Goal: Task Accomplishment & Management: Use online tool/utility

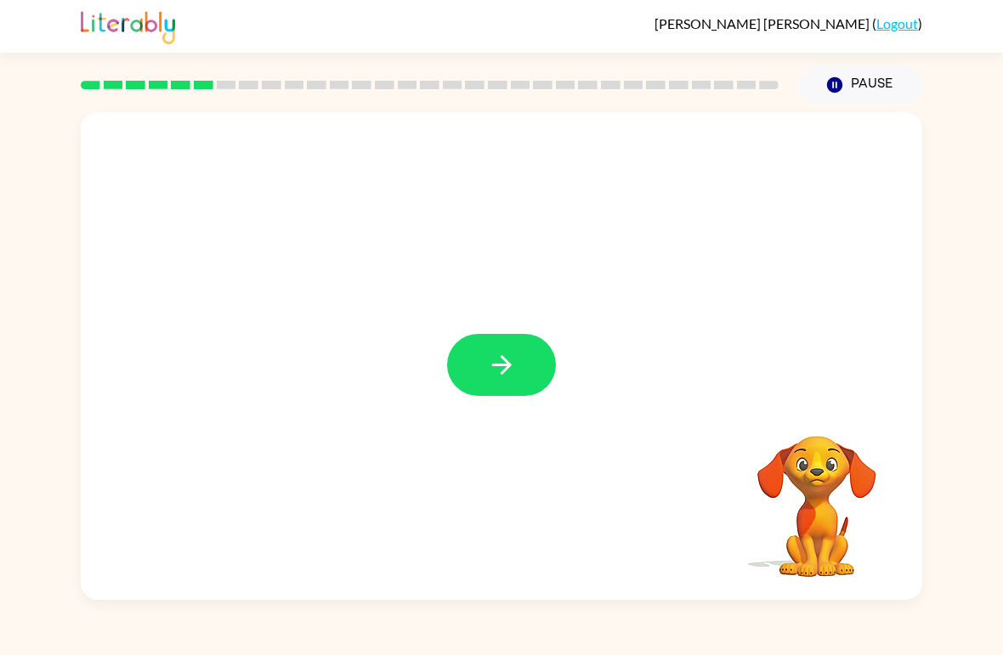
click at [503, 339] on button "button" at bounding box center [501, 365] width 109 height 62
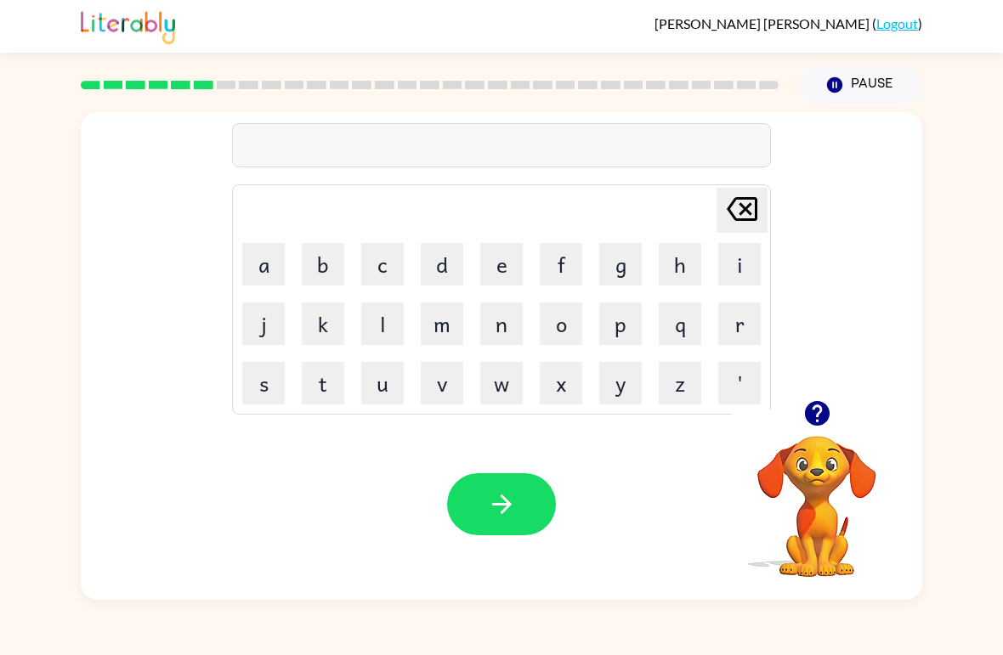
click at [325, 264] on button "b" at bounding box center [323, 264] width 42 height 42
click at [506, 267] on button "e" at bounding box center [501, 264] width 42 height 42
click at [261, 273] on button "a" at bounding box center [263, 264] width 42 height 42
click at [675, 265] on button "h" at bounding box center [680, 264] width 42 height 42
click at [744, 259] on button "i" at bounding box center [739, 264] width 42 height 42
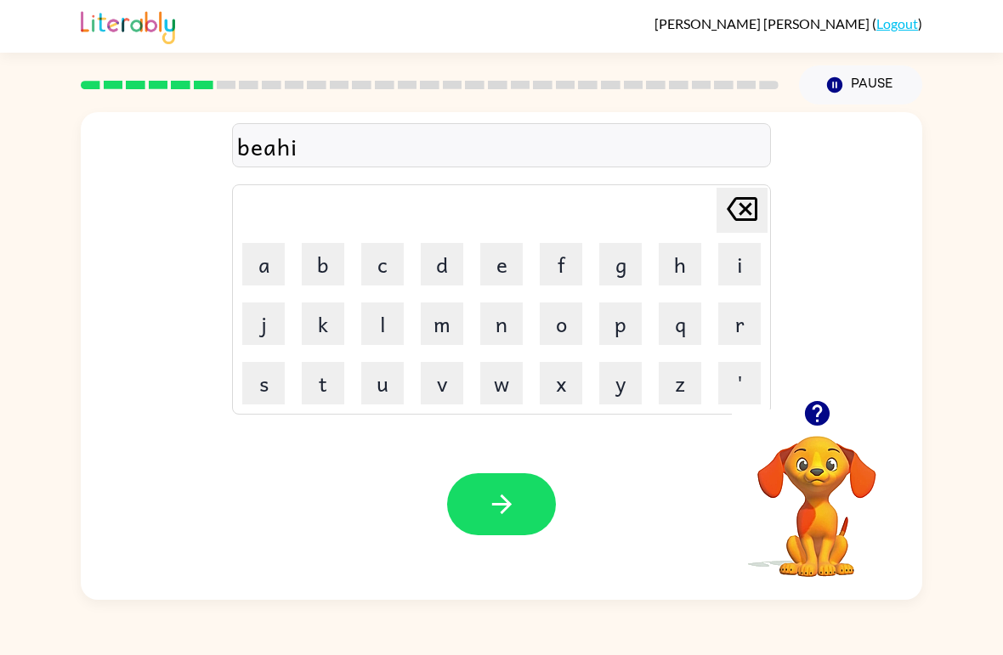
click at [502, 326] on button "n" at bounding box center [501, 324] width 42 height 42
click at [439, 259] on button "d" at bounding box center [442, 264] width 42 height 42
click at [498, 504] on icon "button" at bounding box center [502, 505] width 30 height 30
click at [327, 382] on button "t" at bounding box center [323, 383] width 42 height 42
click at [741, 323] on button "r" at bounding box center [739, 324] width 42 height 42
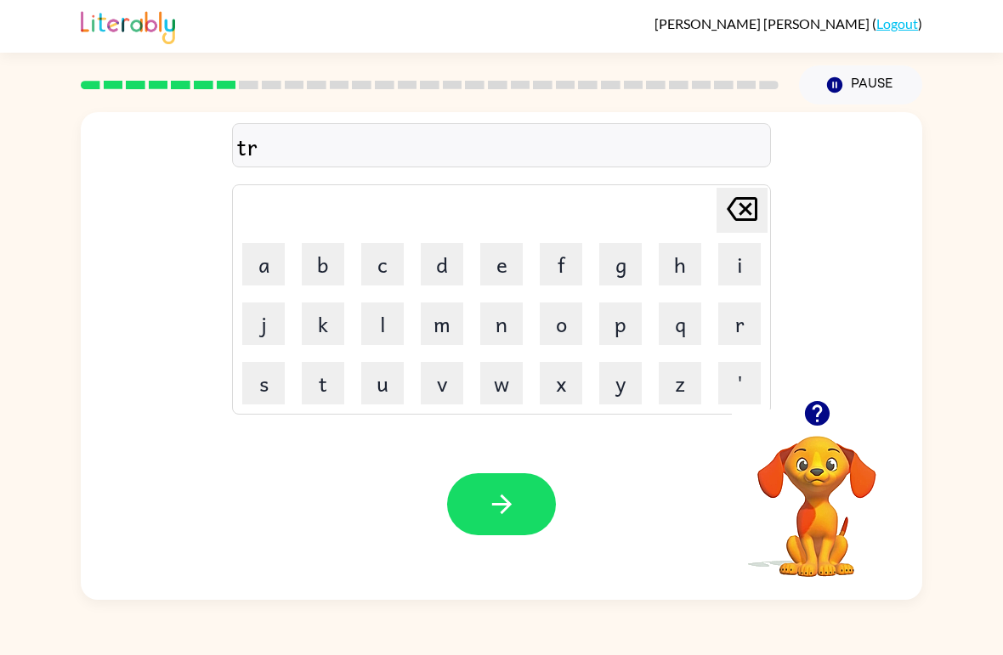
click at [743, 275] on button "i" at bounding box center [739, 264] width 42 height 42
click at [391, 247] on button "c" at bounding box center [382, 264] width 42 height 42
click at [326, 316] on button "k" at bounding box center [323, 324] width 42 height 42
click at [567, 330] on button "o" at bounding box center [561, 324] width 42 height 42
click at [373, 326] on button "l" at bounding box center [382, 324] width 42 height 42
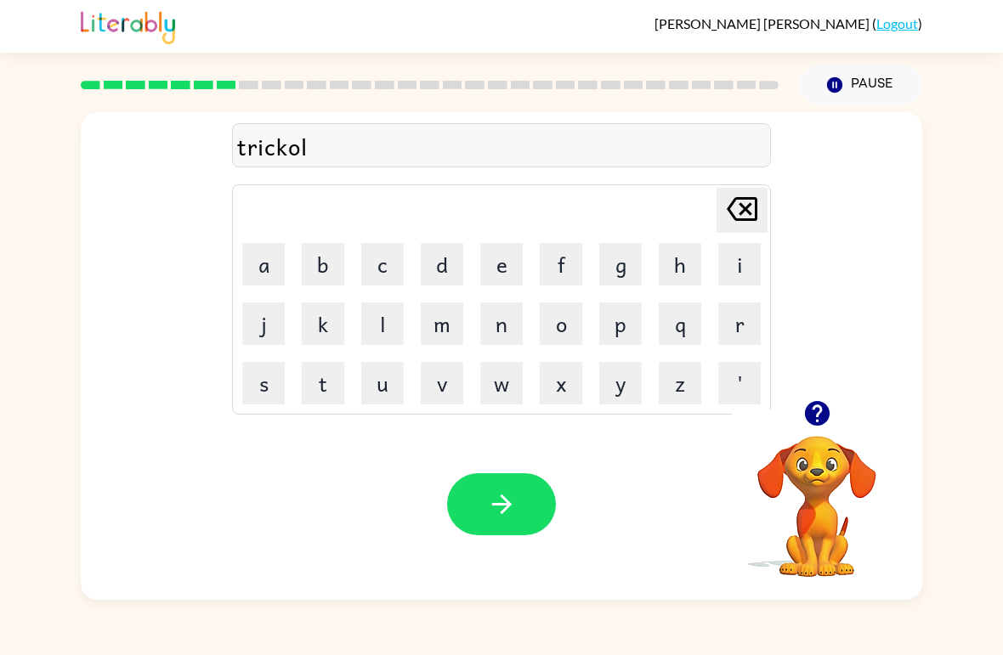
click at [501, 520] on button "button" at bounding box center [501, 504] width 109 height 62
click at [455, 312] on button "m" at bounding box center [442, 324] width 42 height 42
click at [740, 261] on button "i" at bounding box center [739, 264] width 42 height 42
click at [730, 323] on button "r" at bounding box center [739, 324] width 42 height 42
click at [735, 260] on button "i" at bounding box center [739, 264] width 42 height 42
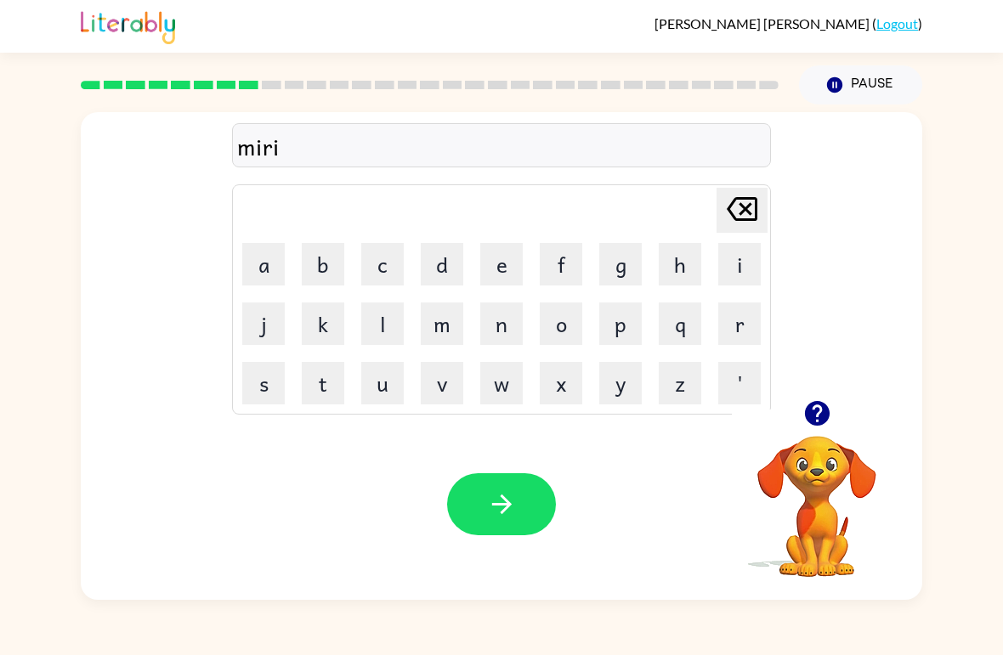
click at [386, 269] on button "c" at bounding box center [382, 264] width 42 height 42
click at [270, 255] on button "a" at bounding box center [263, 264] width 42 height 42
click at [391, 320] on button "l" at bounding box center [382, 324] width 42 height 42
click at [509, 508] on icon "button" at bounding box center [502, 505] width 30 height 30
click at [821, 416] on icon "button" at bounding box center [816, 413] width 25 height 25
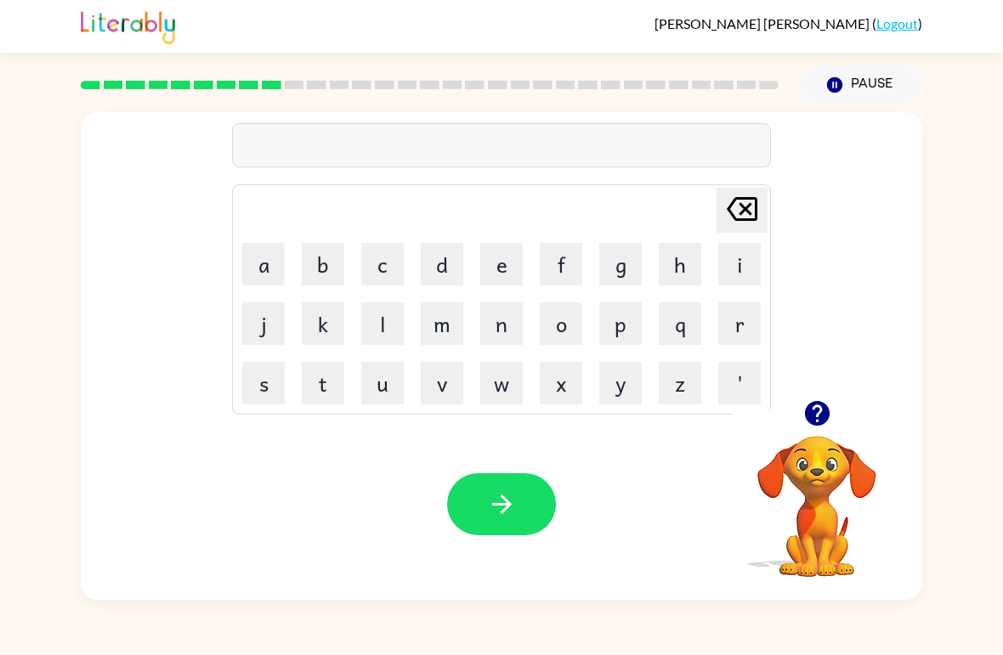
click at [505, 321] on button "n" at bounding box center [501, 324] width 42 height 42
click at [734, 268] on button "i" at bounding box center [739, 264] width 42 height 42
click at [497, 323] on button "n" at bounding box center [501, 324] width 42 height 42
click at [323, 268] on button "b" at bounding box center [323, 264] width 42 height 42
click at [561, 317] on button "o" at bounding box center [561, 324] width 42 height 42
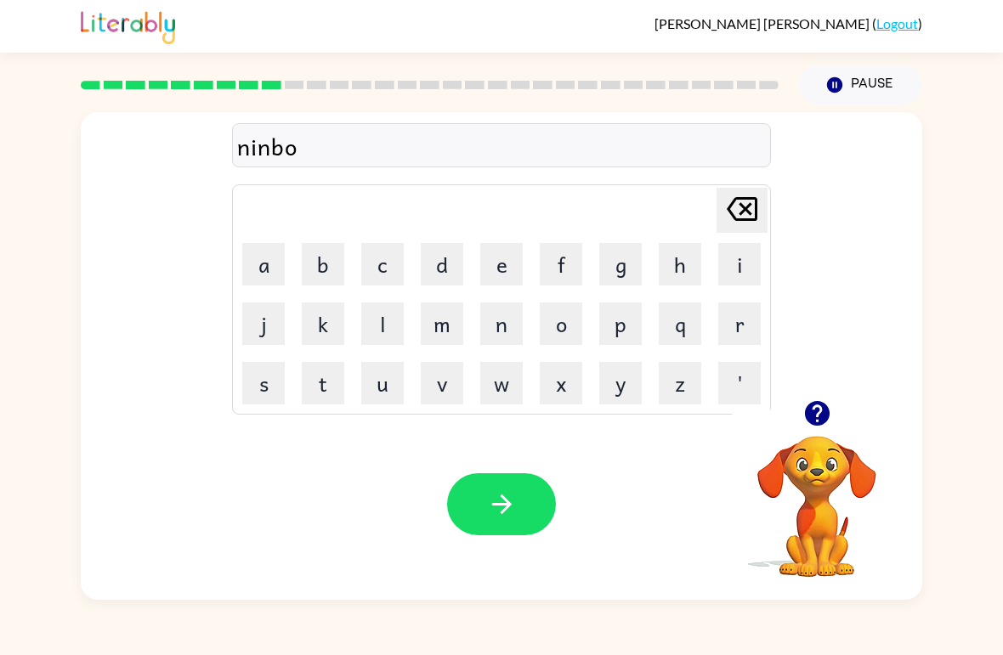
click at [394, 319] on button "l" at bounding box center [382, 324] width 42 height 42
click at [524, 480] on button "button" at bounding box center [501, 504] width 109 height 62
click at [377, 392] on button "u" at bounding box center [382, 383] width 42 height 42
click at [507, 323] on button "n" at bounding box center [501, 324] width 42 height 42
click at [564, 267] on button "f" at bounding box center [561, 264] width 42 height 42
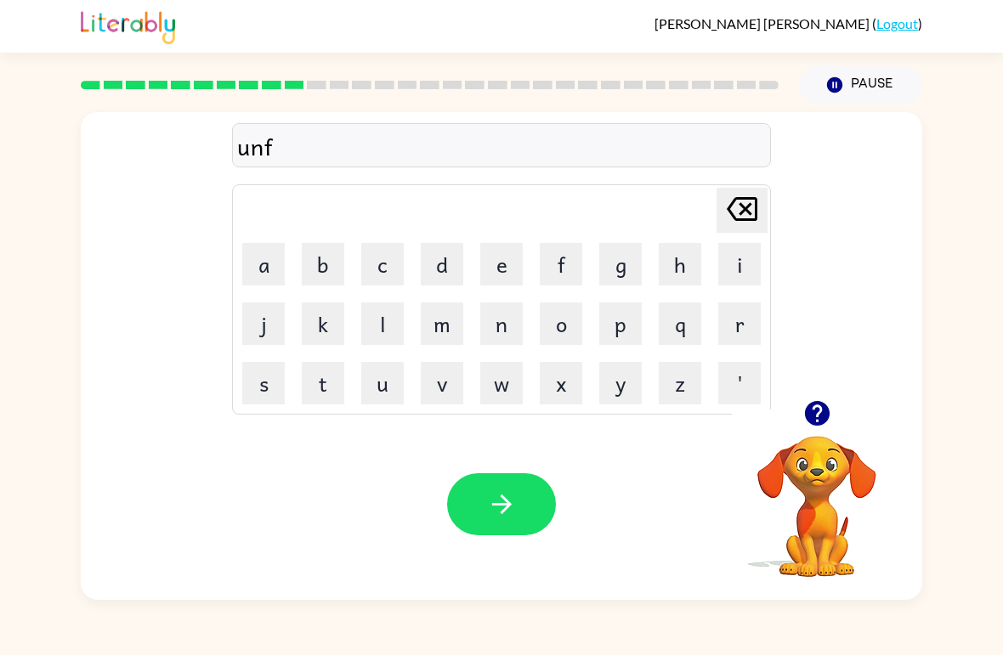
click at [392, 386] on button "u" at bounding box center [382, 383] width 42 height 42
click at [388, 317] on button "l" at bounding box center [382, 324] width 42 height 42
click at [320, 380] on button "t" at bounding box center [323, 383] width 42 height 42
click at [483, 501] on button "button" at bounding box center [501, 504] width 109 height 62
click at [441, 373] on button "v" at bounding box center [442, 383] width 42 height 42
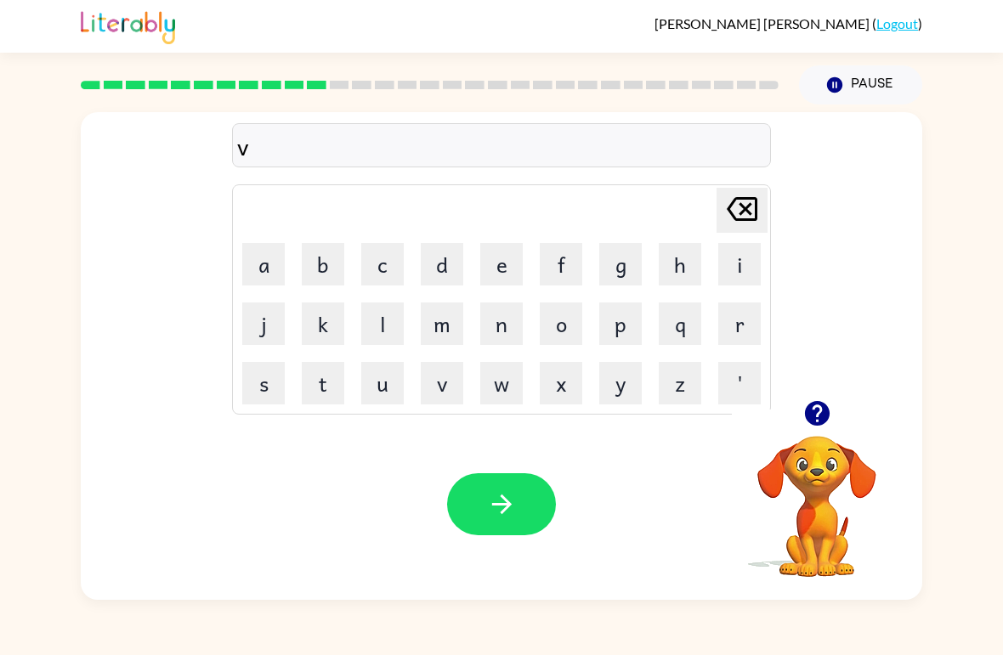
click at [563, 321] on button "o" at bounding box center [561, 324] width 42 height 42
click at [392, 384] on button "u" at bounding box center [382, 383] width 42 height 42
click at [320, 377] on button "t" at bounding box center [323, 383] width 42 height 42
click at [500, 491] on icon "button" at bounding box center [502, 505] width 30 height 30
click at [328, 260] on button "b" at bounding box center [323, 264] width 42 height 42
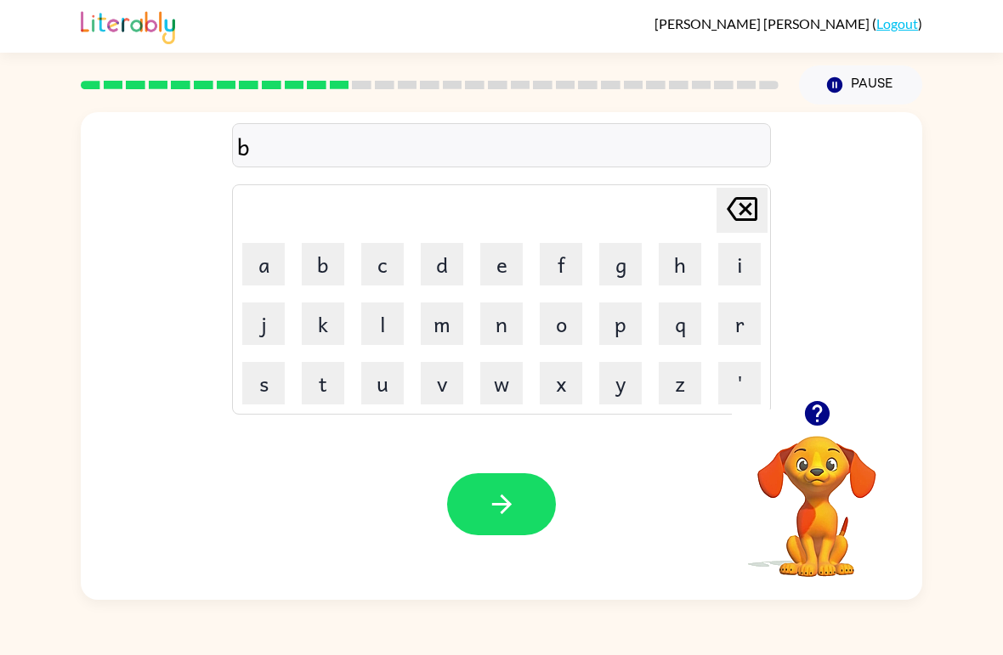
click at [487, 256] on button "e" at bounding box center [501, 264] width 42 height 42
click at [445, 260] on button "d" at bounding box center [442, 264] width 42 height 42
click at [320, 382] on button "t" at bounding box center [323, 383] width 42 height 42
click at [731, 191] on icon "[PERSON_NAME] last character input" at bounding box center [742, 209] width 41 height 41
click at [322, 390] on button "t" at bounding box center [323, 383] width 42 height 42
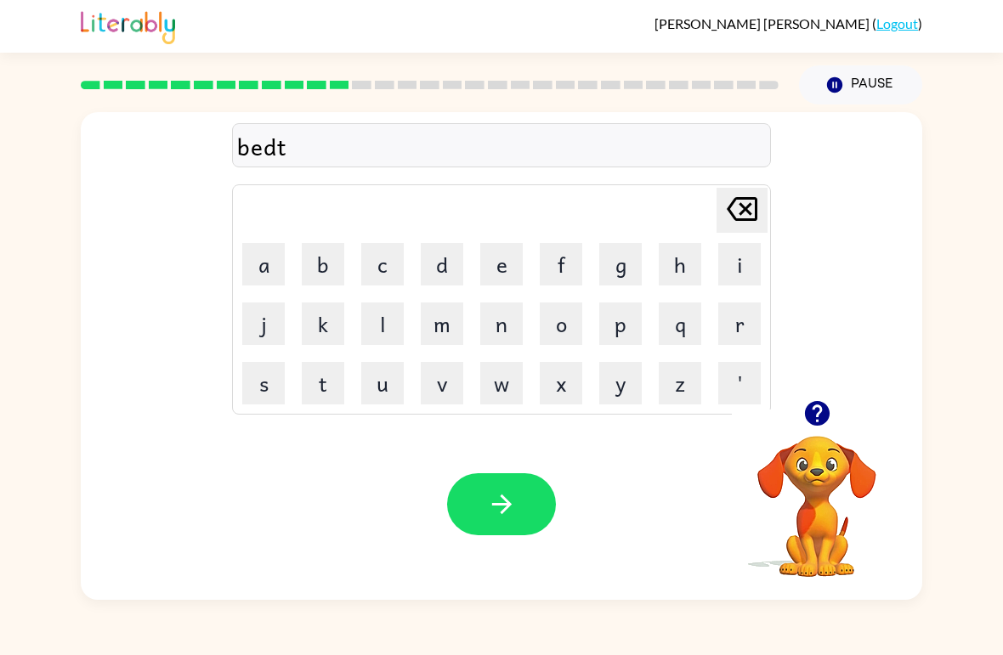
click at [727, 266] on button "i" at bounding box center [739, 264] width 42 height 42
click at [431, 320] on button "m" at bounding box center [442, 324] width 42 height 42
click at [490, 258] on button "e" at bounding box center [501, 264] width 42 height 42
click at [487, 500] on icon "button" at bounding box center [502, 505] width 30 height 30
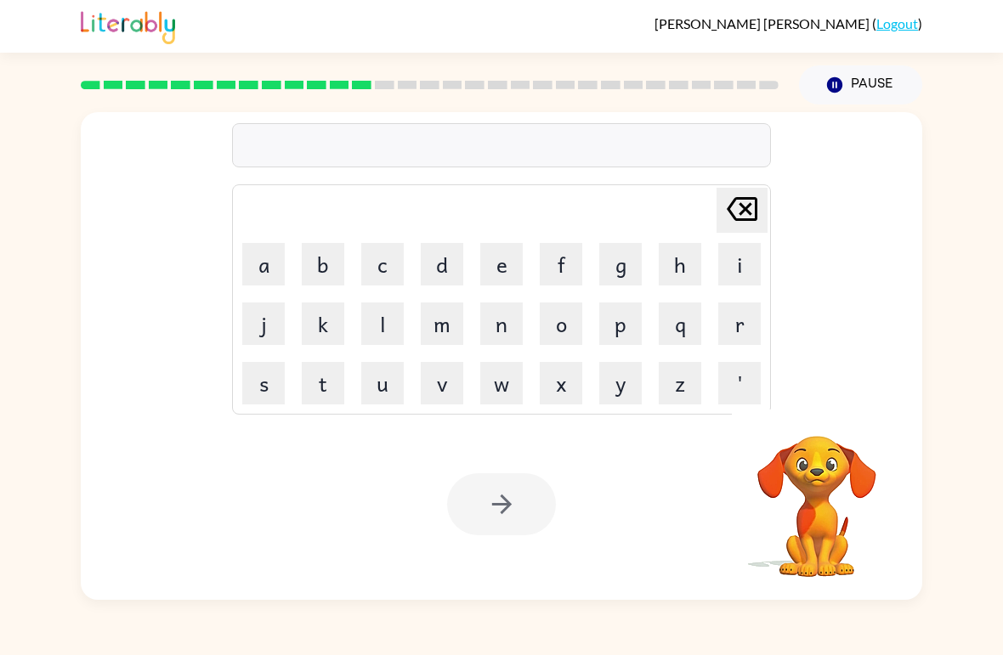
click at [552, 256] on button "f" at bounding box center [561, 264] width 42 height 42
click at [729, 262] on button "i" at bounding box center [739, 264] width 42 height 42
click at [326, 377] on button "t" at bounding box center [323, 383] width 42 height 42
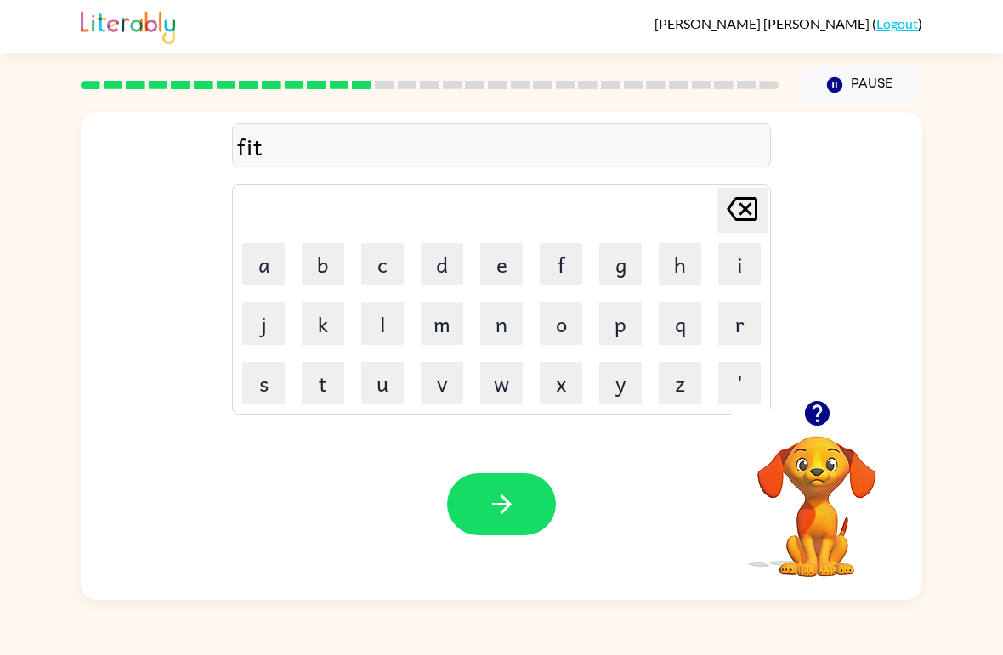
click at [505, 315] on button "n" at bounding box center [501, 324] width 42 height 42
click at [504, 268] on button "e" at bounding box center [501, 264] width 42 height 42
click at [277, 380] on button "s" at bounding box center [263, 383] width 42 height 42
click at [469, 479] on button "button" at bounding box center [501, 504] width 109 height 62
click at [458, 251] on button "d" at bounding box center [442, 264] width 42 height 42
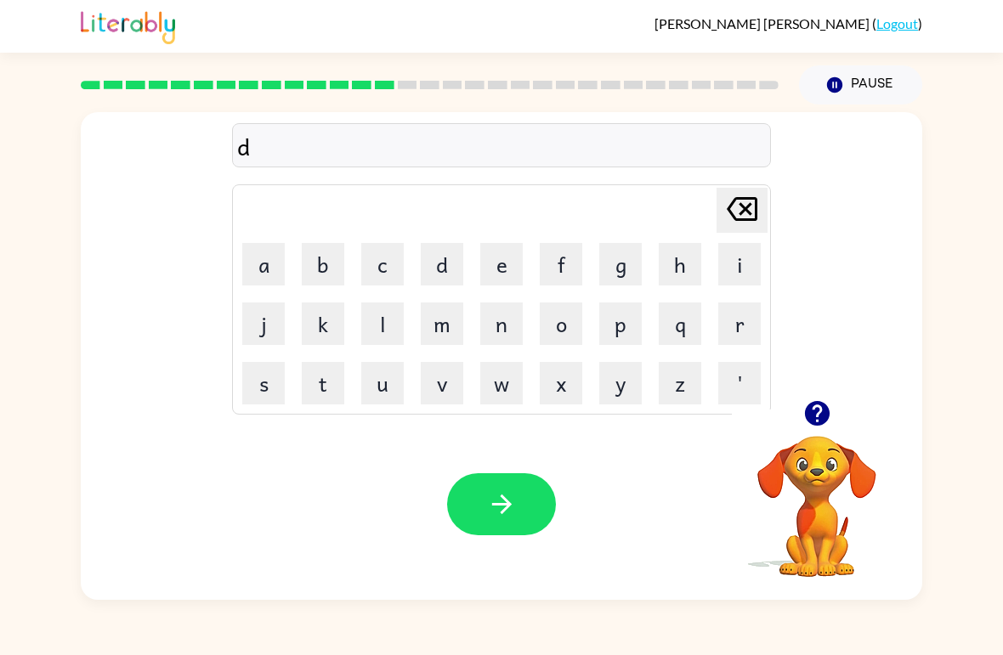
click at [392, 329] on button "l" at bounding box center [382, 324] width 42 height 42
click at [744, 197] on icon "[PERSON_NAME] last character input" at bounding box center [742, 209] width 41 height 41
click at [737, 268] on button "i" at bounding box center [739, 264] width 42 height 42
click at [371, 336] on button "l" at bounding box center [382, 324] width 42 height 42
click at [269, 253] on button "a" at bounding box center [263, 264] width 42 height 42
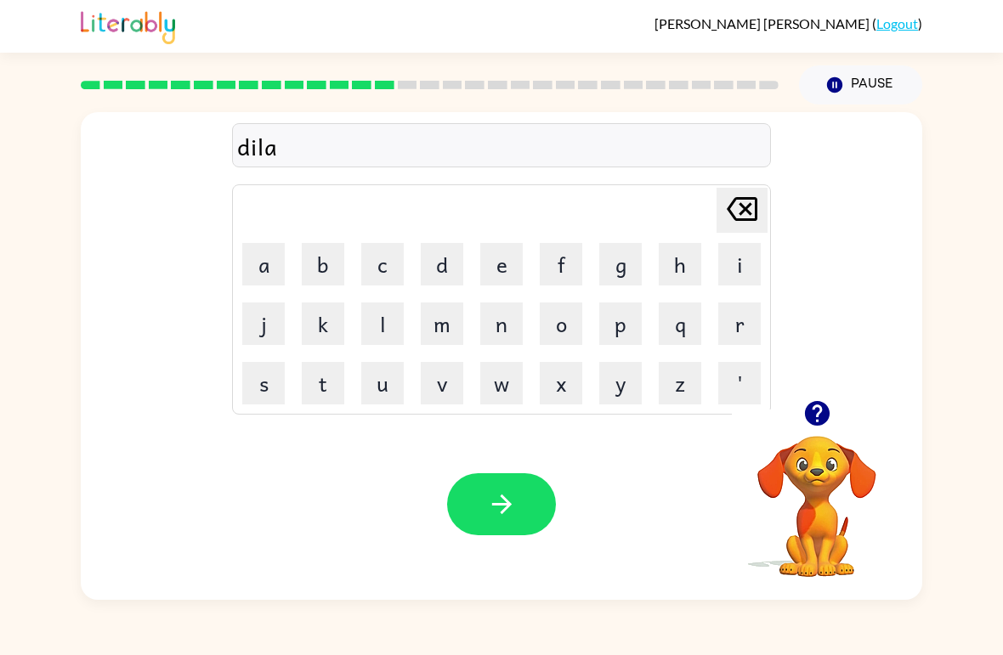
click at [486, 257] on button "e" at bounding box center [501, 264] width 42 height 42
click at [488, 502] on icon "button" at bounding box center [502, 505] width 30 height 30
click at [332, 376] on button "t" at bounding box center [323, 383] width 42 height 42
click at [267, 262] on button "a" at bounding box center [263, 264] width 42 height 42
click at [753, 201] on icon at bounding box center [742, 209] width 31 height 24
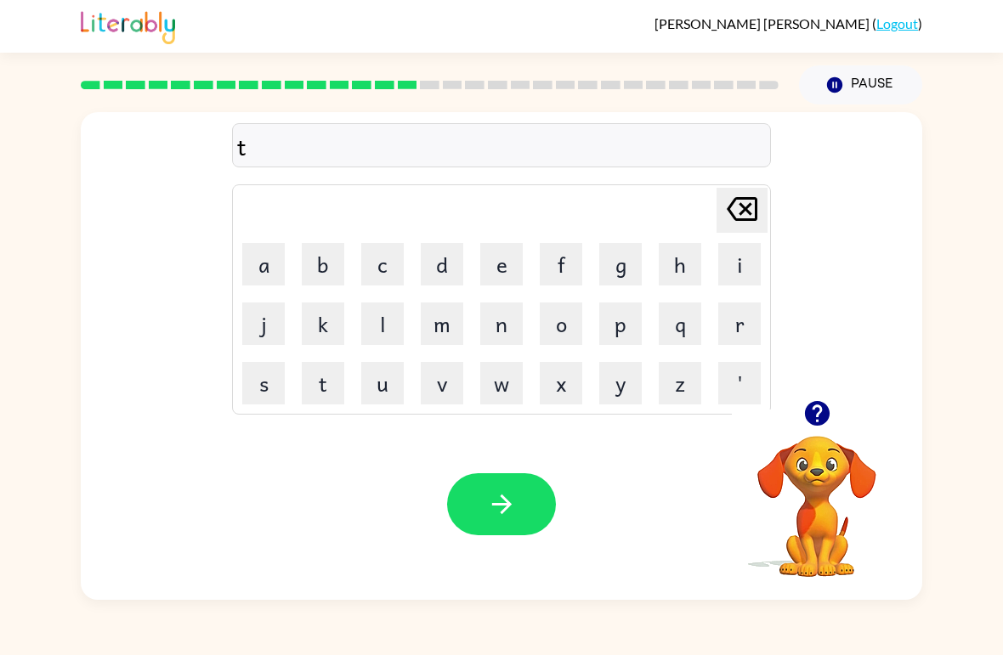
click at [491, 255] on button "e" at bounding box center [501, 264] width 42 height 42
click at [734, 325] on button "r" at bounding box center [739, 324] width 42 height 42
click at [445, 312] on button "m" at bounding box center [442, 324] width 42 height 42
click at [471, 477] on button "button" at bounding box center [501, 504] width 109 height 62
click at [267, 378] on button "s" at bounding box center [263, 383] width 42 height 42
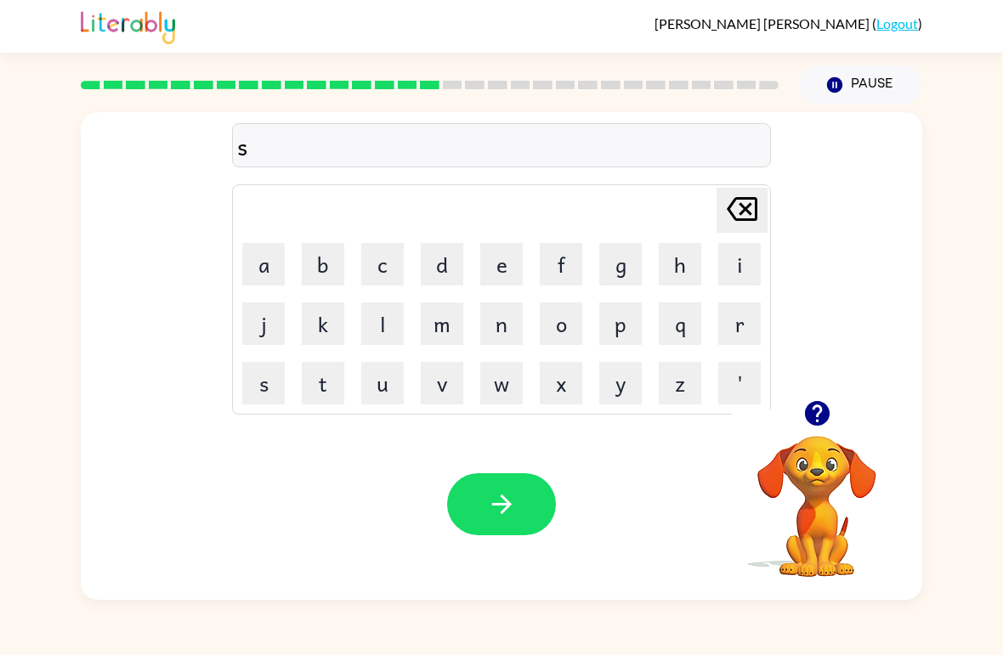
click at [497, 266] on button "e" at bounding box center [501, 264] width 42 height 42
click at [252, 275] on button "a" at bounding box center [263, 264] width 42 height 42
click at [319, 386] on button "t" at bounding box center [323, 383] width 42 height 42
click at [499, 518] on icon "button" at bounding box center [502, 505] width 30 height 30
click at [814, 421] on icon "button" at bounding box center [816, 413] width 25 height 25
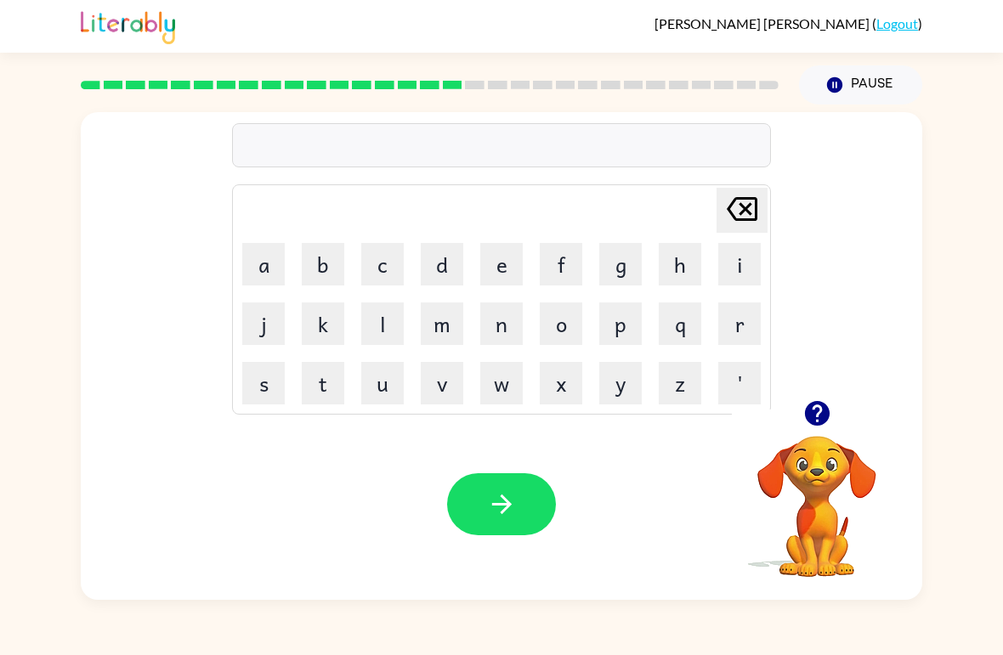
click at [820, 409] on icon "button" at bounding box center [817, 414] width 30 height 30
click at [328, 255] on button "b" at bounding box center [323, 264] width 42 height 42
click at [758, 326] on button "r" at bounding box center [739, 324] width 42 height 42
click at [738, 254] on button "i" at bounding box center [739, 264] width 42 height 42
click at [448, 320] on button "m" at bounding box center [442, 324] width 42 height 42
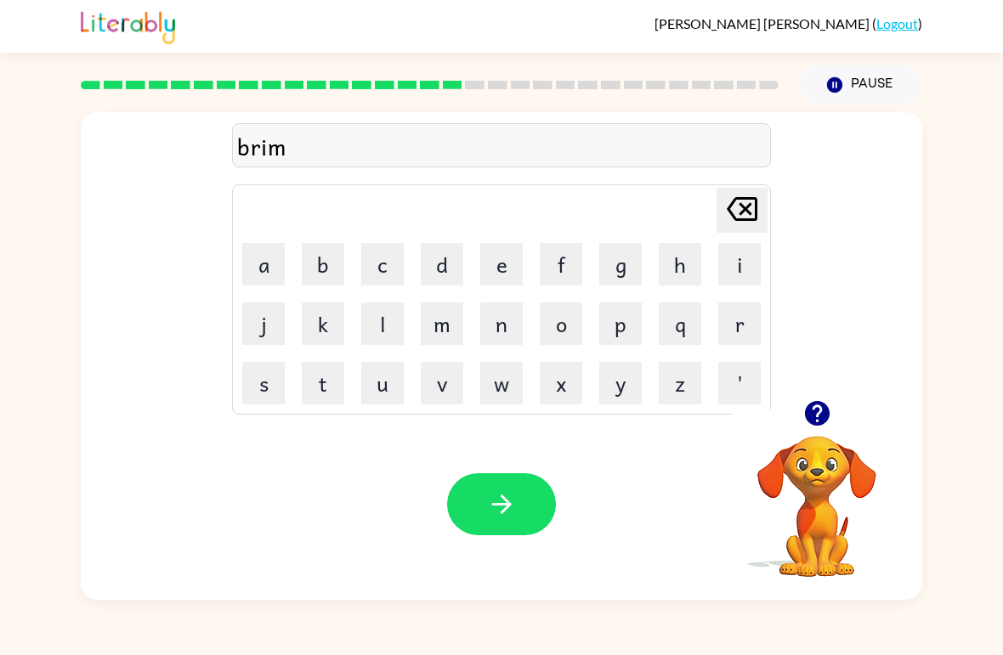
click at [724, 260] on button "i" at bounding box center [739, 264] width 42 height 42
click at [501, 317] on button "n" at bounding box center [501, 324] width 42 height 42
click at [483, 535] on button "button" at bounding box center [501, 504] width 109 height 62
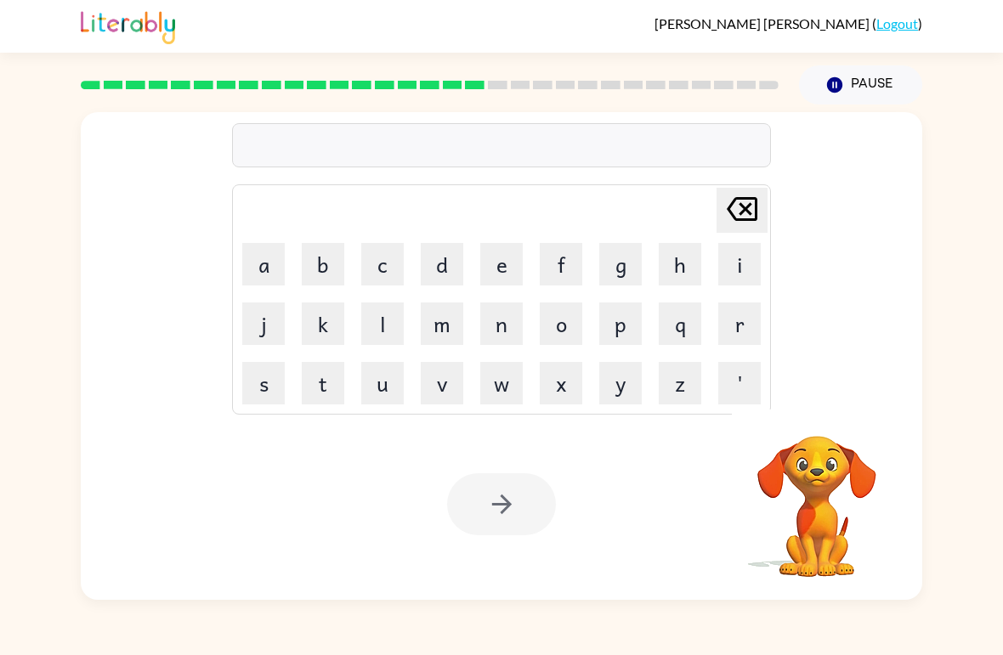
click at [623, 319] on button "p" at bounding box center [620, 324] width 42 height 42
click at [380, 318] on button "l" at bounding box center [382, 324] width 42 height 42
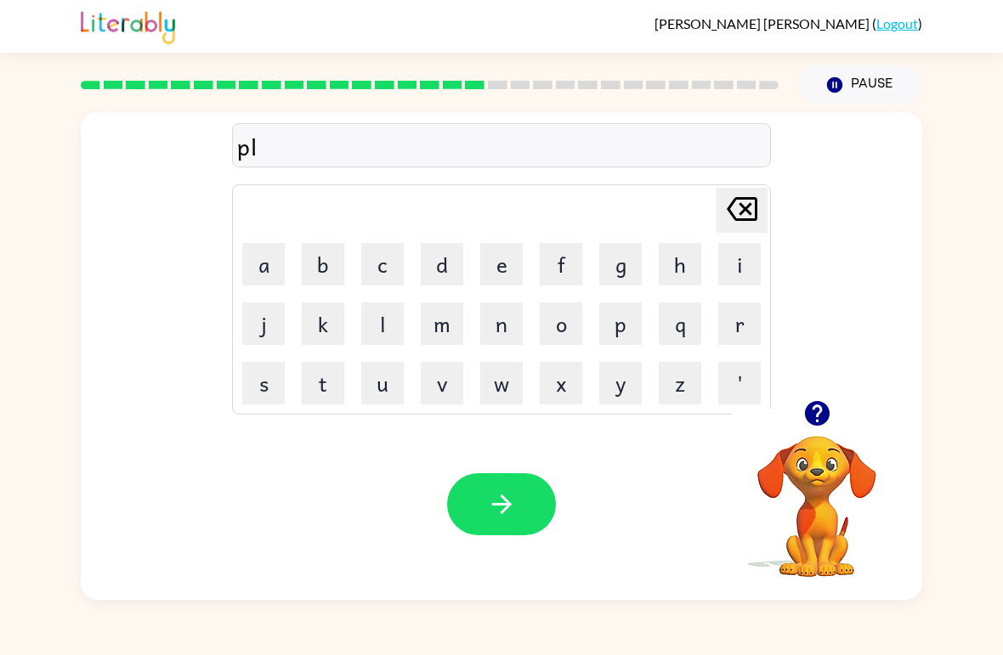
click at [256, 263] on button "a" at bounding box center [263, 264] width 42 height 42
click at [267, 385] on button "s" at bounding box center [263, 383] width 42 height 42
click at [326, 385] on button "t" at bounding box center [323, 383] width 42 height 42
click at [745, 267] on button "i" at bounding box center [739, 264] width 42 height 42
click at [325, 320] on button "k" at bounding box center [323, 324] width 42 height 42
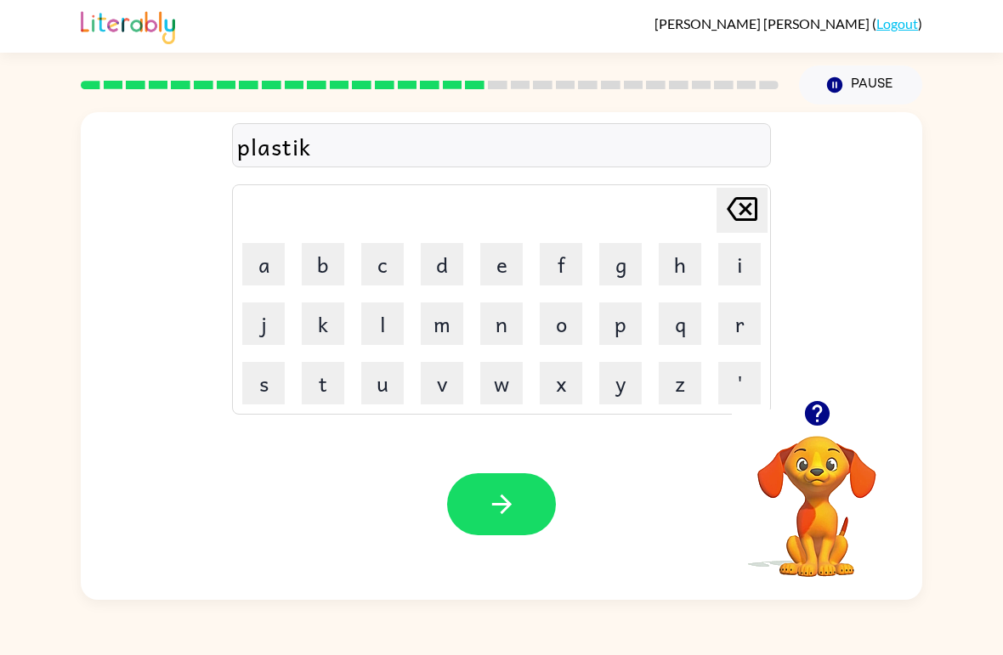
click at [477, 491] on button "button" at bounding box center [501, 504] width 109 height 62
click at [749, 260] on button "i" at bounding box center [739, 264] width 42 height 42
click at [261, 388] on button "s" at bounding box center [263, 383] width 42 height 42
click at [739, 209] on icon "[PERSON_NAME] last character input" at bounding box center [742, 209] width 41 height 41
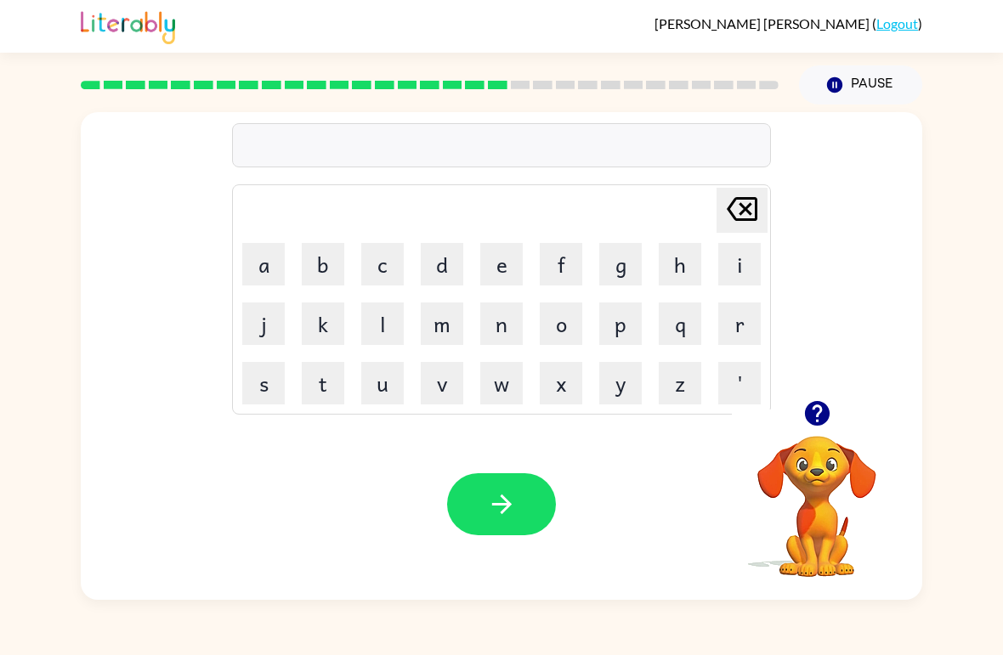
click at [446, 268] on button "d" at bounding box center [442, 264] width 42 height 42
click at [732, 257] on button "i" at bounding box center [739, 264] width 42 height 42
click at [259, 385] on button "s" at bounding box center [263, 383] width 42 height 42
click at [620, 324] on button "p" at bounding box center [620, 324] width 42 height 42
click at [366, 325] on button "l" at bounding box center [382, 324] width 42 height 42
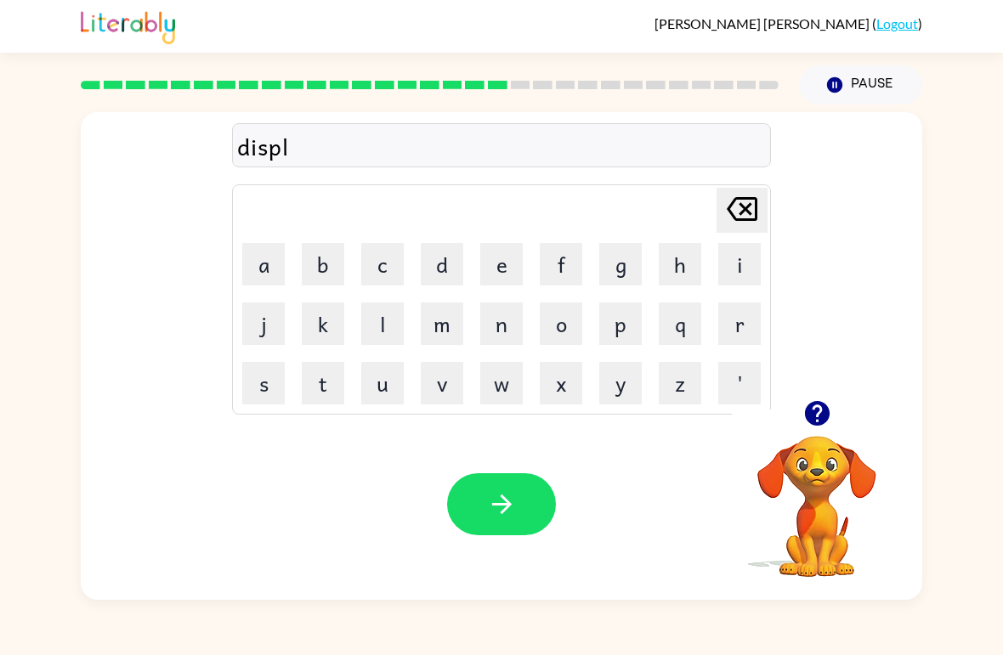
click at [264, 263] on button "a" at bounding box center [263, 264] width 42 height 42
click at [611, 377] on button "y" at bounding box center [620, 383] width 42 height 42
click at [503, 512] on icon "button" at bounding box center [501, 505] width 20 height 20
click at [440, 263] on button "d" at bounding box center [442, 264] width 42 height 42
click at [382, 385] on button "u" at bounding box center [382, 383] width 42 height 42
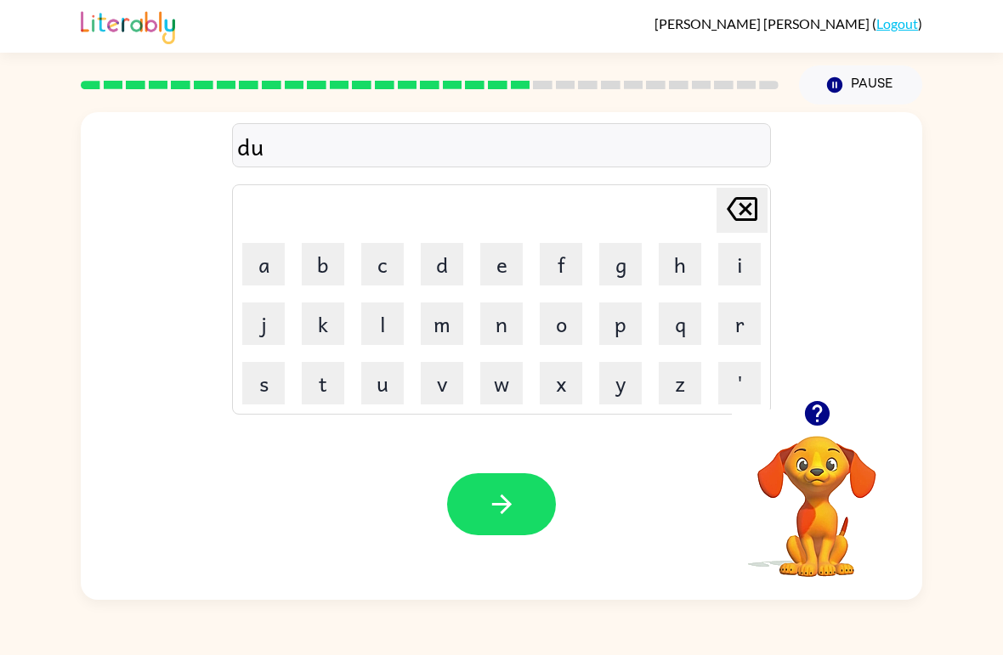
click at [264, 375] on button "s" at bounding box center [263, 383] width 42 height 42
click at [332, 383] on button "t" at bounding box center [323, 383] width 42 height 42
click at [501, 262] on button "e" at bounding box center [501, 264] width 42 height 42
click at [442, 263] on button "d" at bounding box center [442, 264] width 42 height 42
click at [497, 491] on icon "button" at bounding box center [502, 505] width 30 height 30
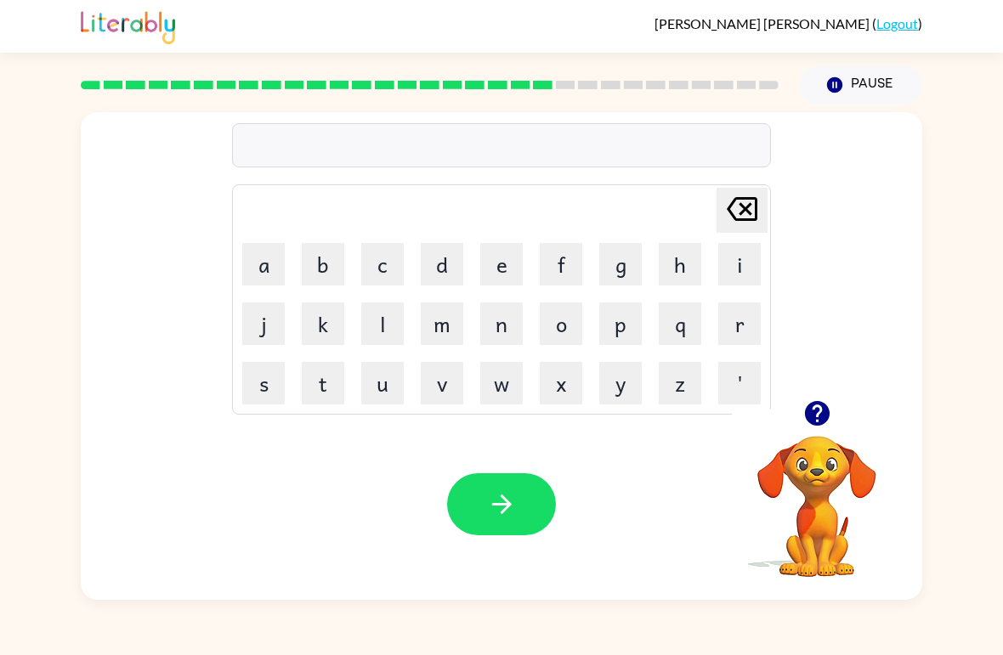
click at [437, 254] on button "d" at bounding box center [442, 264] width 42 height 42
click at [742, 212] on icon at bounding box center [742, 209] width 31 height 24
click at [259, 390] on button "s" at bounding box center [263, 383] width 42 height 42
click at [502, 251] on button "e" at bounding box center [501, 264] width 42 height 42
click at [505, 334] on button "n" at bounding box center [501, 324] width 42 height 42
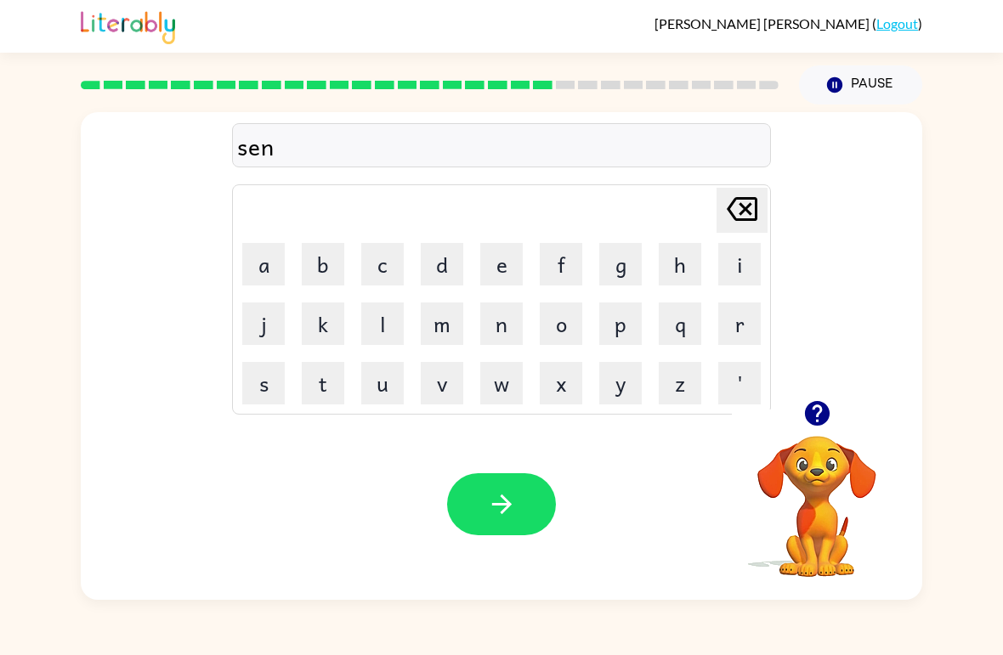
click at [442, 266] on button "d" at bounding box center [442, 264] width 42 height 42
click at [500, 260] on button "e" at bounding box center [501, 264] width 42 height 42
click at [620, 325] on button "p" at bounding box center [620, 324] width 42 height 42
click at [745, 260] on button "i" at bounding box center [739, 264] width 42 height 42
click at [472, 507] on button "button" at bounding box center [501, 504] width 109 height 62
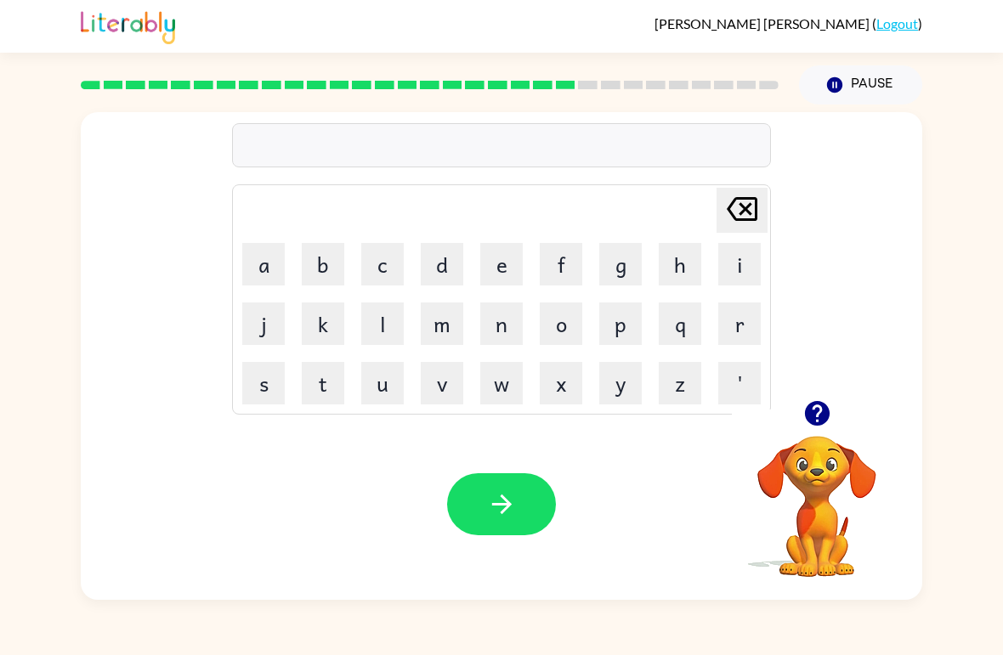
click at [734, 325] on button "r" at bounding box center [739, 324] width 42 height 42
click at [273, 264] on button "a" at bounding box center [263, 264] width 42 height 42
click at [496, 252] on button "e" at bounding box center [501, 264] width 42 height 42
click at [738, 195] on icon "[PERSON_NAME] last character input" at bounding box center [742, 209] width 41 height 41
click at [730, 260] on button "i" at bounding box center [739, 264] width 42 height 42
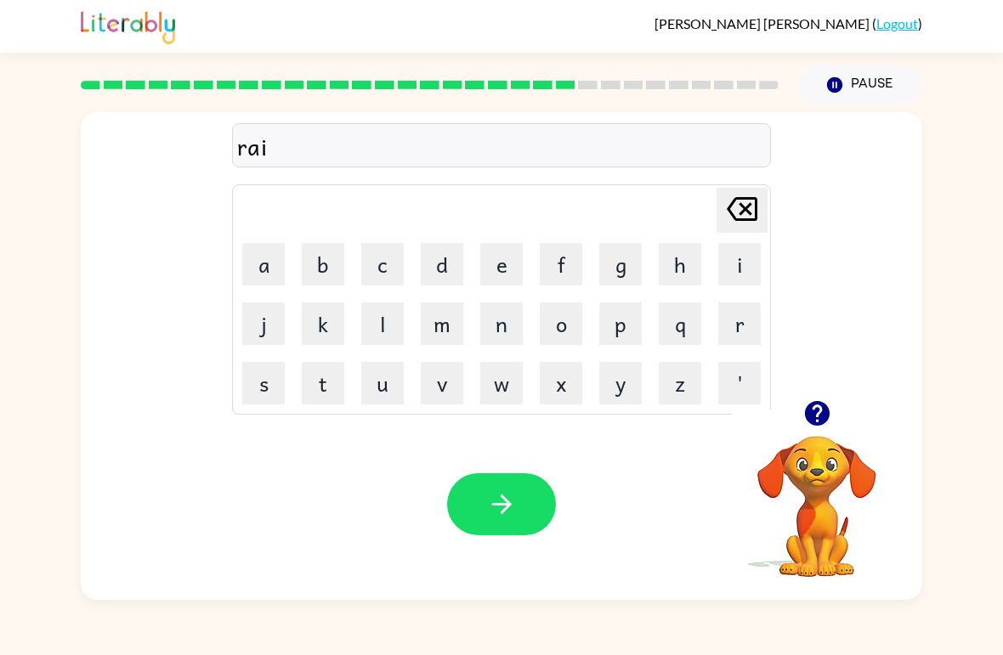
click at [505, 318] on button "n" at bounding box center [501, 324] width 42 height 42
click at [322, 326] on button "k" at bounding box center [323, 324] width 42 height 42
click at [564, 323] on button "o" at bounding box center [561, 324] width 42 height 42
click at [398, 378] on button "u" at bounding box center [382, 383] width 42 height 42
click at [329, 383] on button "t" at bounding box center [323, 383] width 42 height 42
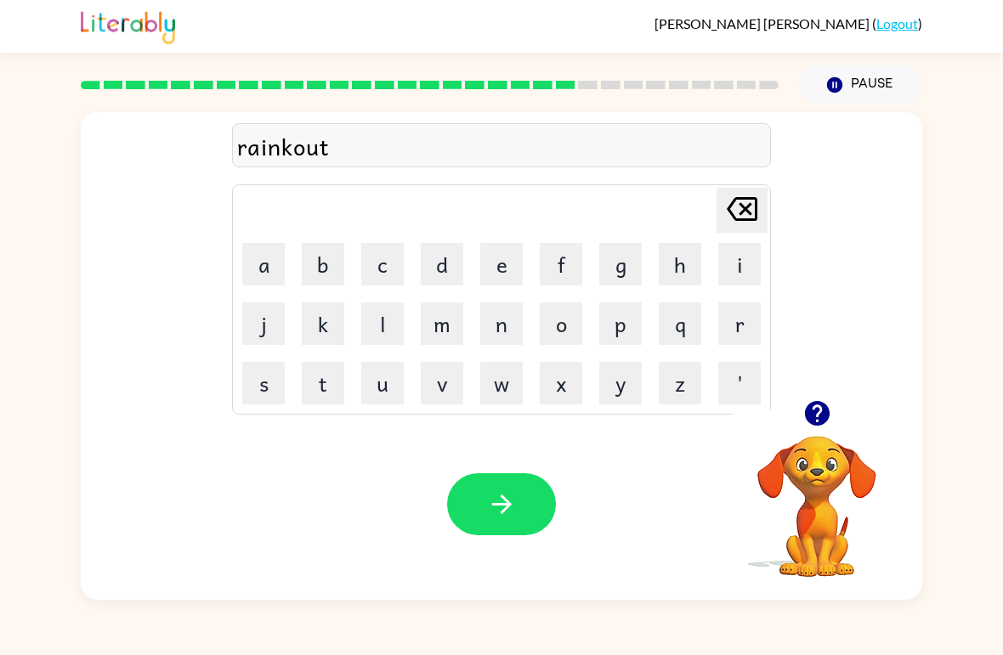
click at [467, 492] on button "button" at bounding box center [501, 504] width 109 height 62
click at [437, 314] on button "m" at bounding box center [442, 324] width 42 height 42
click at [270, 265] on button "a" at bounding box center [263, 264] width 42 height 42
click at [728, 333] on button "r" at bounding box center [739, 324] width 42 height 42
click at [321, 333] on button "k" at bounding box center [323, 324] width 42 height 42
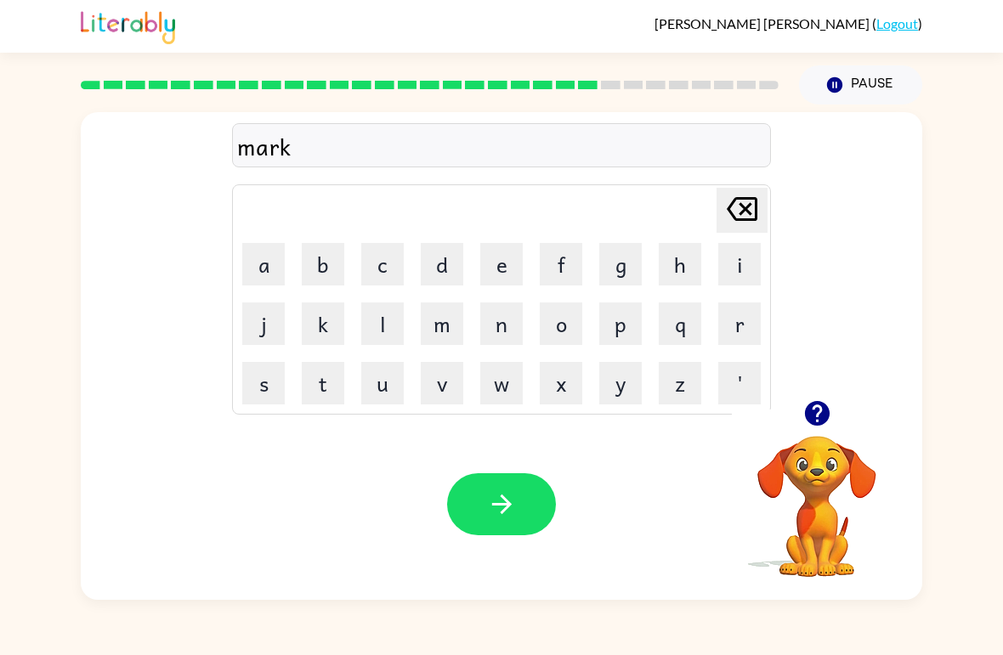
click at [494, 266] on button "e" at bounding box center [501, 264] width 42 height 42
click at [724, 338] on button "r" at bounding box center [739, 324] width 42 height 42
click at [501, 511] on icon "button" at bounding box center [502, 505] width 30 height 30
click at [275, 257] on button "a" at bounding box center [263, 264] width 42 height 42
click at [319, 263] on button "b" at bounding box center [323, 264] width 42 height 42
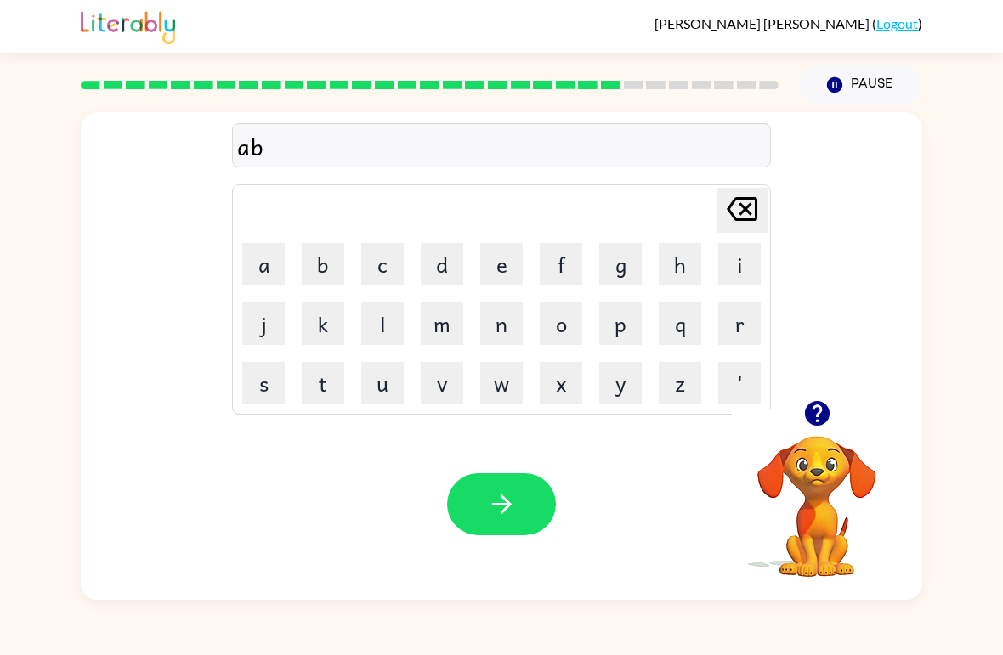
click at [267, 263] on button "a" at bounding box center [263, 264] width 42 height 42
click at [499, 313] on button "n" at bounding box center [501, 324] width 42 height 42
click at [277, 377] on button "s" at bounding box center [263, 383] width 42 height 42
click at [741, 262] on button "i" at bounding box center [739, 264] width 42 height 42
click at [510, 320] on button "n" at bounding box center [501, 324] width 42 height 42
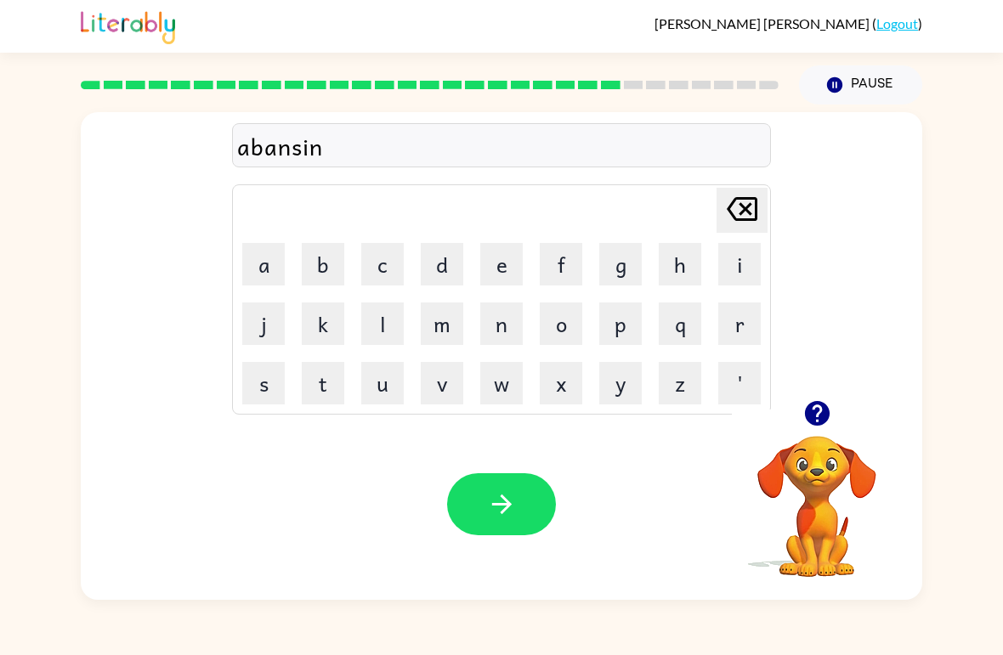
click at [524, 494] on button "button" at bounding box center [501, 504] width 109 height 62
click at [615, 274] on button "g" at bounding box center [620, 264] width 42 height 42
click at [556, 321] on button "o" at bounding box center [561, 324] width 42 height 42
click at [332, 263] on button "b" at bounding box center [323, 264] width 42 height 42
click at [504, 264] on button "e" at bounding box center [501, 264] width 42 height 42
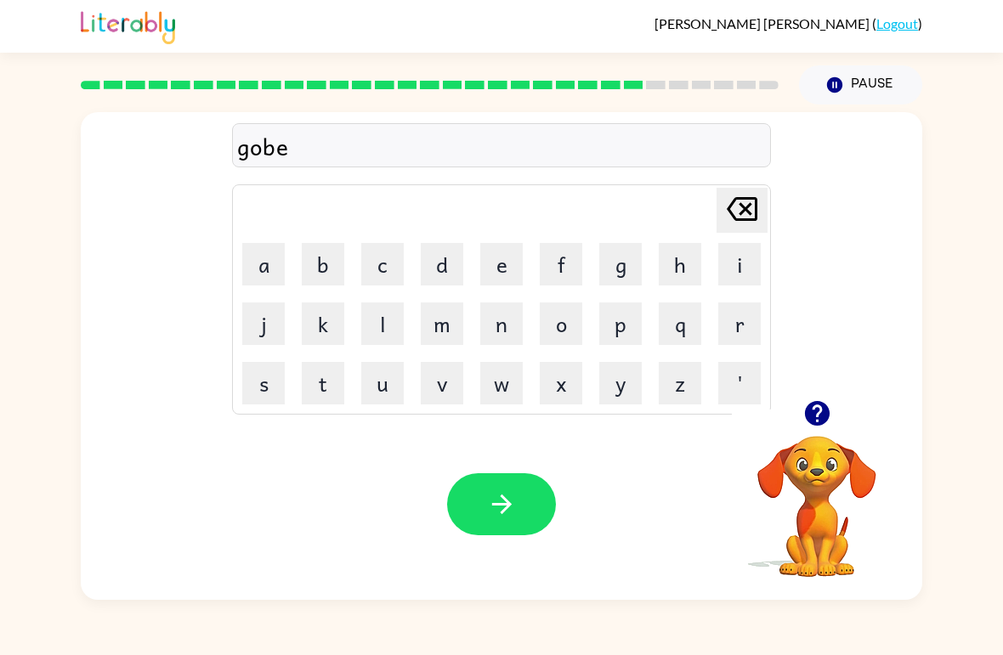
click at [381, 331] on button "l" at bounding box center [382, 324] width 42 height 42
click at [742, 262] on button "i" at bounding box center [739, 264] width 42 height 42
click at [512, 320] on button "n" at bounding box center [501, 324] width 42 height 42
click at [497, 525] on button "button" at bounding box center [501, 504] width 109 height 62
click at [623, 271] on button "g" at bounding box center [620, 264] width 42 height 42
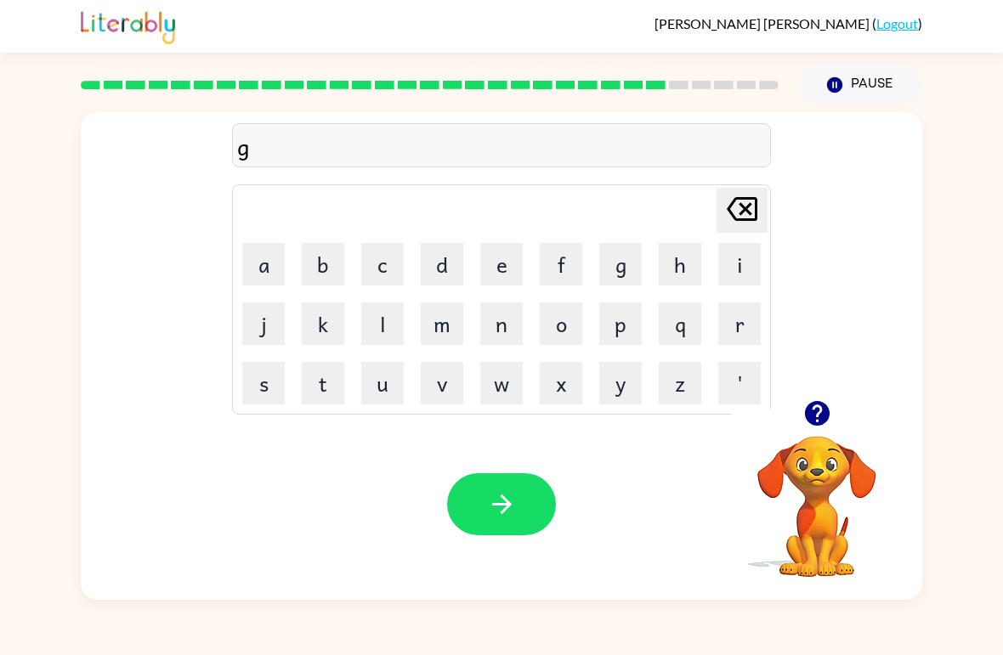
click at [560, 319] on button "o" at bounding box center [561, 324] width 42 height 42
click at [450, 392] on button "v" at bounding box center [442, 383] width 42 height 42
click at [500, 269] on button "e" at bounding box center [501, 264] width 42 height 42
click at [432, 326] on button "m" at bounding box center [442, 324] width 42 height 42
click at [504, 258] on button "e" at bounding box center [501, 264] width 42 height 42
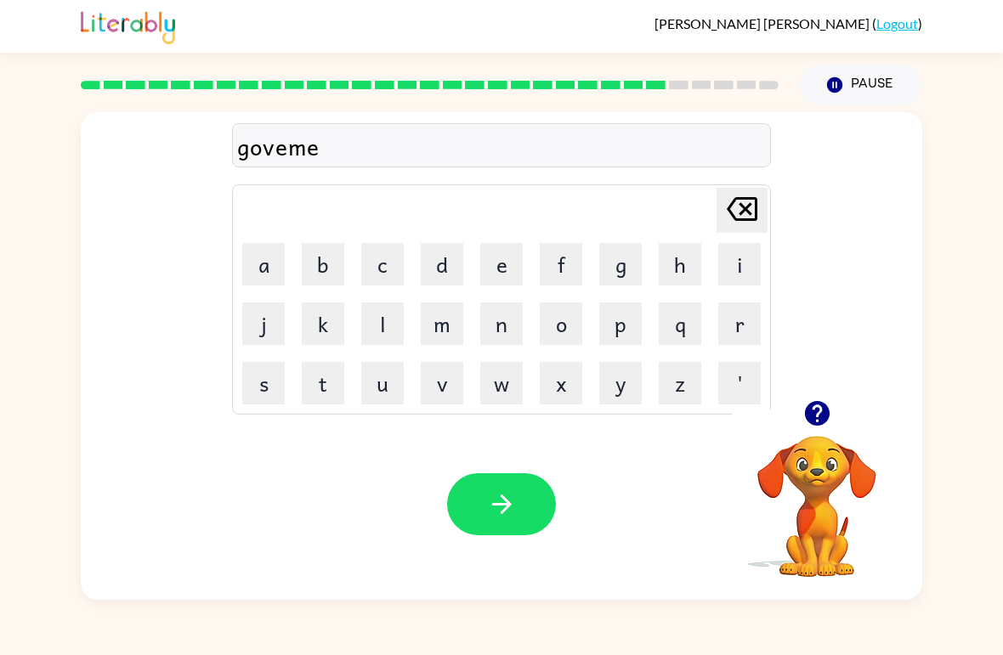
click at [501, 322] on button "n" at bounding box center [501, 324] width 42 height 42
click at [334, 392] on button "t" at bounding box center [323, 383] width 42 height 42
click at [504, 492] on icon "button" at bounding box center [502, 505] width 30 height 30
click at [819, 415] on icon "button" at bounding box center [817, 414] width 30 height 30
click at [264, 379] on button "s" at bounding box center [263, 383] width 42 height 42
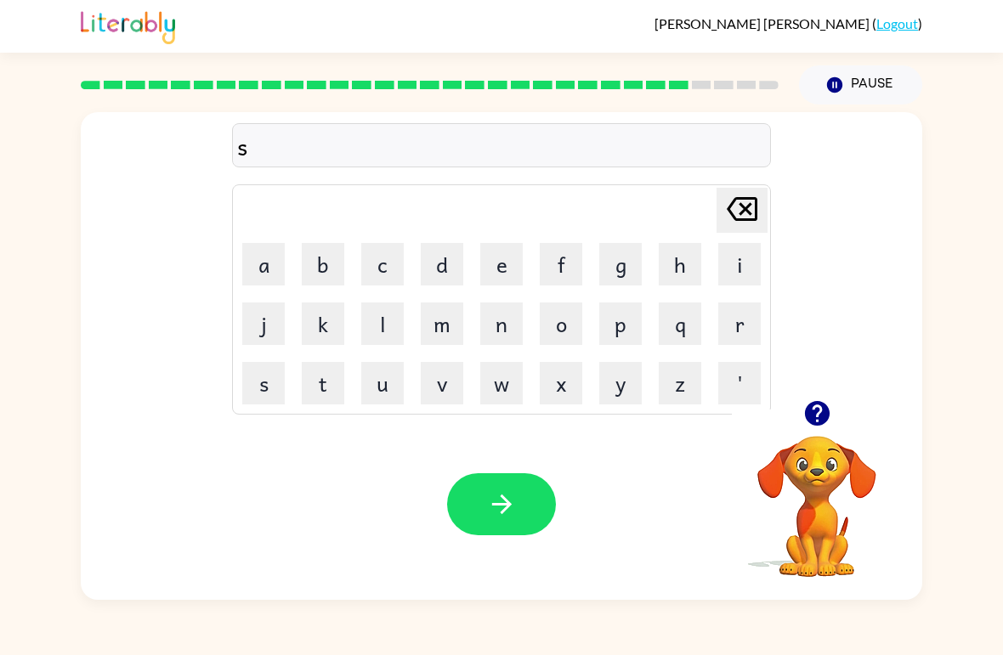
click at [322, 390] on button "t" at bounding box center [323, 383] width 42 height 42
click at [752, 328] on button "r" at bounding box center [739, 324] width 42 height 42
click at [255, 253] on button "a" at bounding box center [263, 264] width 42 height 42
click at [507, 320] on button "n" at bounding box center [501, 324] width 42 height 42
click at [499, 258] on button "e" at bounding box center [501, 264] width 42 height 42
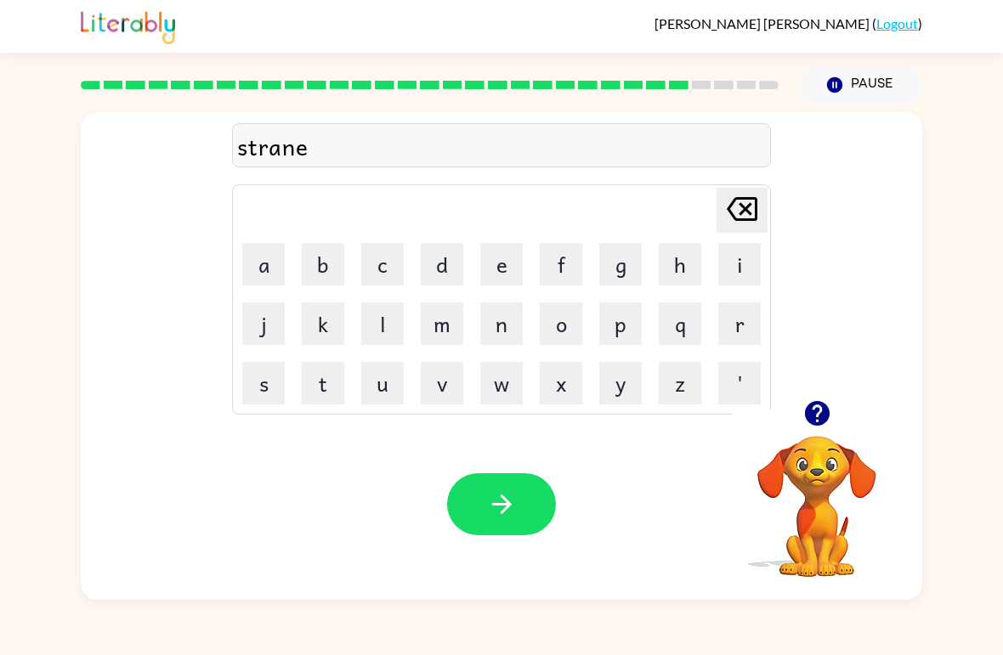
click at [493, 487] on button "button" at bounding box center [501, 504] width 109 height 62
click at [272, 394] on button "s" at bounding box center [263, 383] width 42 height 42
click at [683, 267] on button "h" at bounding box center [680, 264] width 42 height 42
click at [262, 249] on button "a" at bounding box center [263, 264] width 42 height 42
click at [616, 311] on button "p" at bounding box center [620, 324] width 42 height 42
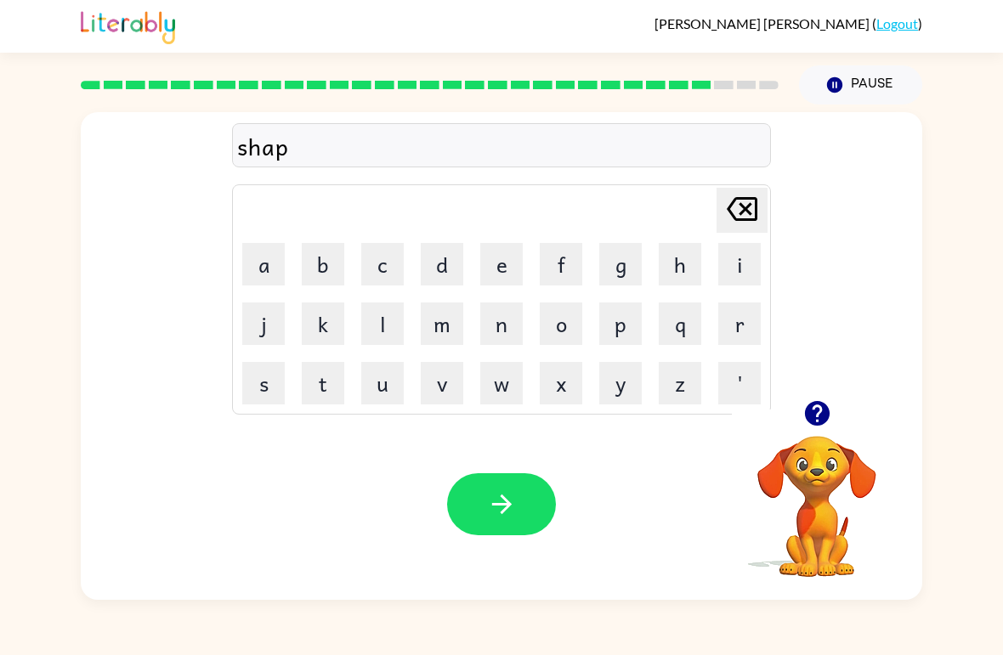
click at [503, 261] on button "e" at bounding box center [501, 264] width 42 height 42
click at [491, 531] on button "button" at bounding box center [501, 504] width 109 height 62
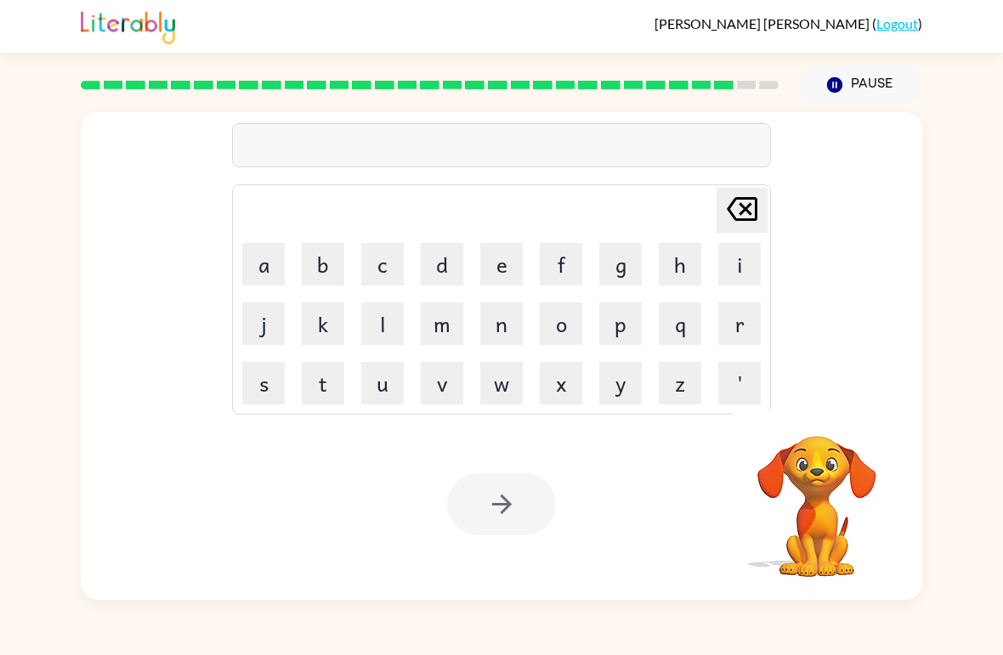
click at [497, 271] on button "e" at bounding box center [501, 264] width 42 height 42
click at [561, 382] on button "x" at bounding box center [561, 383] width 42 height 42
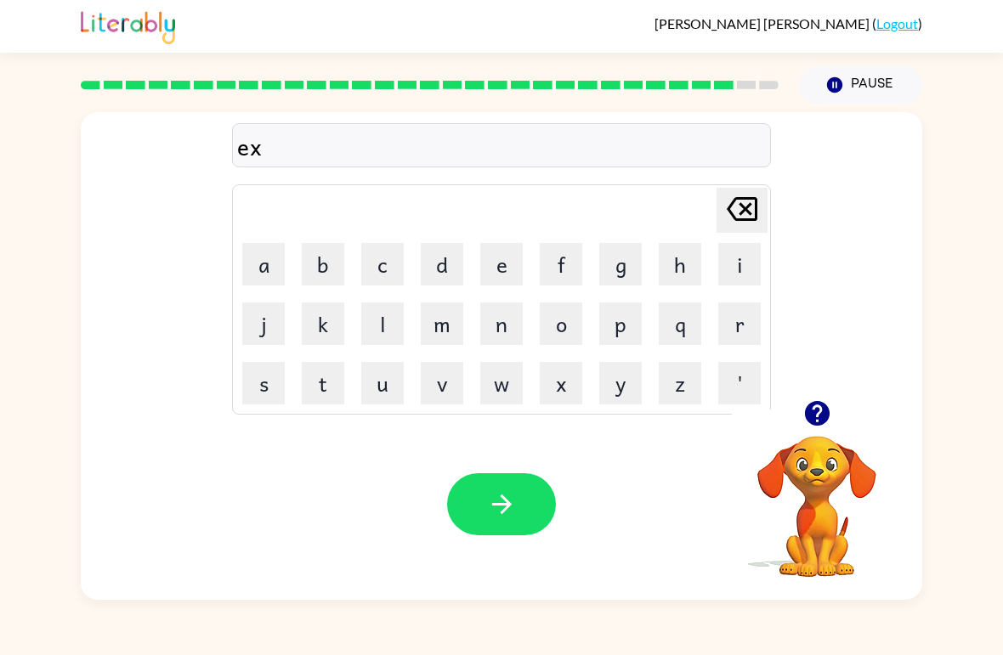
click at [502, 260] on button "e" at bounding box center [501, 264] width 42 height 42
click at [386, 319] on button "l" at bounding box center [382, 324] width 42 height 42
click at [504, 264] on button "e" at bounding box center [501, 264] width 42 height 42
click at [507, 316] on button "n" at bounding box center [501, 324] width 42 height 42
click at [341, 377] on button "t" at bounding box center [323, 383] width 42 height 42
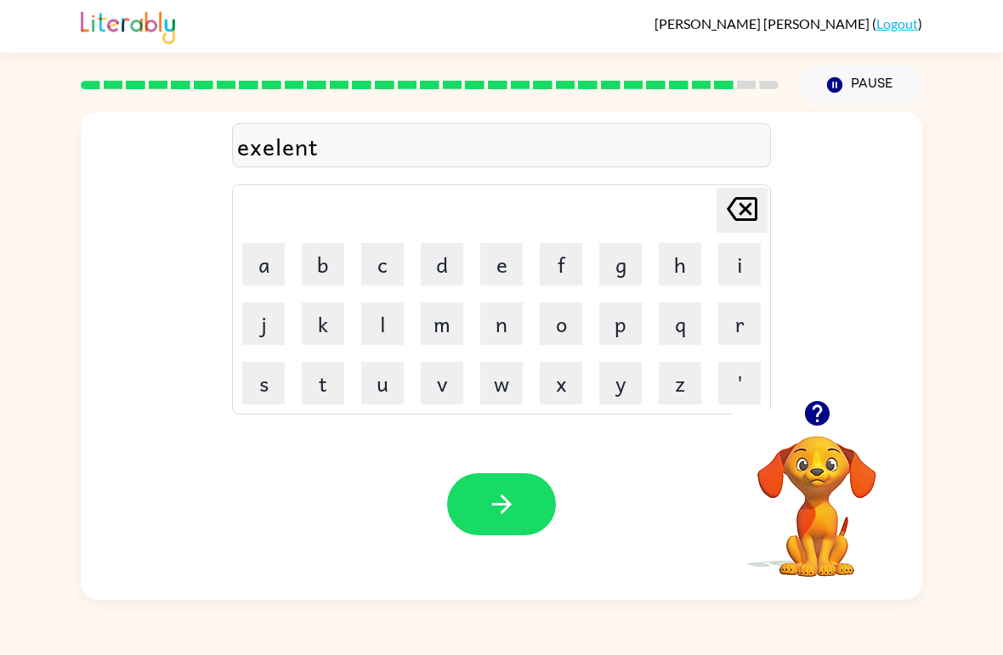
click at [501, 496] on icon "button" at bounding box center [501, 505] width 20 height 20
click at [822, 416] on icon "button" at bounding box center [816, 413] width 25 height 25
click at [620, 261] on button "g" at bounding box center [620, 264] width 42 height 42
click at [566, 316] on button "o" at bounding box center [561, 324] width 42 height 42
click at [326, 258] on button "b" at bounding box center [323, 264] width 42 height 42
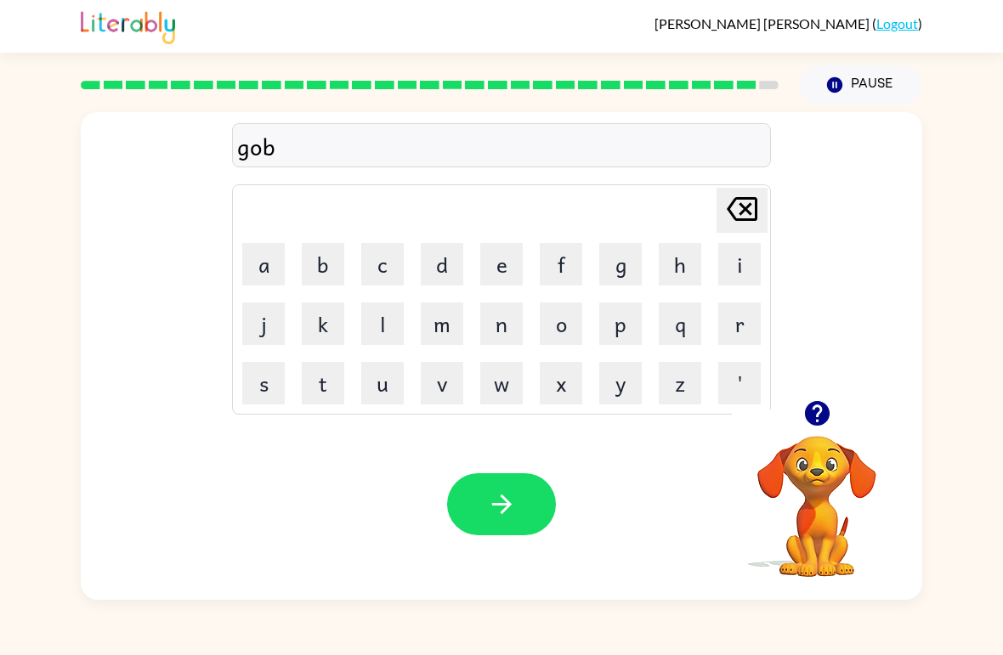
click at [506, 255] on button "e" at bounding box center [501, 264] width 42 height 42
click at [746, 318] on button "r" at bounding box center [739, 324] width 42 height 42
click at [376, 251] on button "c" at bounding box center [382, 264] width 42 height 42
click at [508, 262] on button "e" at bounding box center [501, 264] width 42 height 42
click at [743, 312] on button "r" at bounding box center [739, 324] width 42 height 42
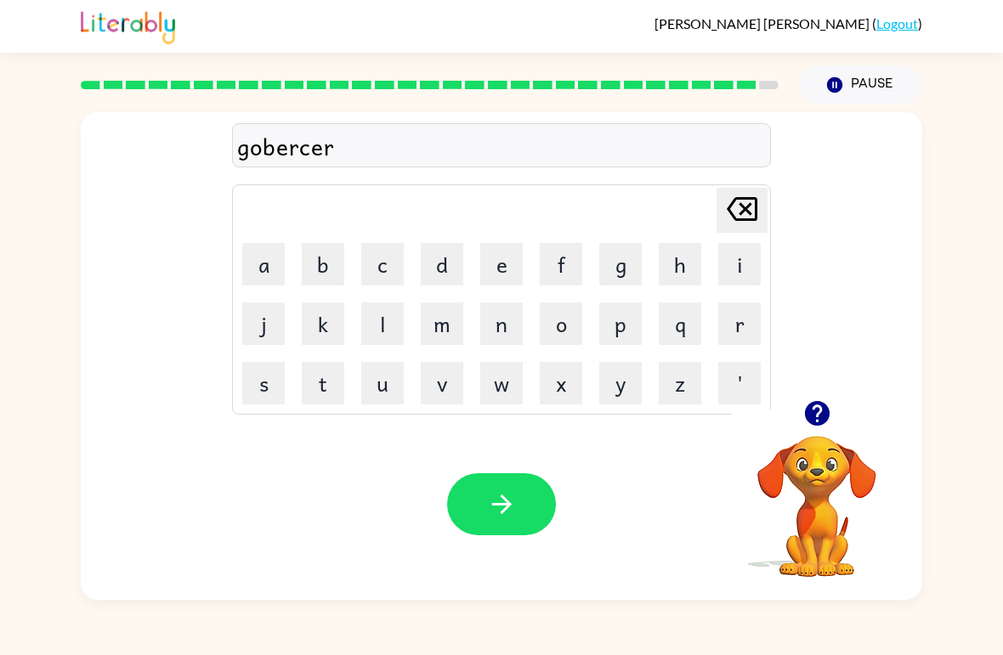
click at [504, 482] on button "button" at bounding box center [501, 504] width 109 height 62
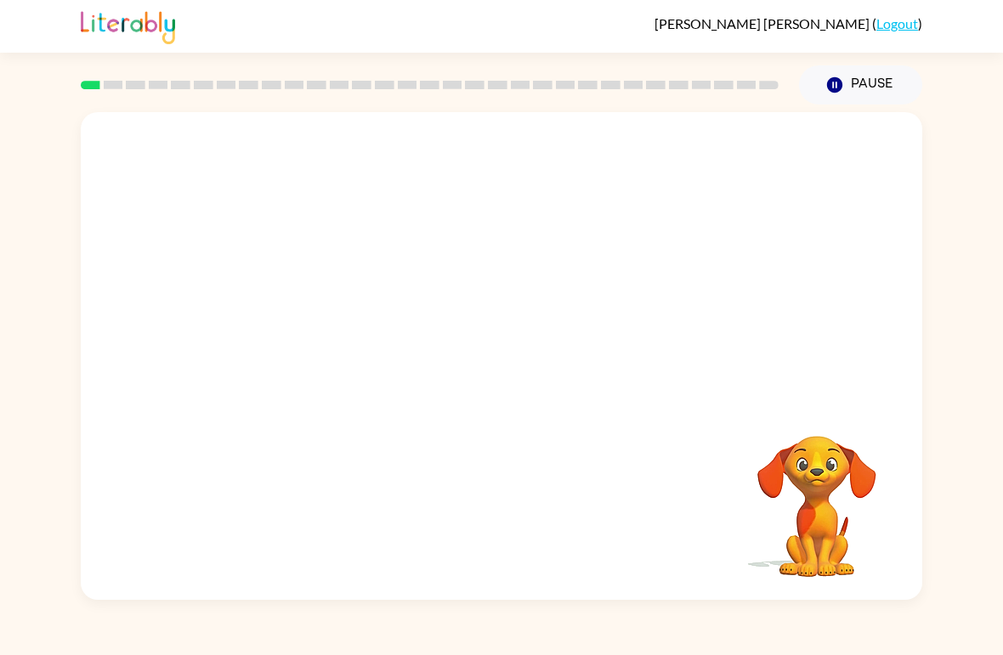
click at [762, 305] on div at bounding box center [501, 256] width 841 height 288
click at [762, 304] on div at bounding box center [501, 256] width 841 height 288
click at [656, 386] on div at bounding box center [501, 256] width 841 height 288
click at [405, 439] on div "Your browser must support playing .mp4 files to use Literably. Please try using…" at bounding box center [501, 356] width 841 height 488
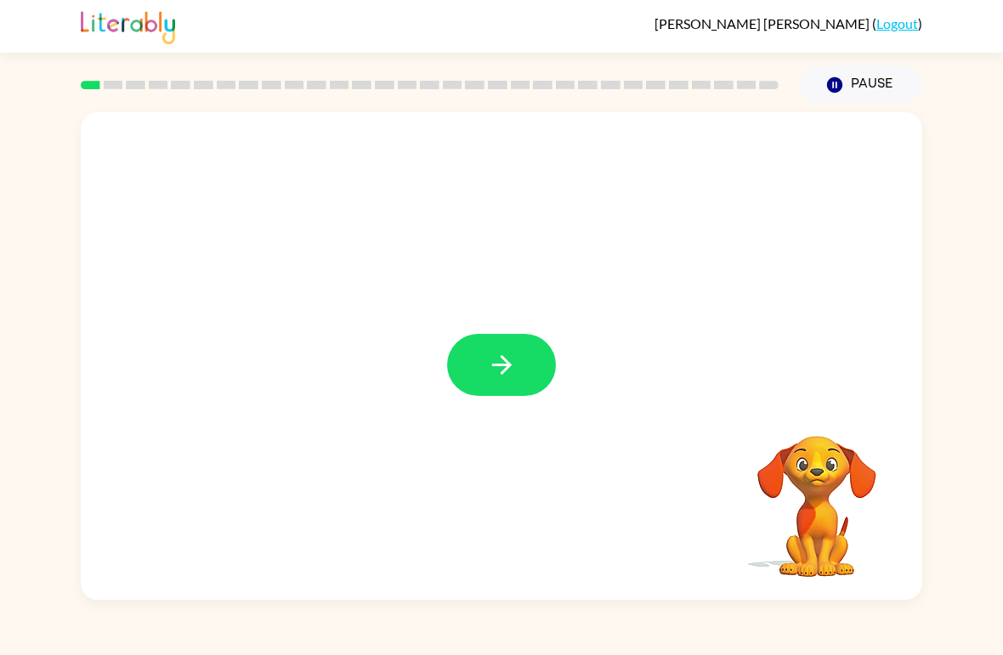
click at [513, 376] on icon "button" at bounding box center [502, 365] width 30 height 30
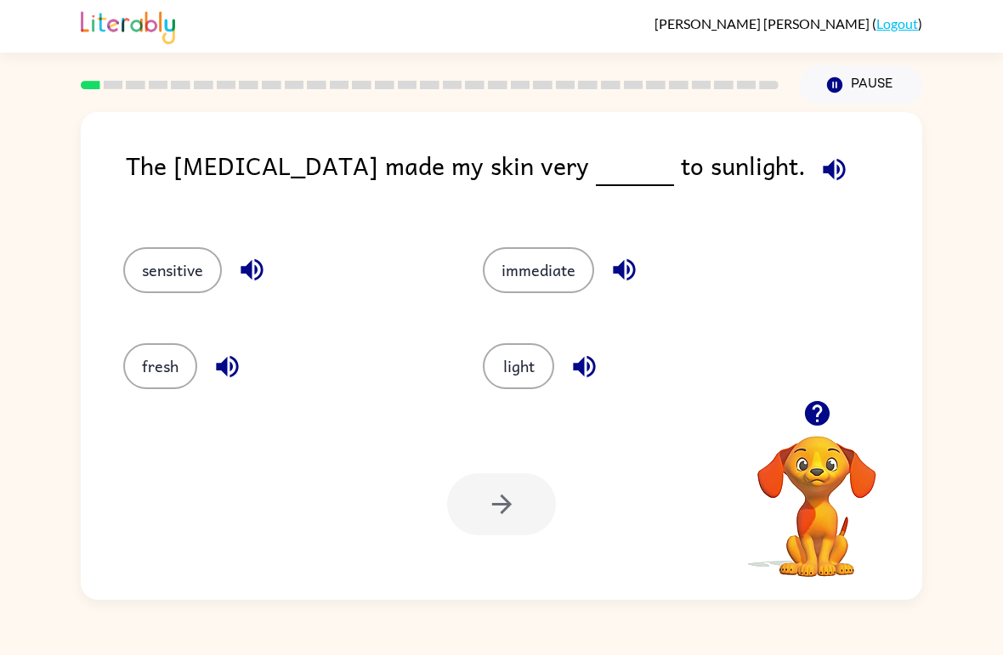
click at [819, 166] on icon "button" at bounding box center [834, 170] width 30 height 30
click at [853, 88] on button "Pause Pause" at bounding box center [860, 84] width 123 height 39
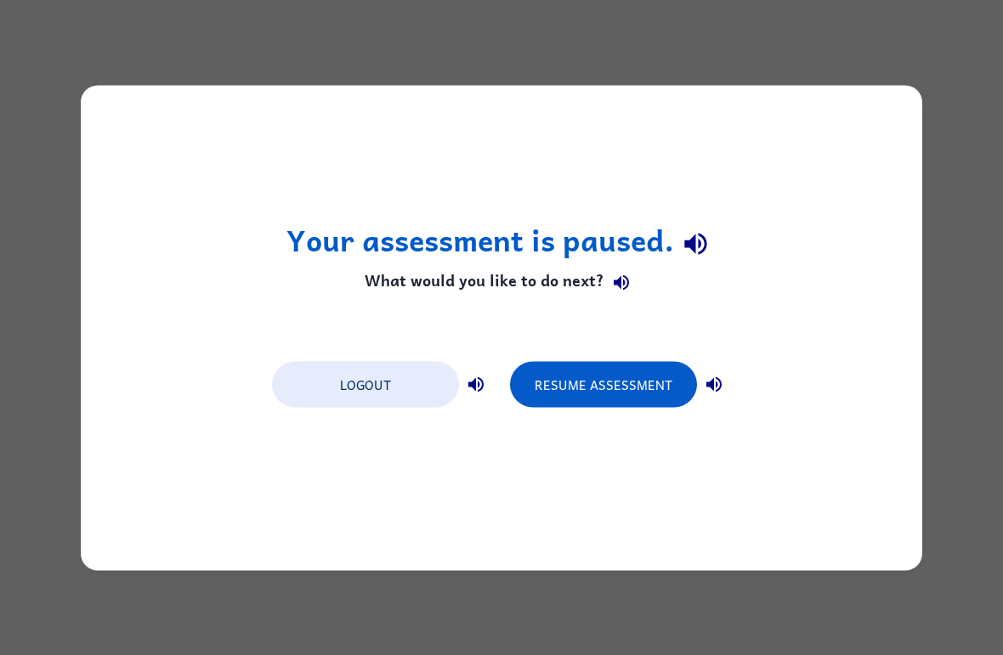
click at [588, 395] on button "Resume Assessment" at bounding box center [603, 384] width 187 height 46
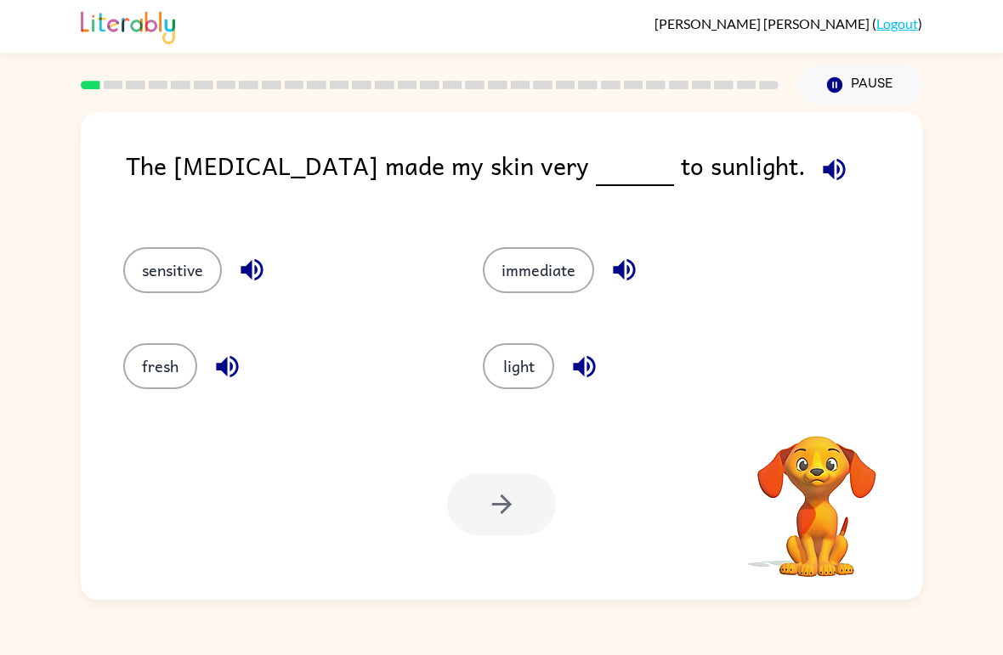
click at [813, 161] on button "button" at bounding box center [834, 169] width 43 height 43
click at [819, 173] on icon "button" at bounding box center [834, 170] width 30 height 30
click at [823, 173] on icon "button" at bounding box center [834, 169] width 22 height 22
click at [819, 171] on icon "button" at bounding box center [834, 170] width 30 height 30
click at [518, 370] on button "light" at bounding box center [518, 366] width 71 height 46
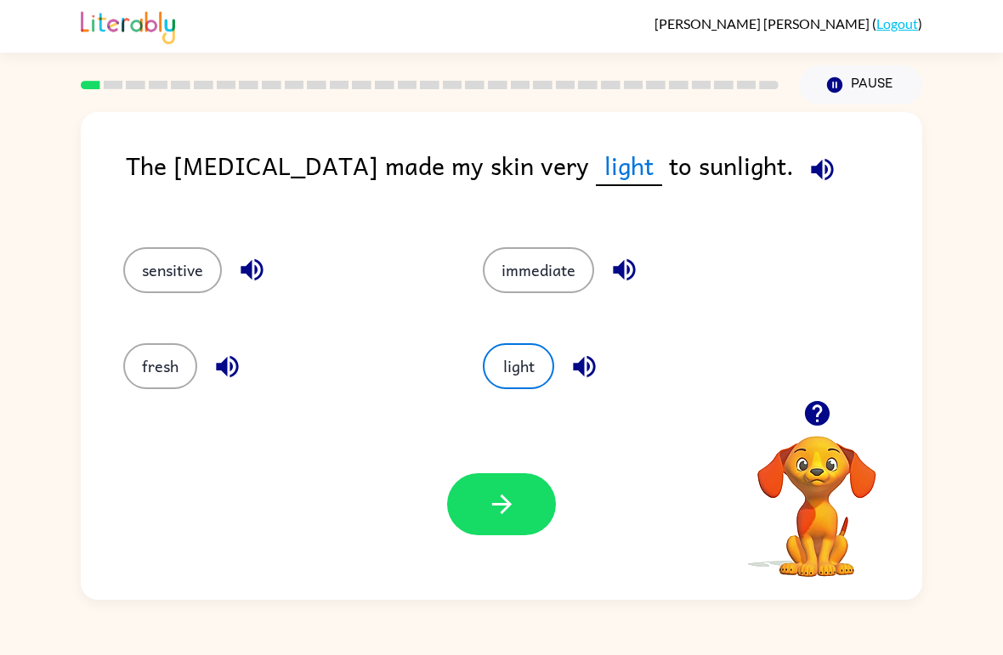
click at [501, 531] on button "button" at bounding box center [501, 504] width 109 height 62
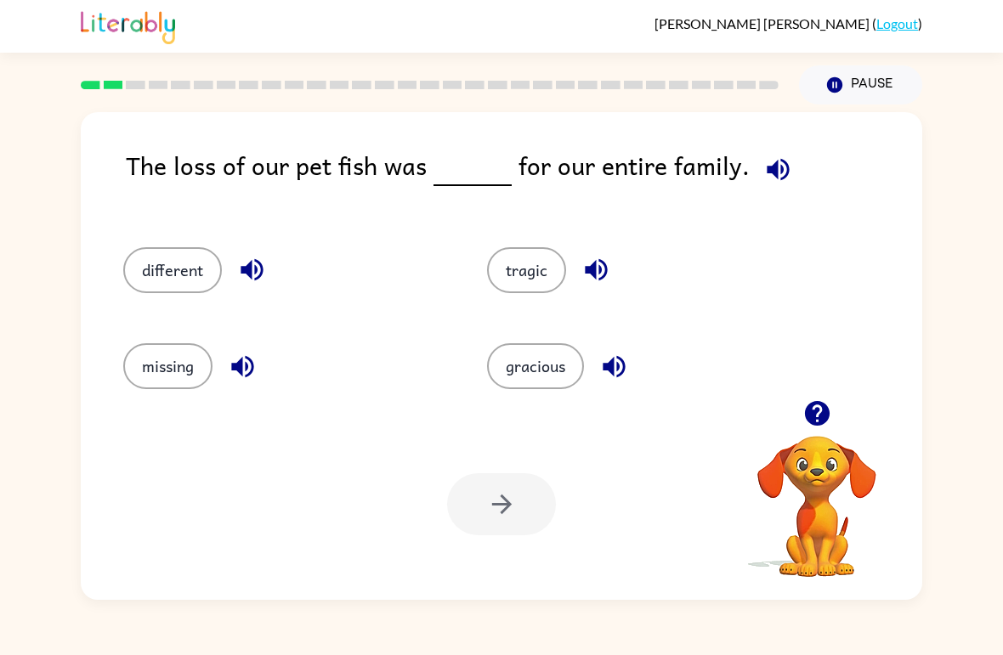
click at [170, 264] on button "different" at bounding box center [172, 270] width 99 height 46
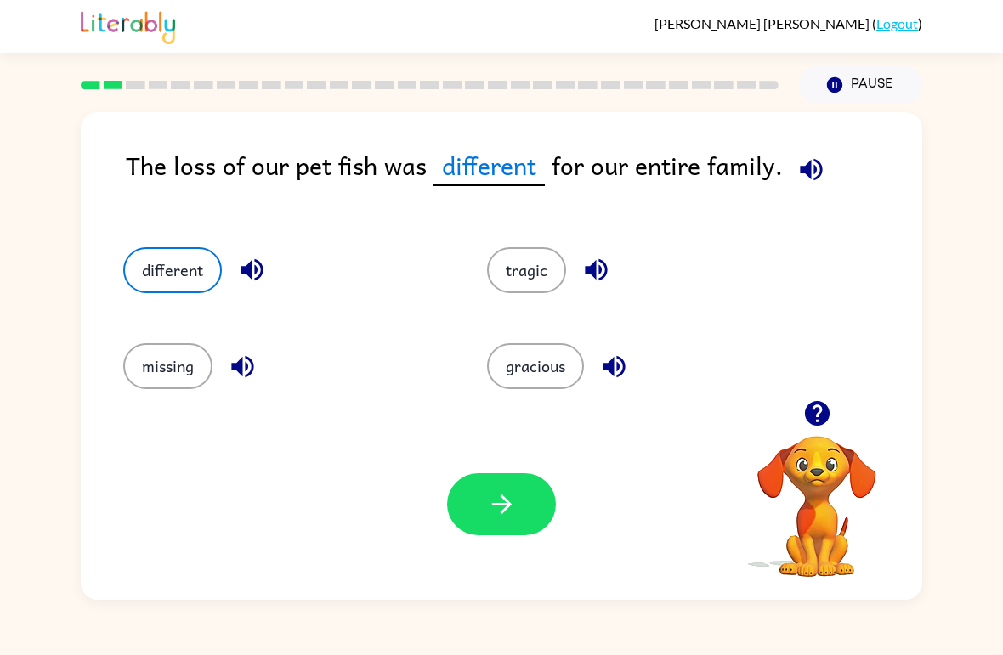
click at [513, 512] on icon "button" at bounding box center [502, 505] width 30 height 30
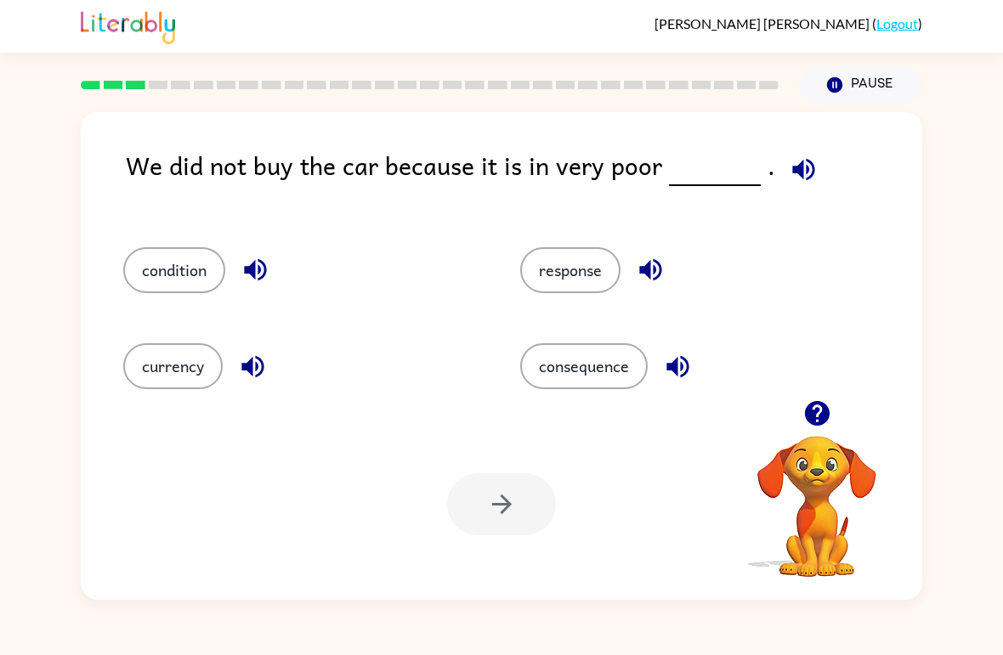
click at [184, 272] on button "condition" at bounding box center [174, 270] width 102 height 46
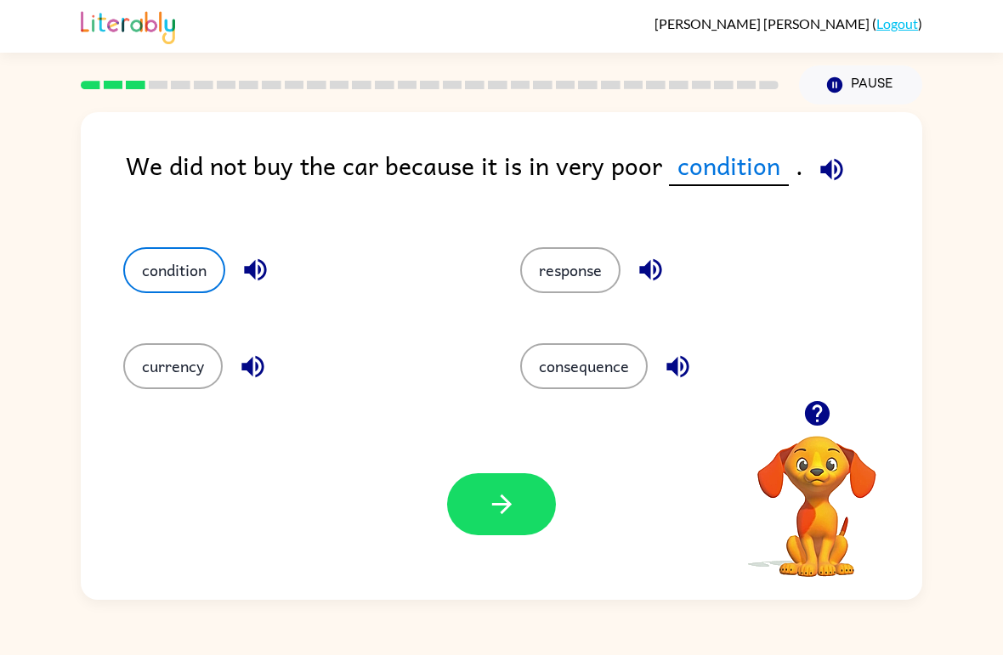
click at [503, 522] on button "button" at bounding box center [501, 504] width 109 height 62
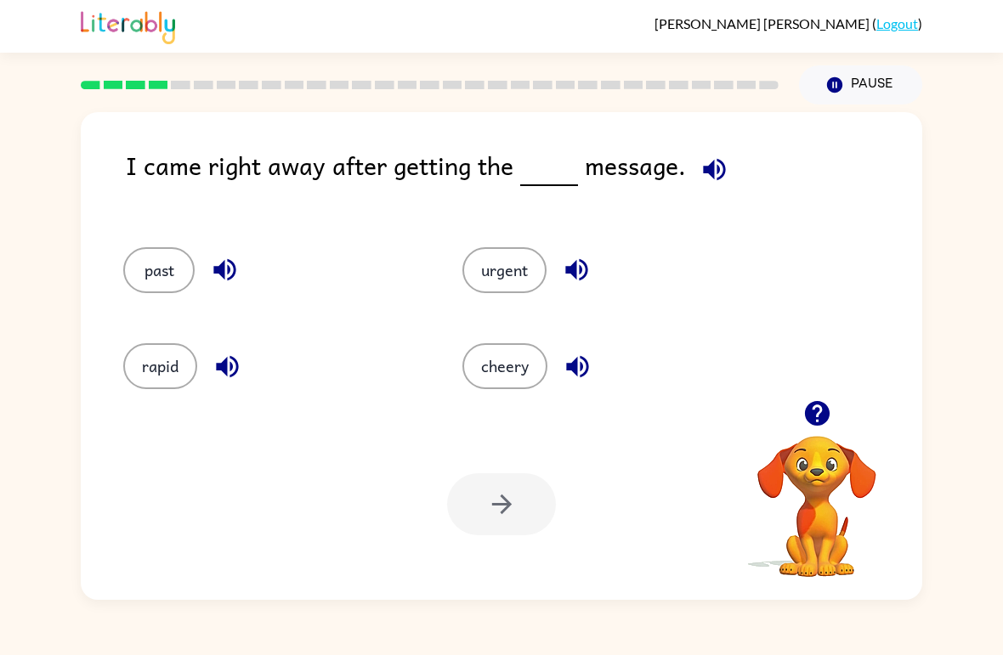
click at [173, 371] on button "rapid" at bounding box center [160, 366] width 74 height 46
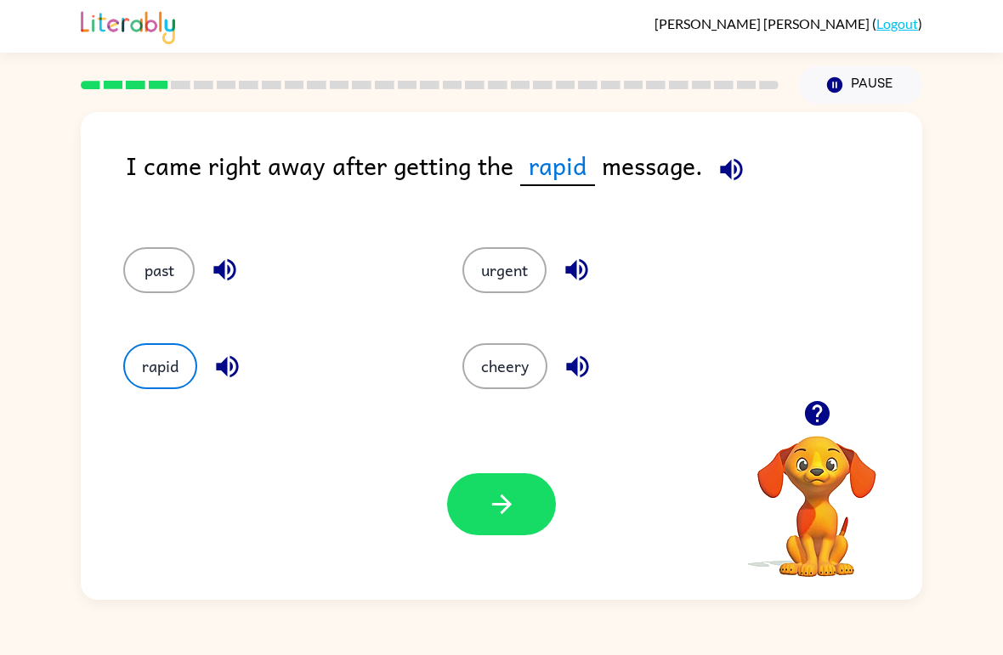
click at [523, 496] on button "button" at bounding box center [501, 504] width 109 height 62
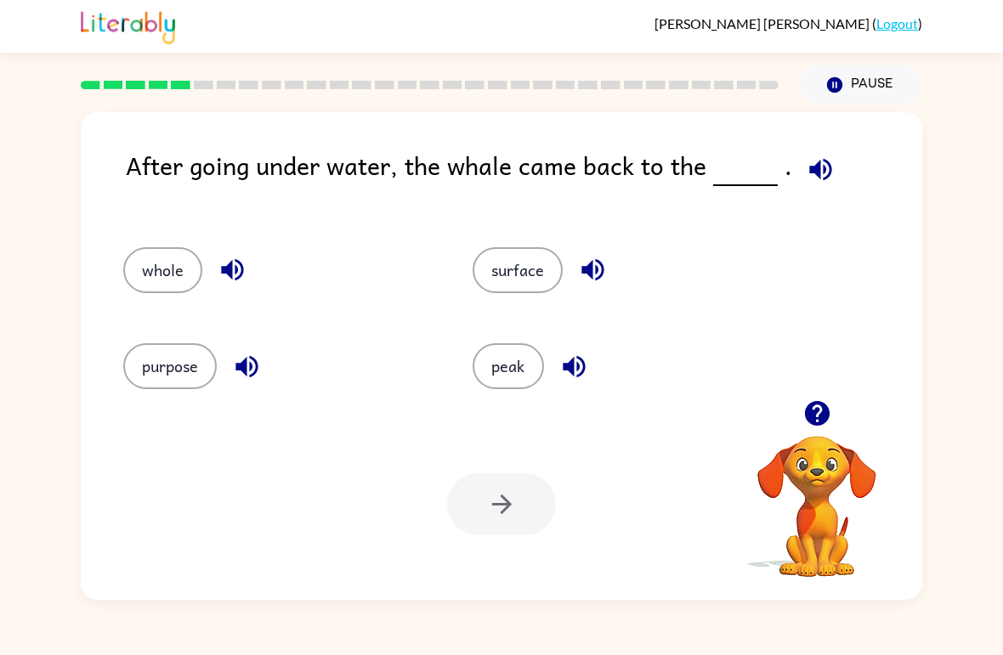
click at [172, 257] on button "whole" at bounding box center [162, 270] width 79 height 46
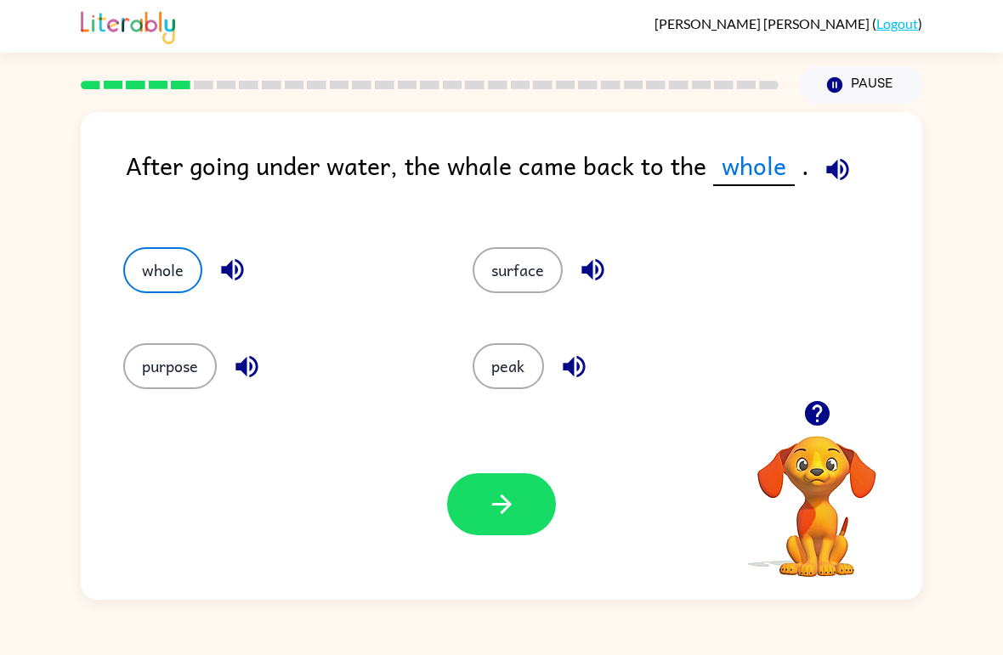
click at [492, 514] on icon "button" at bounding box center [502, 505] width 30 height 30
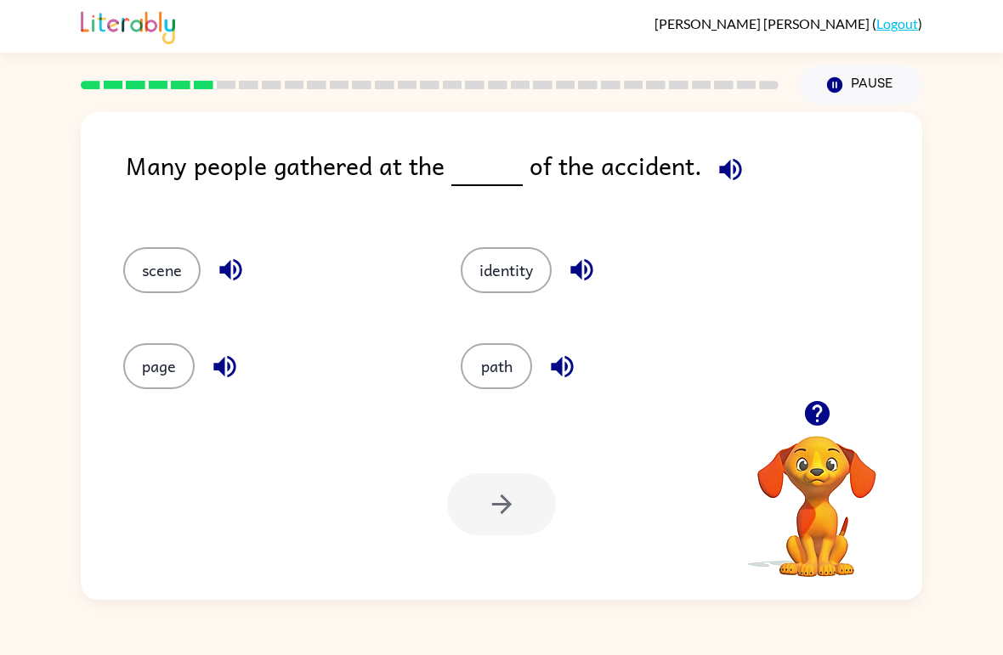
click at [913, 22] on link "Logout" at bounding box center [897, 23] width 42 height 16
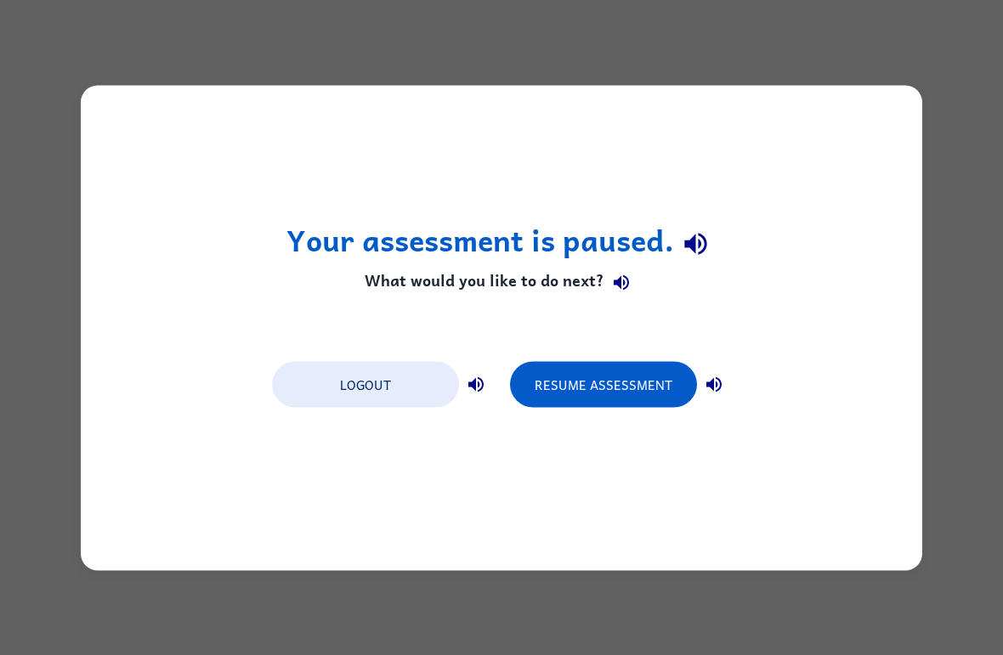
click at [864, 85] on div "Your assessment is paused. What would you like to do next? Logout Resume Assess…" at bounding box center [501, 327] width 841 height 485
click at [381, 394] on button "Logout" at bounding box center [365, 384] width 187 height 46
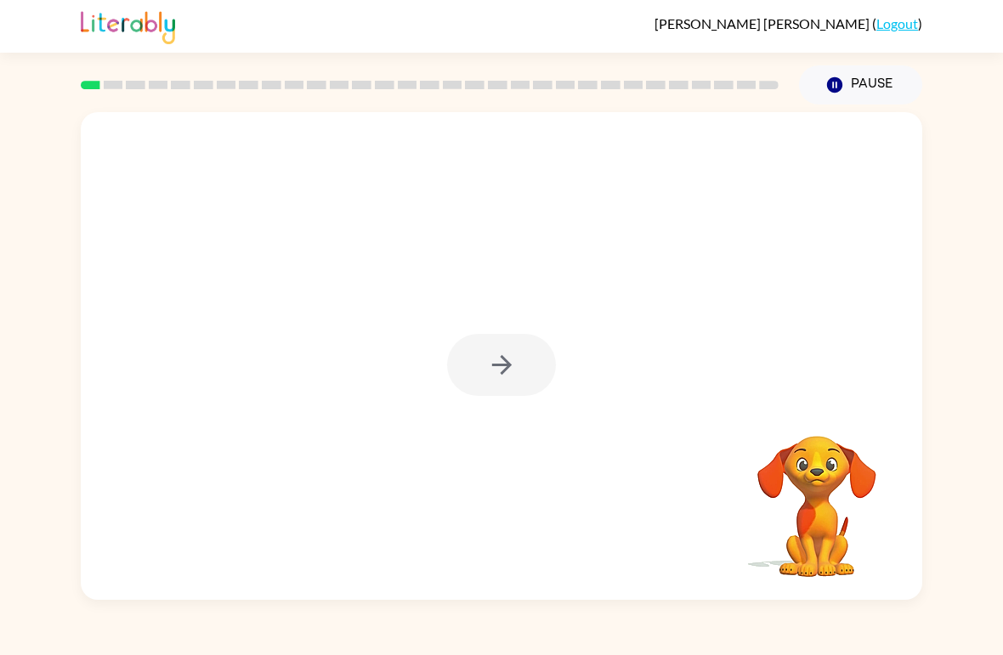
click at [484, 346] on div at bounding box center [501, 365] width 109 height 62
click at [505, 385] on div at bounding box center [501, 365] width 109 height 62
click at [505, 384] on div at bounding box center [501, 365] width 109 height 62
click at [503, 418] on div at bounding box center [501, 356] width 841 height 488
click at [486, 376] on div at bounding box center [501, 365] width 109 height 62
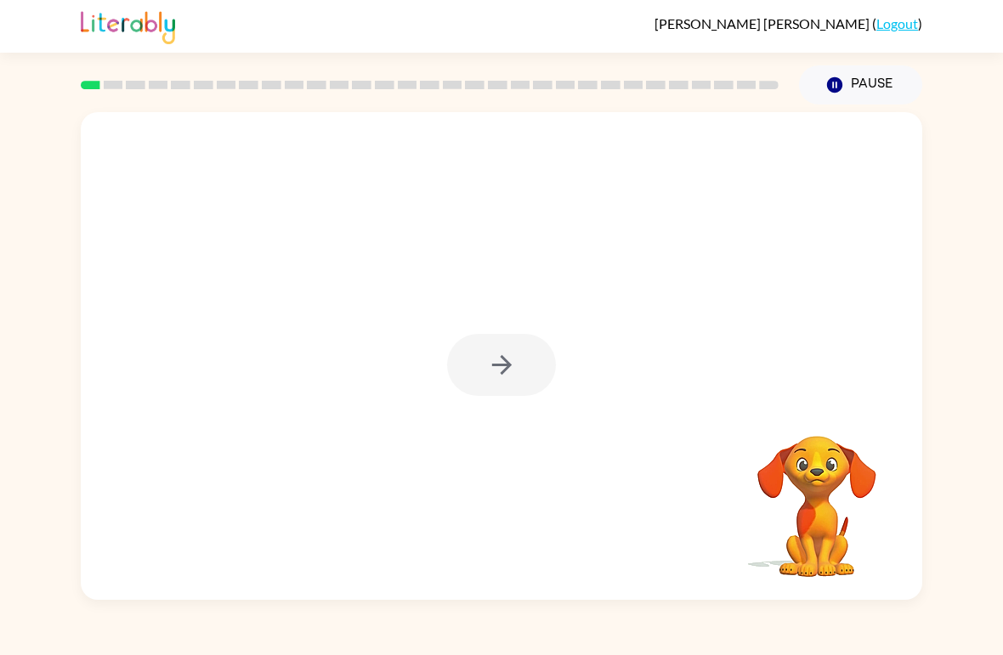
click at [486, 375] on div at bounding box center [501, 365] width 109 height 62
click at [466, 376] on button "button" at bounding box center [501, 365] width 109 height 62
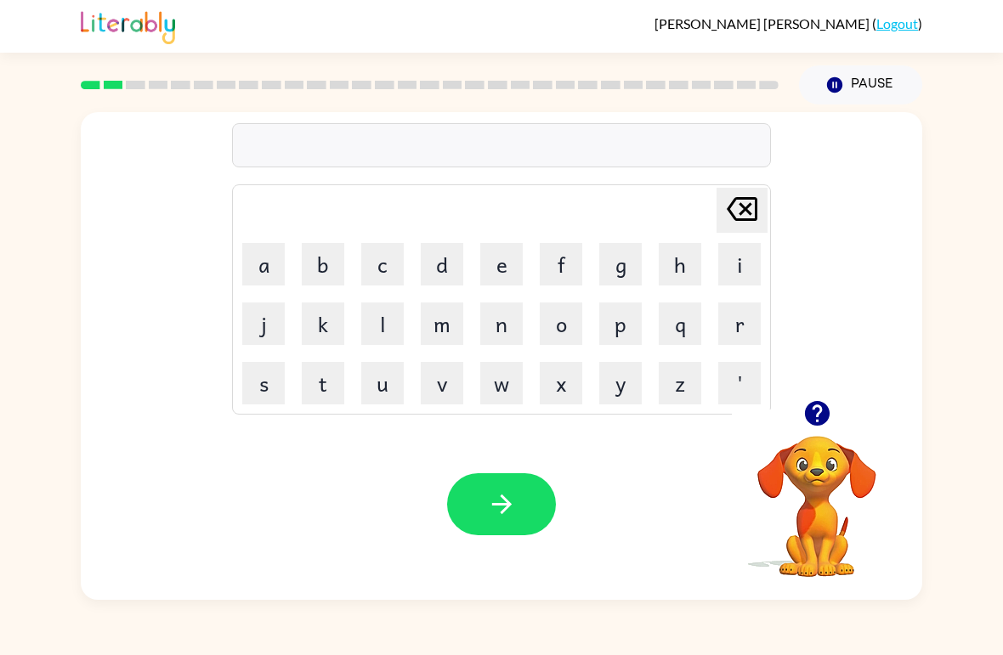
click at [813, 406] on icon "button" at bounding box center [816, 413] width 25 height 25
click at [363, 262] on button "c" at bounding box center [382, 264] width 42 height 42
click at [558, 320] on button "o" at bounding box center [561, 324] width 42 height 42
click at [382, 388] on button "u" at bounding box center [382, 383] width 42 height 42
click at [507, 324] on button "n" at bounding box center [501, 324] width 42 height 42
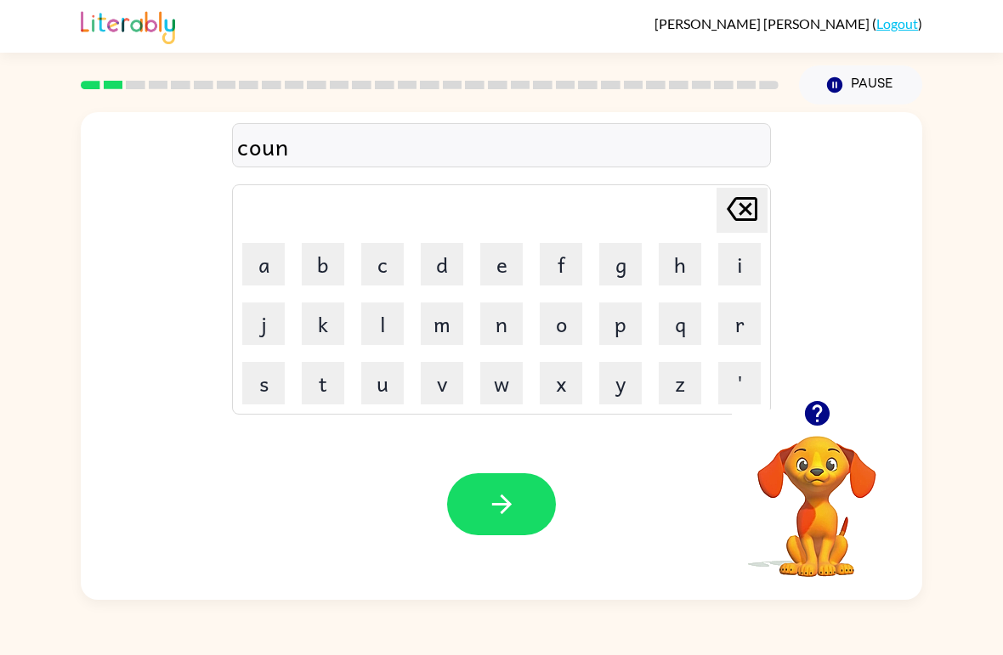
click at [327, 388] on button "t" at bounding box center [323, 383] width 42 height 42
click at [490, 494] on icon "button" at bounding box center [502, 505] width 30 height 30
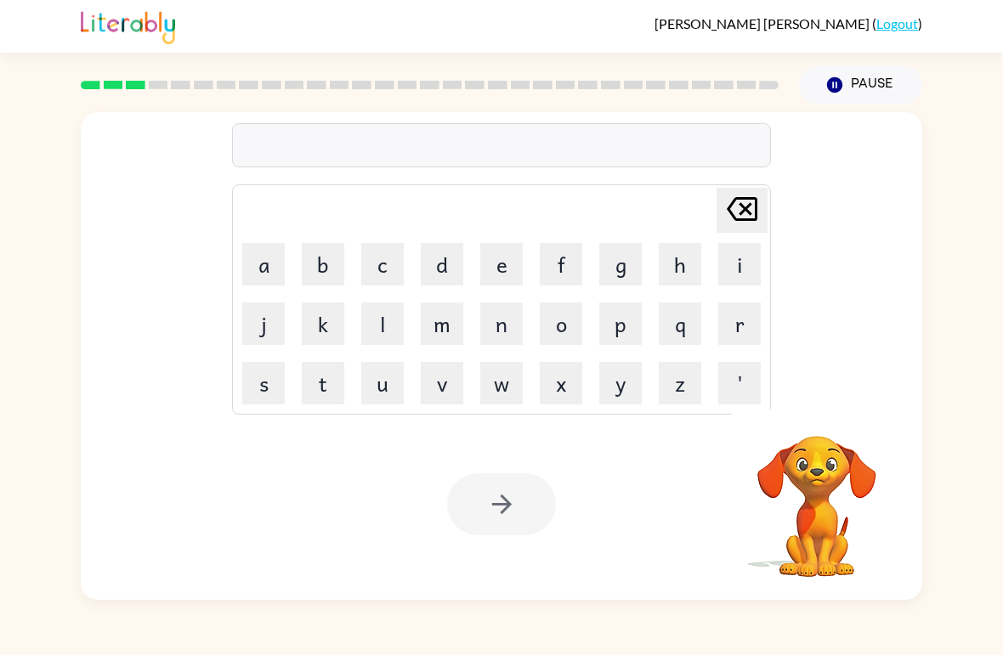
click at [381, 322] on button "l" at bounding box center [382, 324] width 42 height 42
click at [556, 322] on button "o" at bounding box center [561, 324] width 42 height 42
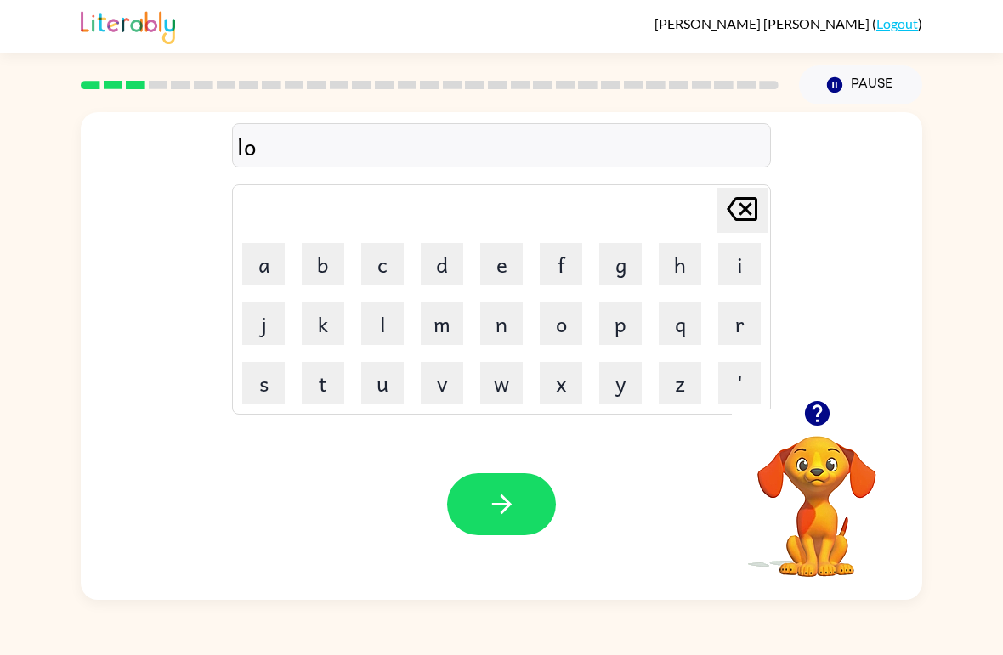
click at [386, 388] on button "u" at bounding box center [382, 383] width 42 height 42
click at [381, 269] on button "c" at bounding box center [382, 264] width 42 height 42
click at [510, 263] on button "e" at bounding box center [501, 264] width 42 height 42
click at [329, 381] on button "t" at bounding box center [323, 383] width 42 height 42
click at [500, 264] on button "e" at bounding box center [501, 264] width 42 height 42
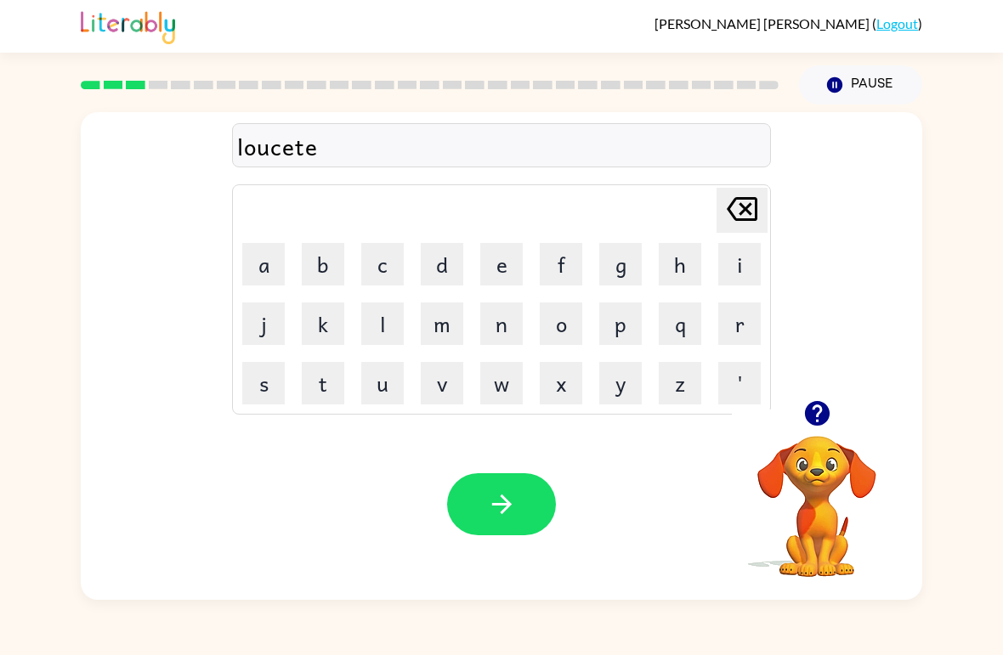
click at [742, 196] on icon "[PERSON_NAME] last character input" at bounding box center [742, 209] width 41 height 41
click at [742, 195] on icon "[PERSON_NAME] last character input" at bounding box center [742, 209] width 41 height 41
click at [734, 204] on icon "[PERSON_NAME] last character input" at bounding box center [742, 209] width 41 height 41
click at [257, 262] on button "a" at bounding box center [263, 264] width 42 height 42
click at [337, 374] on button "t" at bounding box center [323, 383] width 42 height 42
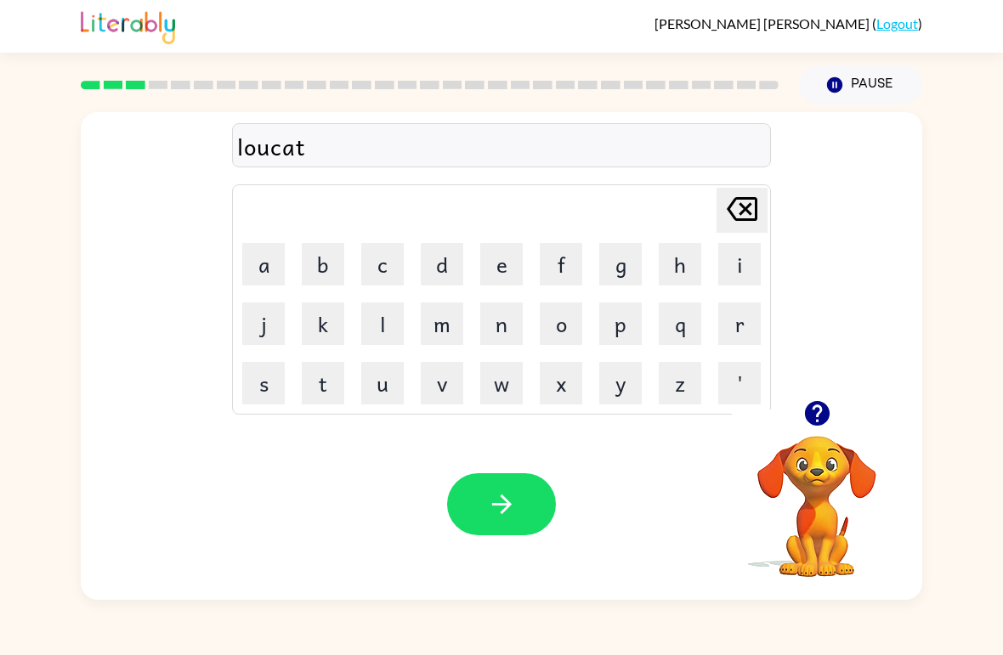
click at [494, 497] on icon "button" at bounding box center [502, 505] width 30 height 30
click at [823, 415] on icon "button" at bounding box center [816, 413] width 25 height 25
click at [321, 384] on button "t" at bounding box center [323, 383] width 42 height 42
click at [563, 327] on button "o" at bounding box center [561, 324] width 42 height 42
click at [502, 384] on button "w" at bounding box center [501, 383] width 42 height 42
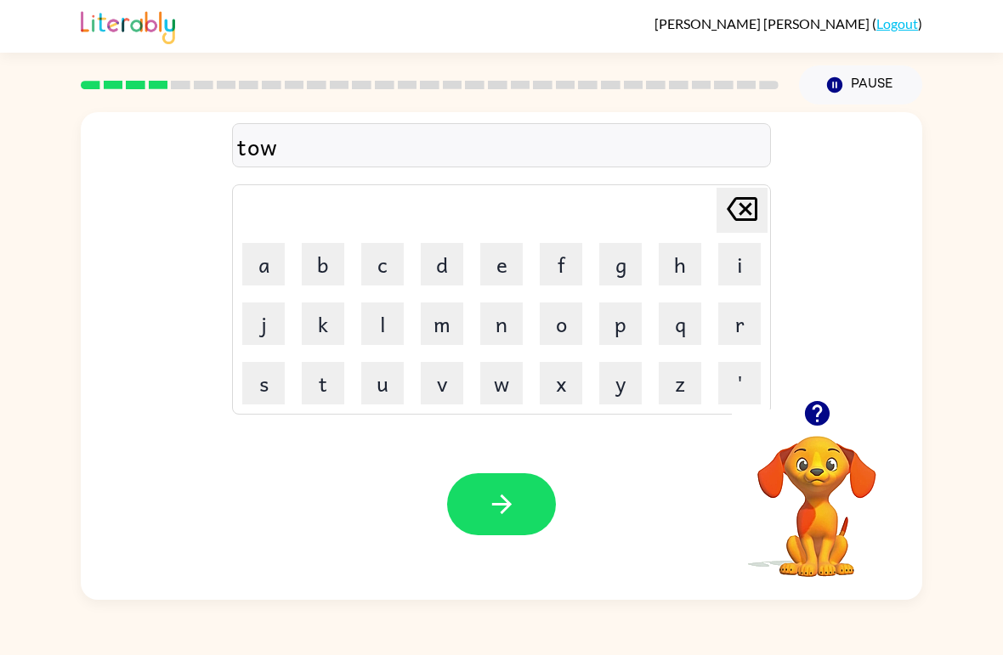
click at [746, 254] on button "i" at bounding box center [739, 264] width 42 height 42
click at [380, 386] on button "u" at bounding box center [382, 383] width 42 height 42
click at [748, 207] on icon at bounding box center [742, 209] width 31 height 24
click at [506, 308] on button "n" at bounding box center [501, 324] width 42 height 42
click at [464, 493] on button "button" at bounding box center [501, 504] width 109 height 62
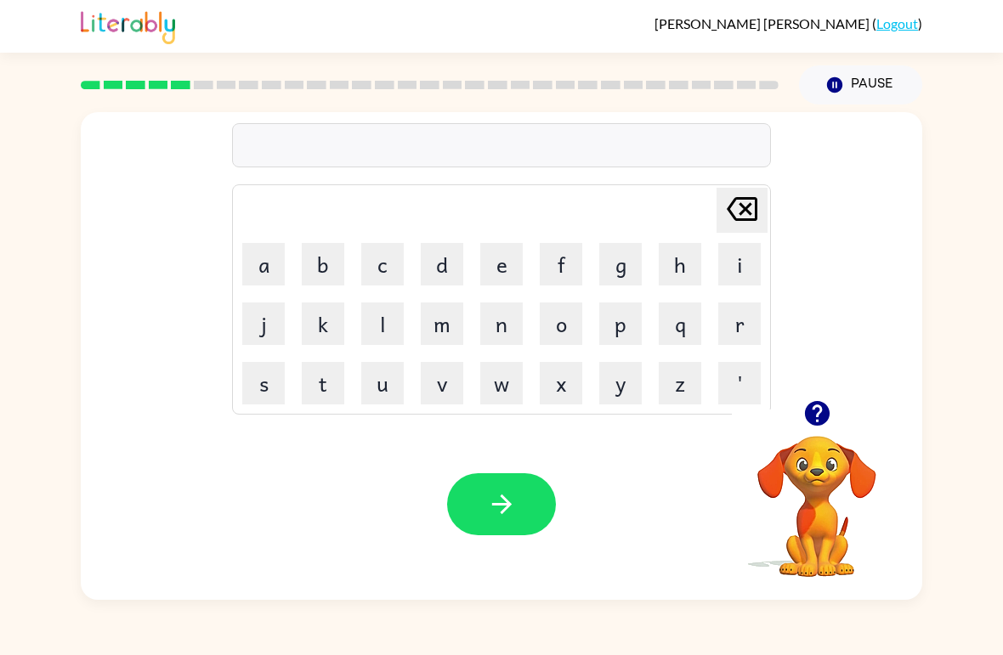
click at [819, 422] on icon "button" at bounding box center [816, 413] width 25 height 25
click at [382, 311] on button "l" at bounding box center [382, 324] width 42 height 42
click at [490, 260] on button "e" at bounding box center [501, 264] width 42 height 42
click at [263, 270] on button "a" at bounding box center [263, 264] width 42 height 42
click at [740, 329] on button "r" at bounding box center [739, 324] width 42 height 42
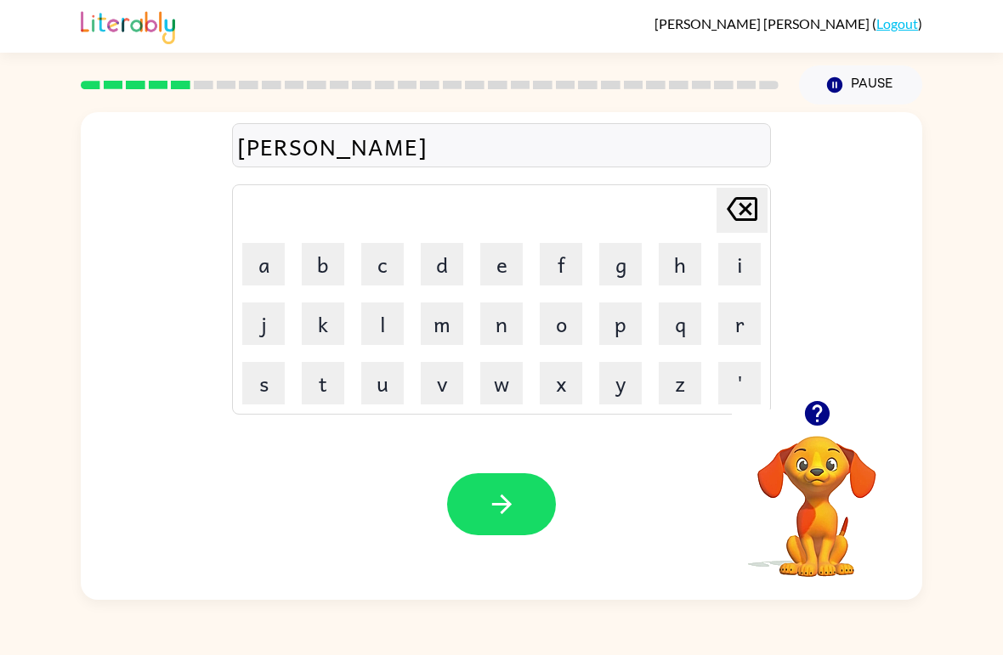
click at [742, 212] on icon at bounding box center [742, 209] width 31 height 24
click at [741, 212] on icon "[PERSON_NAME] last character input" at bounding box center [742, 209] width 41 height 41
click at [748, 198] on icon at bounding box center [742, 209] width 31 height 24
click at [744, 212] on icon at bounding box center [742, 209] width 31 height 24
click at [498, 312] on button "n" at bounding box center [501, 324] width 42 height 42
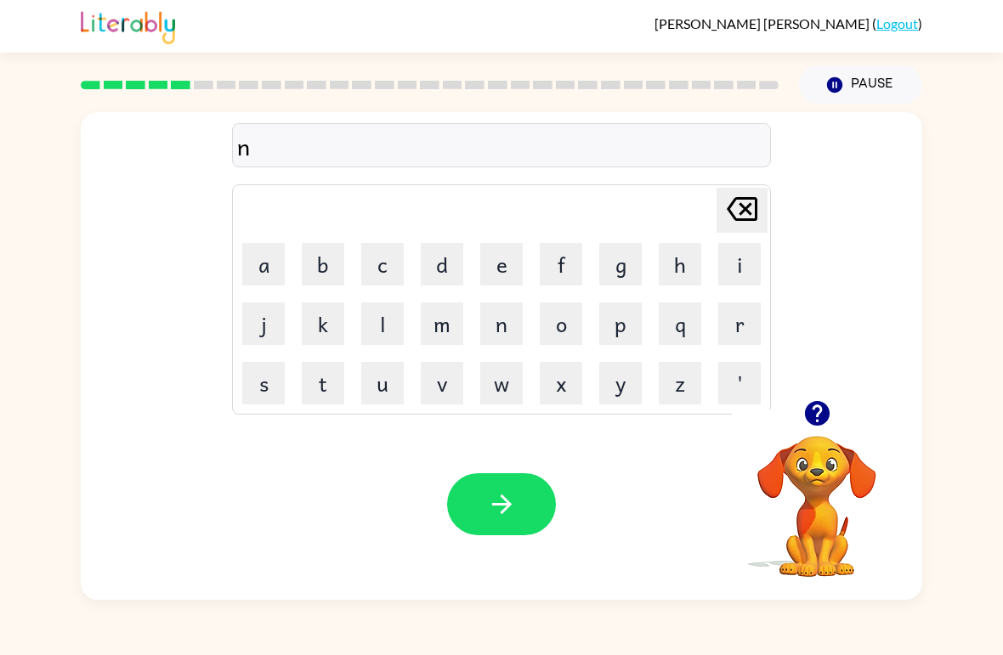
click at [283, 252] on button "a" at bounding box center [263, 264] width 42 height 42
click at [487, 264] on button "e" at bounding box center [501, 264] width 42 height 42
click at [739, 332] on button "r" at bounding box center [739, 324] width 42 height 42
click at [388, 323] on button "l" at bounding box center [382, 324] width 42 height 42
click at [637, 386] on button "y" at bounding box center [620, 383] width 42 height 42
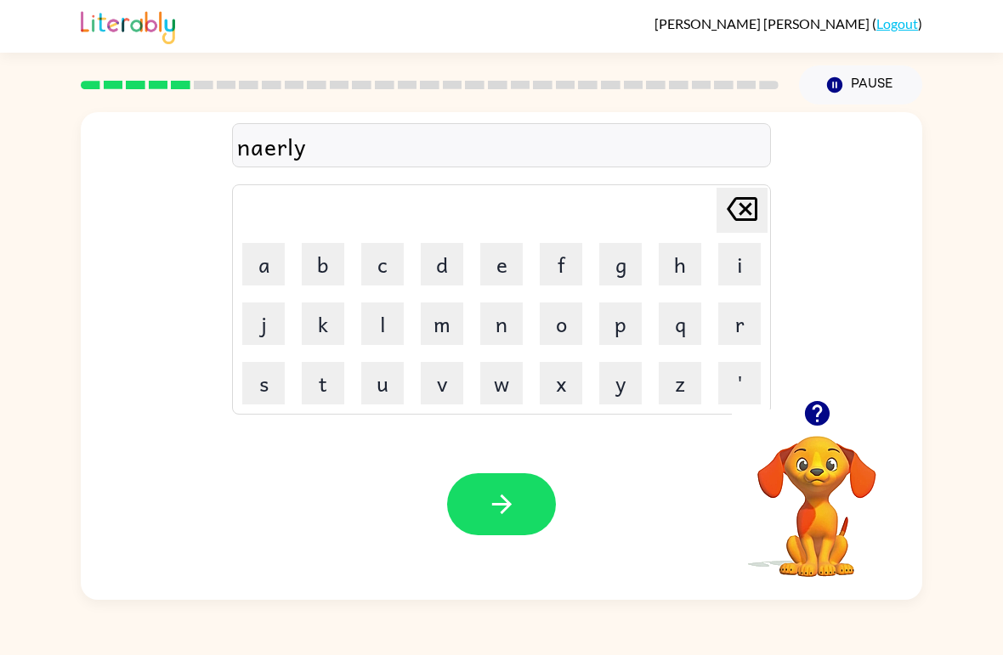
click at [513, 515] on icon "button" at bounding box center [502, 505] width 30 height 30
click at [321, 275] on button "b" at bounding box center [323, 264] width 42 height 42
click at [735, 270] on button "i" at bounding box center [739, 264] width 42 height 42
click at [623, 266] on button "g" at bounding box center [620, 264] width 42 height 42
click at [683, 267] on button "h" at bounding box center [680, 264] width 42 height 42
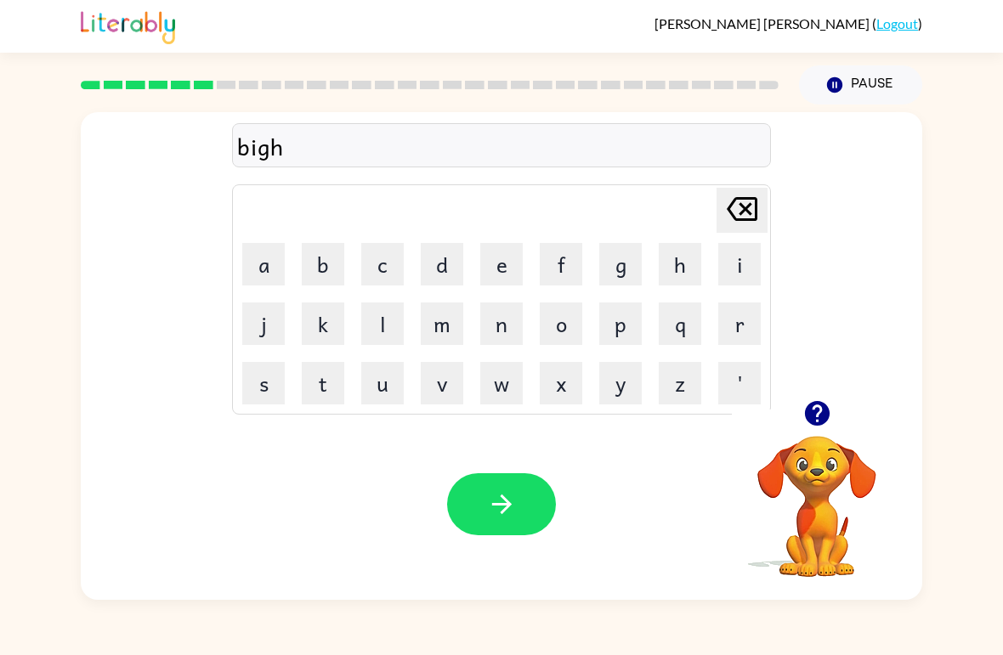
click at [740, 253] on button "i" at bounding box center [739, 264] width 42 height 42
click at [491, 323] on button "n" at bounding box center [501, 324] width 42 height 42
click at [440, 266] on button "d" at bounding box center [442, 264] width 42 height 42
click at [507, 497] on icon "button" at bounding box center [502, 505] width 30 height 30
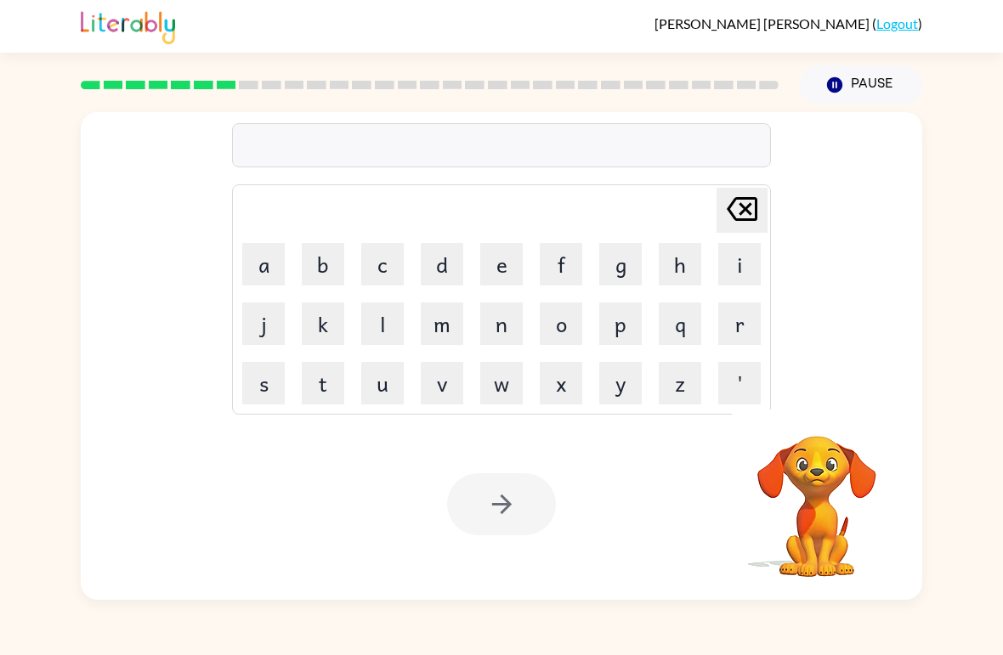
click at [321, 389] on button "t" at bounding box center [323, 383] width 42 height 42
click at [744, 326] on button "r" at bounding box center [739, 324] width 42 height 42
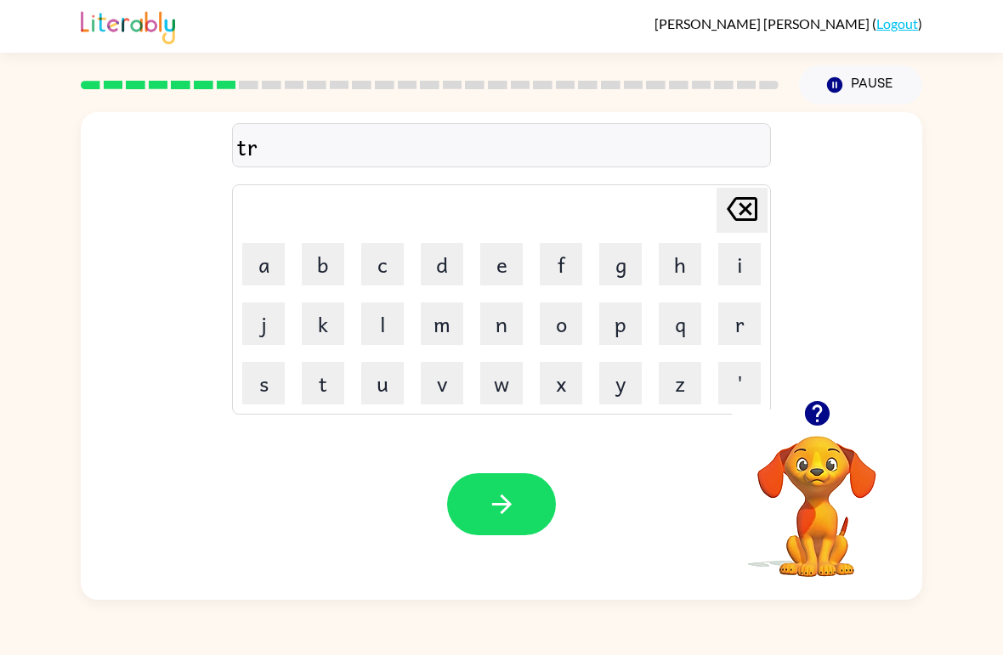
click at [744, 251] on button "i" at bounding box center [739, 264] width 42 height 42
click at [398, 259] on button "c" at bounding box center [382, 264] width 42 height 42
click at [377, 332] on button "l" at bounding box center [382, 324] width 42 height 42
click at [511, 258] on button "e" at bounding box center [501, 264] width 42 height 42
click at [488, 516] on icon "button" at bounding box center [502, 505] width 30 height 30
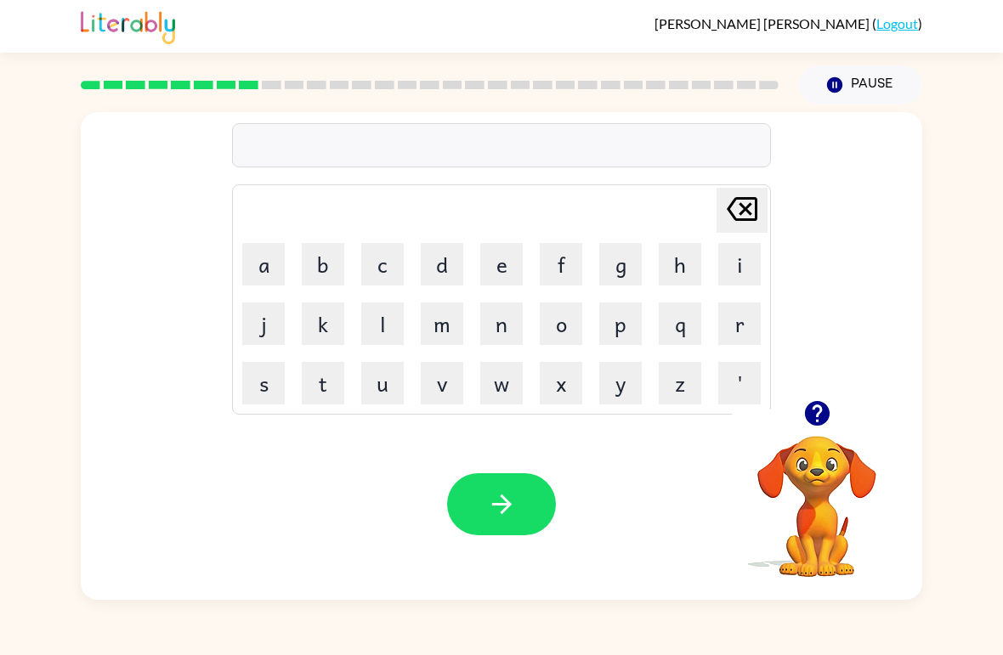
click at [450, 329] on button "m" at bounding box center [442, 324] width 42 height 42
click at [738, 258] on button "i" at bounding box center [739, 264] width 42 height 42
click at [746, 334] on button "r" at bounding box center [739, 324] width 42 height 42
click at [728, 269] on button "i" at bounding box center [739, 264] width 42 height 42
click at [374, 264] on button "c" at bounding box center [382, 264] width 42 height 42
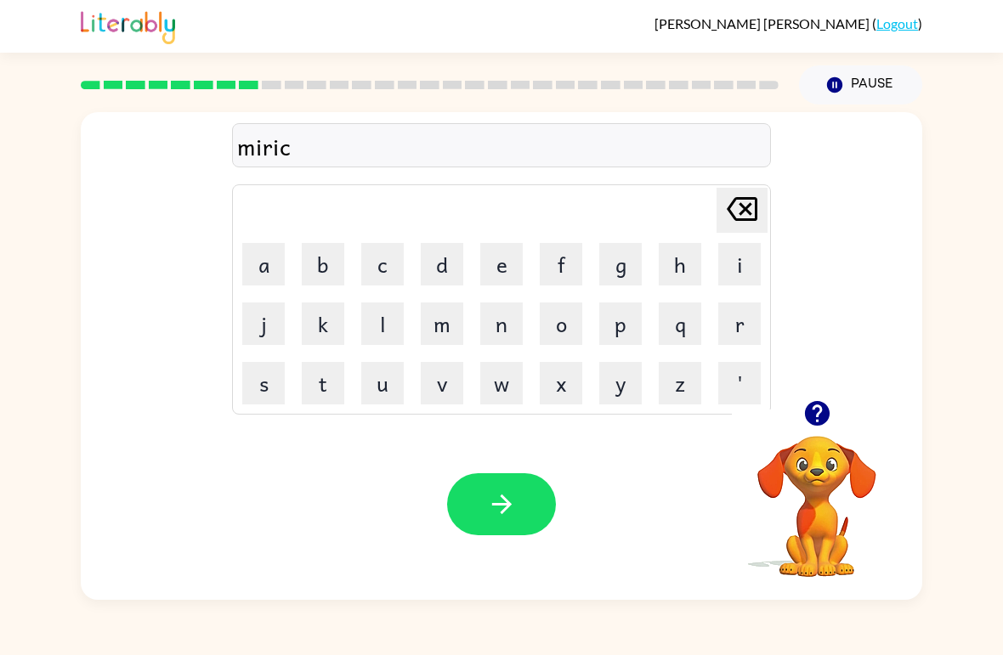
click at [267, 254] on button "a" at bounding box center [263, 264] width 42 height 42
click at [388, 320] on button "l" at bounding box center [382, 324] width 42 height 42
click at [505, 525] on button "button" at bounding box center [501, 504] width 109 height 62
click at [809, 414] on icon "button" at bounding box center [816, 413] width 25 height 25
click at [493, 320] on button "n" at bounding box center [501, 324] width 42 height 42
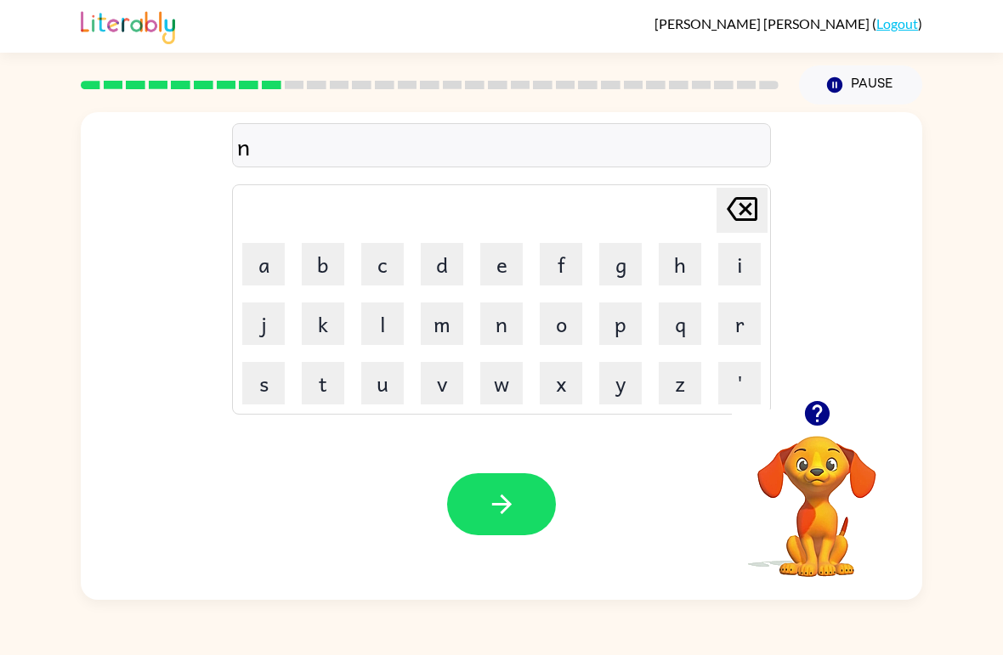
click at [736, 266] on button "i" at bounding box center [739, 264] width 42 height 42
click at [324, 251] on button "b" at bounding box center [323, 264] width 42 height 42
click at [276, 257] on button "a" at bounding box center [263, 264] width 42 height 42
click at [391, 318] on button "l" at bounding box center [382, 324] width 42 height 42
click at [503, 496] on icon "button" at bounding box center [502, 505] width 30 height 30
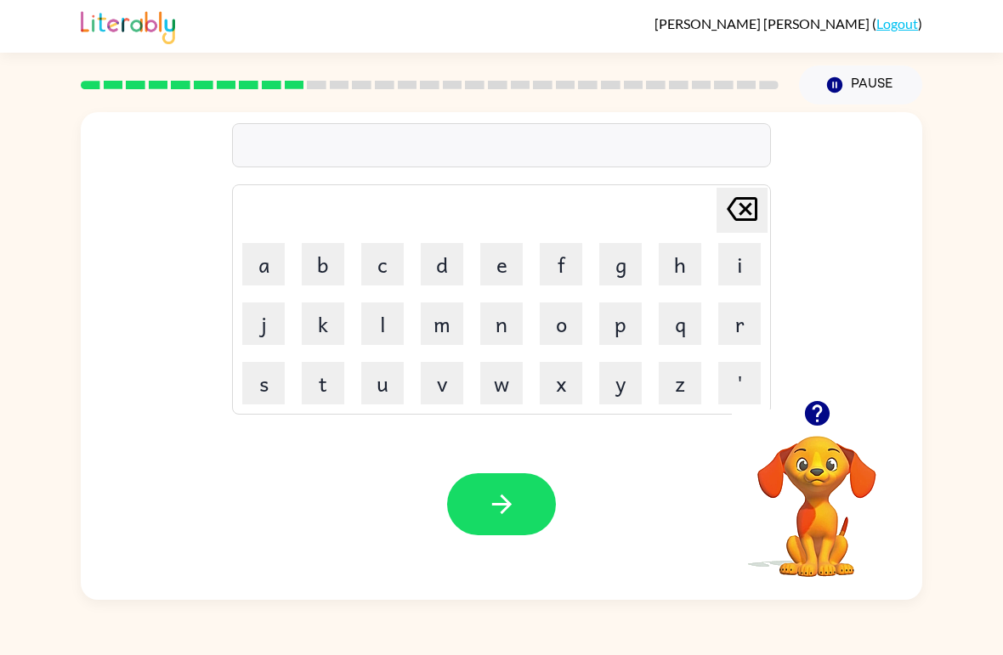
click at [557, 315] on button "o" at bounding box center [561, 324] width 42 height 42
click at [507, 317] on button "n" at bounding box center [501, 324] width 42 height 42
click at [575, 260] on button "f" at bounding box center [561, 264] width 42 height 42
click at [378, 384] on button "u" at bounding box center [382, 383] width 42 height 42
click at [734, 320] on button "r" at bounding box center [739, 324] width 42 height 42
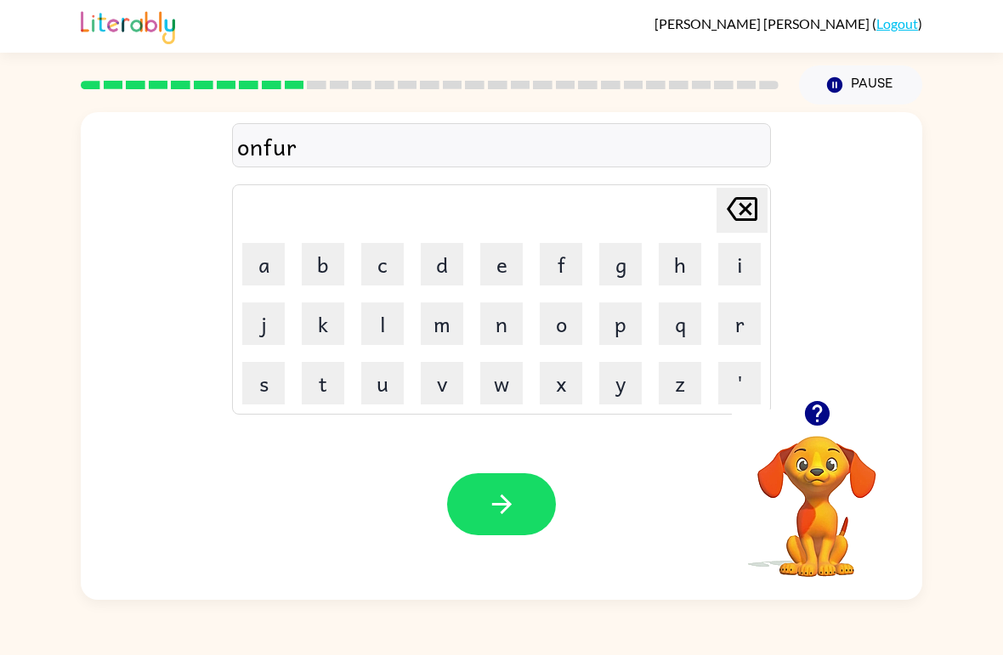
click at [745, 209] on icon at bounding box center [742, 209] width 31 height 24
click at [381, 326] on button "l" at bounding box center [382, 324] width 42 height 42
click at [320, 377] on button "t" at bounding box center [323, 383] width 42 height 42
click at [492, 513] on icon "button" at bounding box center [502, 505] width 30 height 30
click at [807, 433] on button "button" at bounding box center [817, 413] width 43 height 43
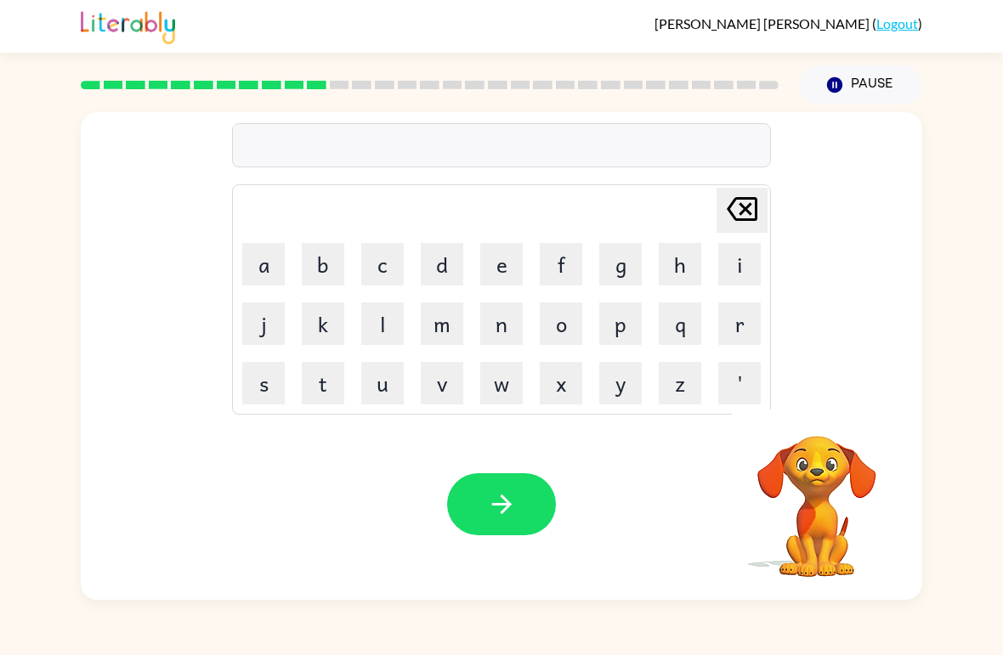
click at [435, 392] on button "v" at bounding box center [442, 383] width 42 height 42
click at [556, 324] on button "o" at bounding box center [561, 324] width 42 height 42
click at [382, 382] on button "u" at bounding box center [382, 383] width 42 height 42
click at [325, 384] on button "t" at bounding box center [323, 383] width 42 height 42
click at [512, 501] on icon "button" at bounding box center [502, 505] width 30 height 30
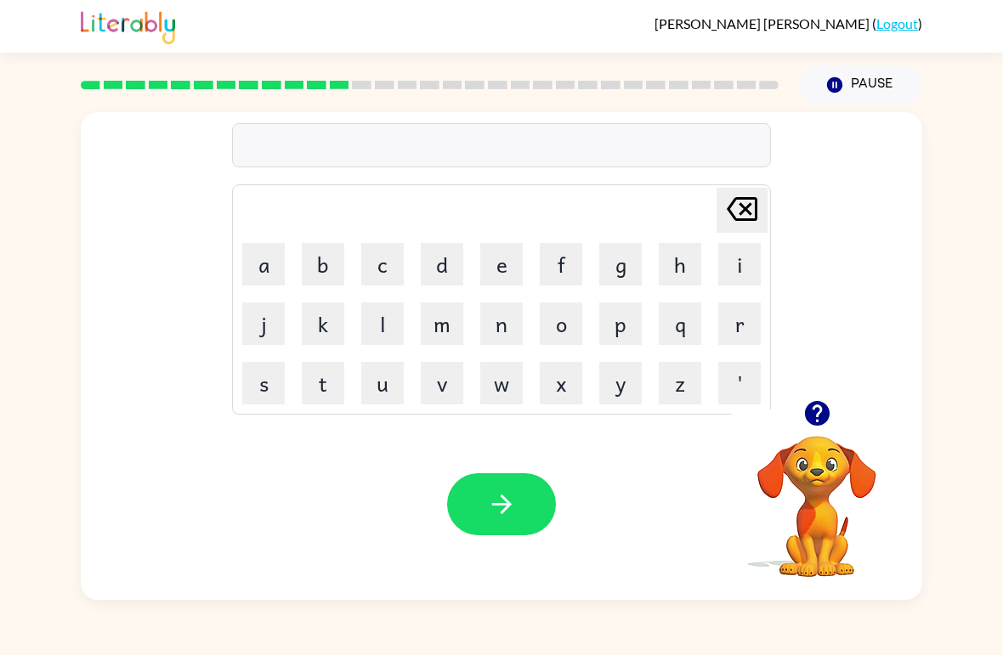
click at [325, 269] on button "b" at bounding box center [323, 264] width 42 height 42
click at [501, 262] on button "e" at bounding box center [501, 264] width 42 height 42
click at [439, 263] on button "d" at bounding box center [442, 264] width 42 height 42
click at [327, 382] on button "t" at bounding box center [323, 383] width 42 height 42
click at [744, 260] on button "i" at bounding box center [739, 264] width 42 height 42
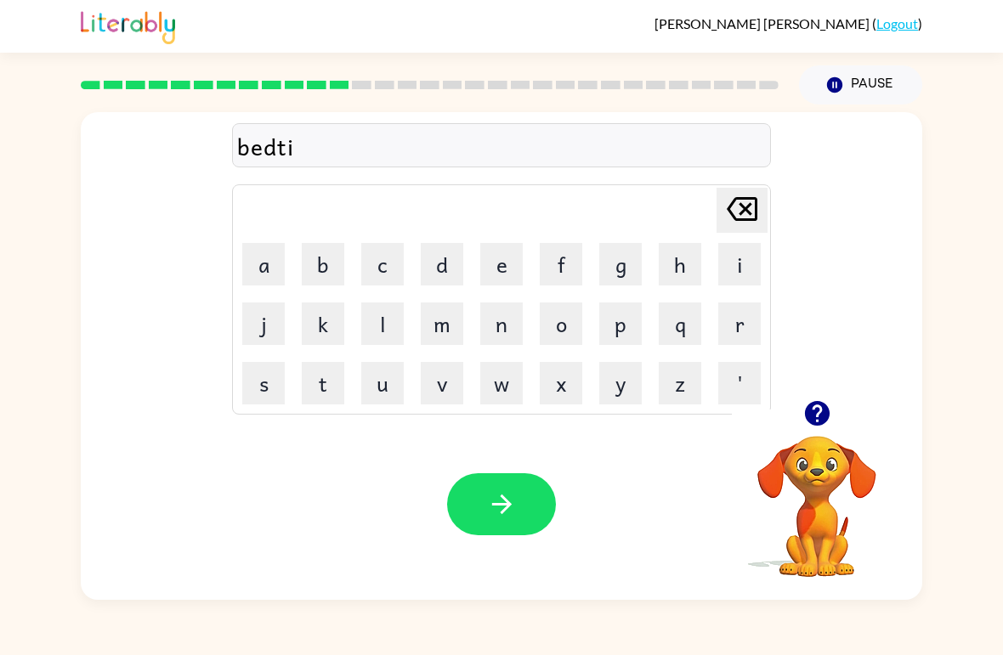
click at [501, 388] on button "w" at bounding box center [501, 383] width 42 height 42
click at [740, 211] on icon "[PERSON_NAME] last character input" at bounding box center [742, 209] width 41 height 41
click at [427, 330] on button "m" at bounding box center [442, 324] width 42 height 42
click at [512, 267] on button "e" at bounding box center [501, 264] width 42 height 42
click at [479, 522] on button "button" at bounding box center [501, 504] width 109 height 62
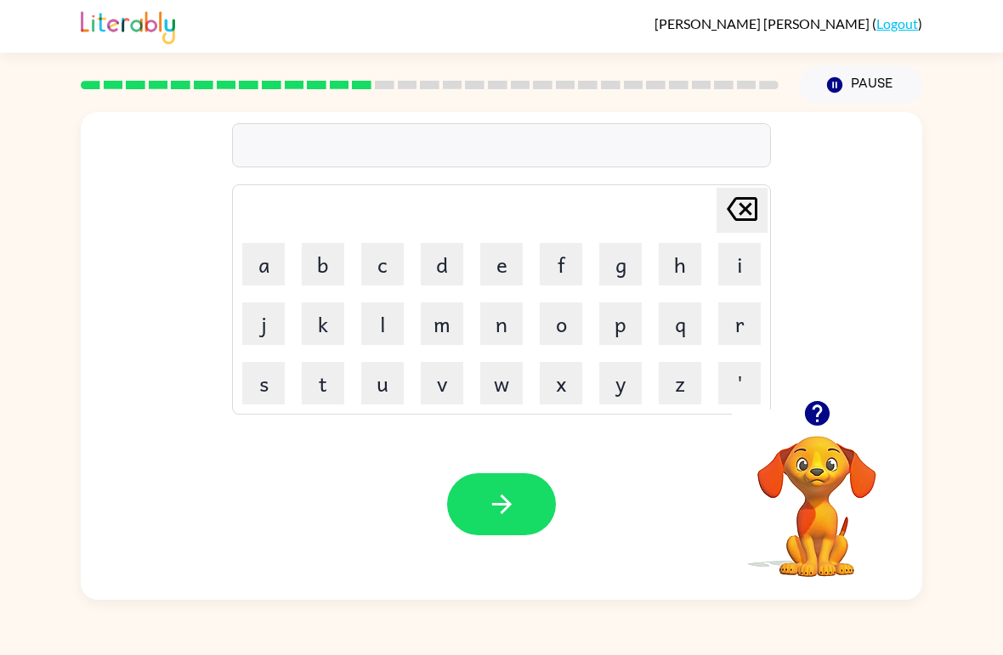
click at [832, 429] on button "button" at bounding box center [817, 413] width 43 height 43
click at [565, 257] on button "f" at bounding box center [561, 264] width 42 height 42
click at [739, 262] on button "i" at bounding box center [739, 264] width 42 height 42
click at [325, 382] on button "t" at bounding box center [323, 383] width 42 height 42
click at [501, 311] on button "n" at bounding box center [501, 324] width 42 height 42
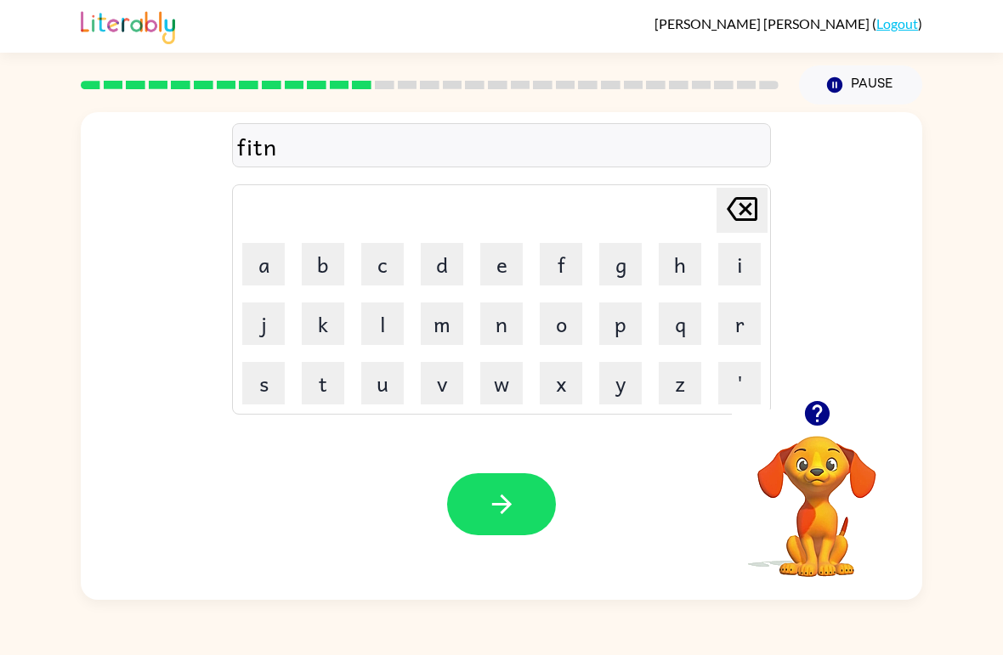
click at [494, 271] on button "e" at bounding box center [501, 264] width 42 height 42
click at [260, 388] on button "s" at bounding box center [263, 383] width 42 height 42
click at [479, 518] on button "button" at bounding box center [501, 504] width 109 height 62
click at [805, 416] on icon "button" at bounding box center [816, 413] width 25 height 25
click at [380, 315] on button "l" at bounding box center [382, 324] width 42 height 42
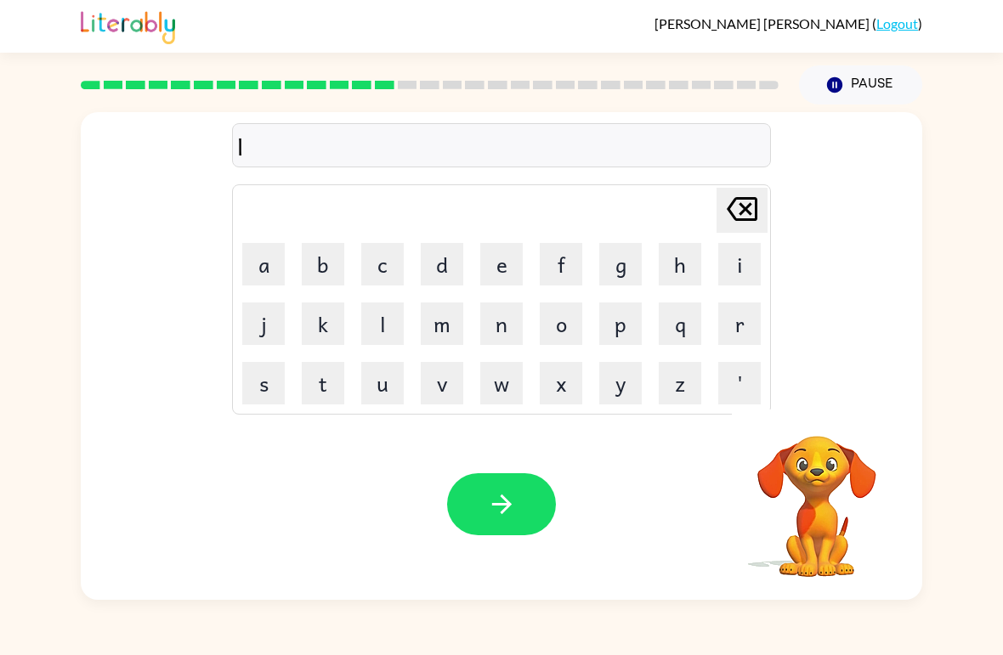
click at [728, 208] on icon "[PERSON_NAME] last character input" at bounding box center [742, 209] width 41 height 41
click at [452, 269] on button "d" at bounding box center [442, 264] width 42 height 42
click at [384, 328] on button "l" at bounding box center [382, 324] width 42 height 42
click at [745, 269] on button "i" at bounding box center [739, 264] width 42 height 42
click at [261, 260] on button "a" at bounding box center [263, 264] width 42 height 42
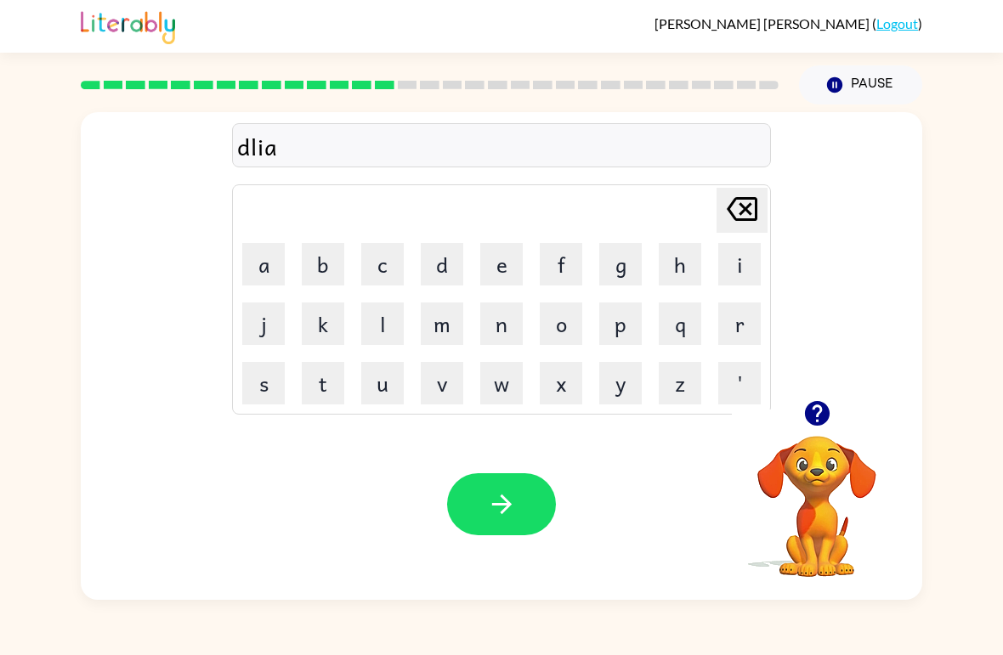
click at [501, 510] on icon "button" at bounding box center [502, 505] width 30 height 30
click at [813, 417] on icon "button" at bounding box center [816, 413] width 25 height 25
click at [310, 384] on button "t" at bounding box center [323, 383] width 42 height 42
click at [380, 376] on button "u" at bounding box center [382, 383] width 42 height 42
click at [746, 305] on button "r" at bounding box center [739, 324] width 42 height 42
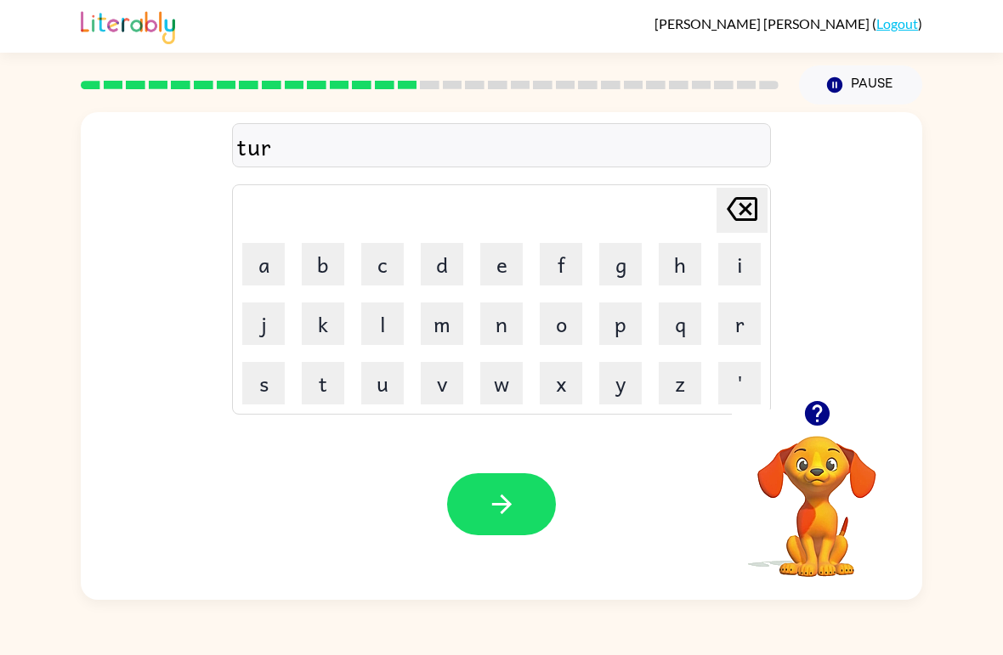
click at [496, 320] on button "n" at bounding box center [501, 324] width 42 height 42
click at [484, 534] on button "button" at bounding box center [501, 504] width 109 height 62
click at [831, 411] on icon "button" at bounding box center [817, 414] width 30 height 30
click at [265, 382] on button "s" at bounding box center [263, 383] width 42 height 42
click at [506, 258] on button "e" at bounding box center [501, 264] width 42 height 42
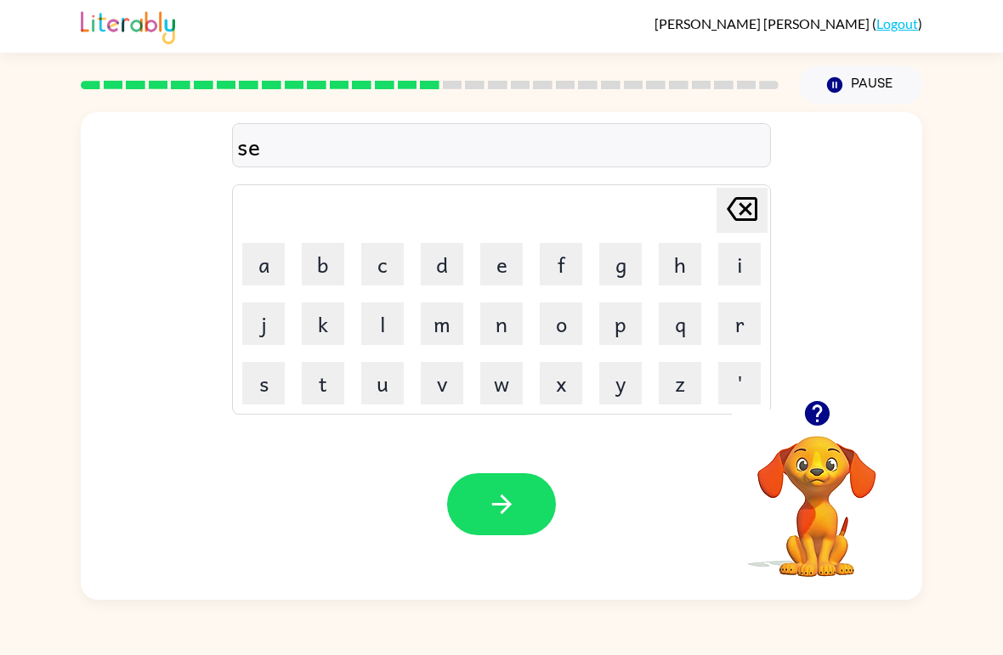
click at [313, 389] on button "t" at bounding box center [323, 383] width 42 height 42
click at [507, 503] on icon "button" at bounding box center [501, 505] width 20 height 20
click at [330, 266] on button "b" at bounding box center [323, 264] width 42 height 42
click at [735, 333] on button "r" at bounding box center [739, 324] width 42 height 42
click at [741, 252] on button "i" at bounding box center [739, 264] width 42 height 42
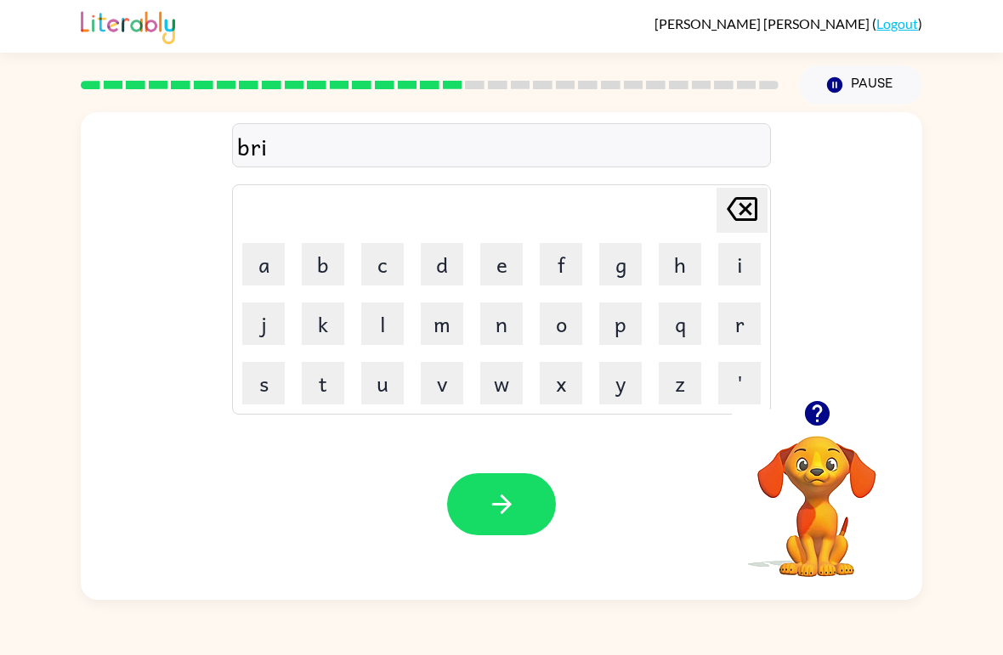
click at [449, 325] on button "m" at bounding box center [442, 324] width 42 height 42
click at [736, 266] on button "i" at bounding box center [739, 264] width 42 height 42
click at [375, 385] on button "u" at bounding box center [382, 383] width 42 height 42
click at [740, 246] on button "i" at bounding box center [739, 264] width 42 height 42
click at [740, 217] on icon "[PERSON_NAME] last character input" at bounding box center [742, 209] width 41 height 41
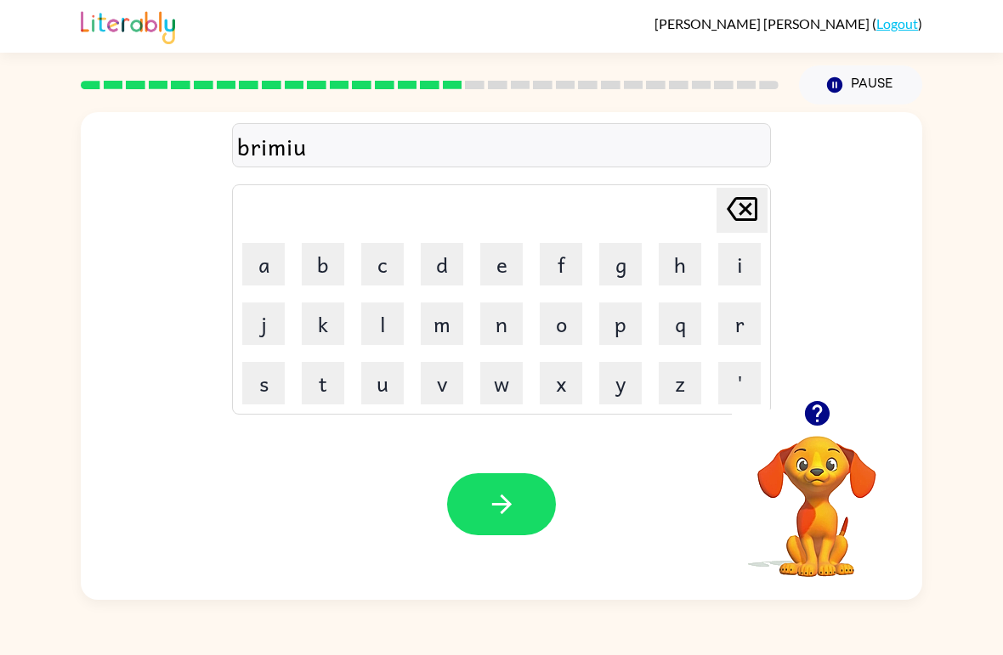
click at [739, 217] on icon "[PERSON_NAME] last character input" at bounding box center [742, 209] width 41 height 41
click at [509, 316] on button "n" at bounding box center [501, 324] width 42 height 42
click at [631, 258] on button "g" at bounding box center [620, 264] width 42 height 42
click at [513, 506] on icon "button" at bounding box center [502, 505] width 30 height 30
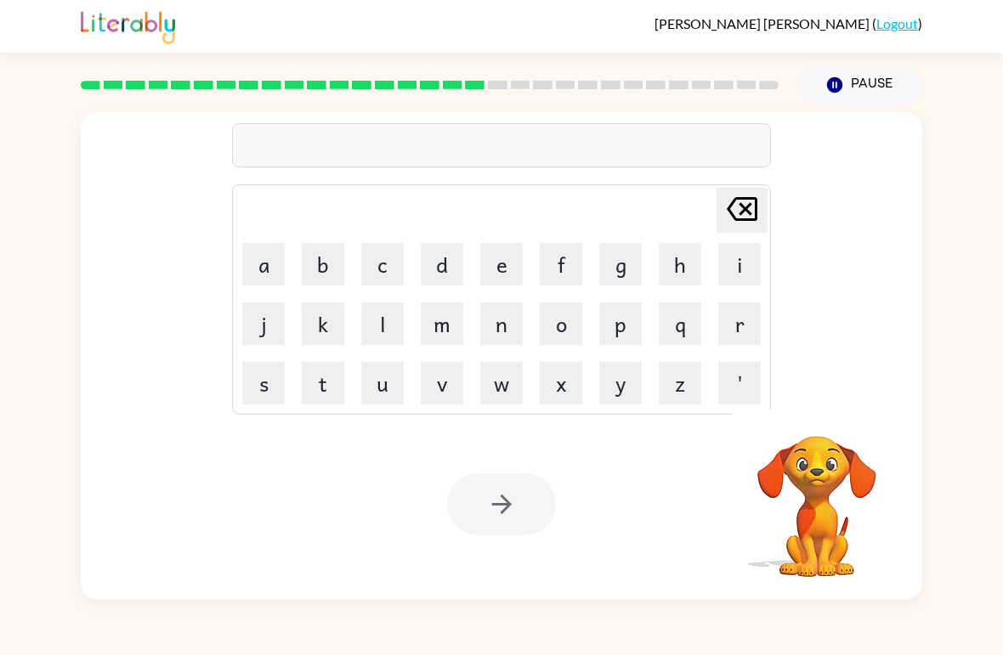
click at [623, 315] on button "p" at bounding box center [620, 324] width 42 height 42
click at [377, 321] on button "l" at bounding box center [382, 324] width 42 height 42
click at [255, 262] on button "a" at bounding box center [263, 264] width 42 height 42
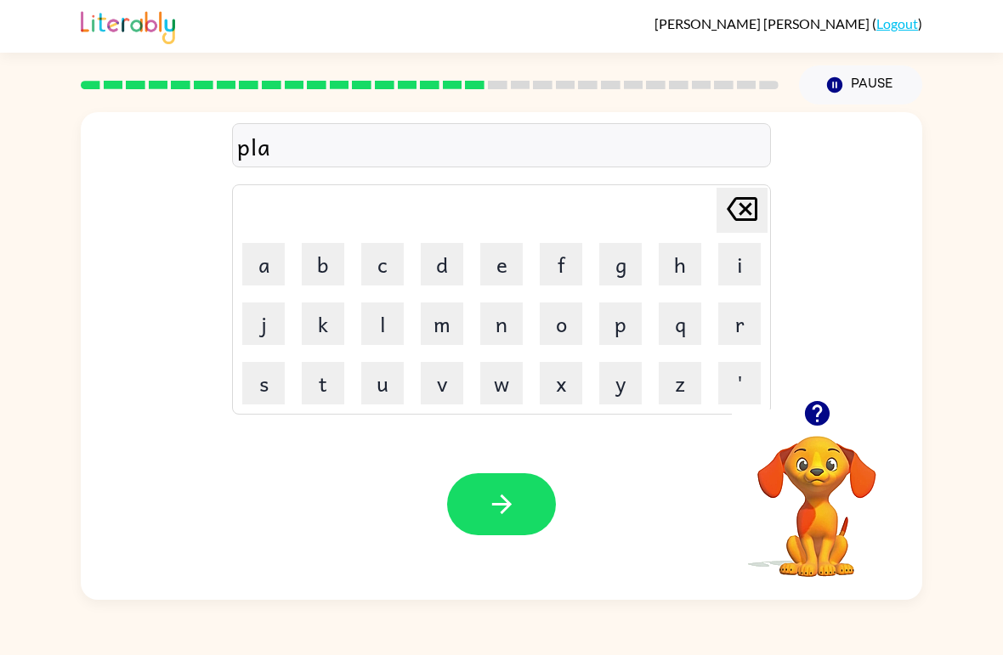
click at [262, 395] on button "s" at bounding box center [263, 383] width 42 height 42
click at [323, 388] on button "t" at bounding box center [323, 383] width 42 height 42
click at [746, 257] on button "i" at bounding box center [739, 264] width 42 height 42
click at [380, 268] on button "c" at bounding box center [382, 264] width 42 height 42
click at [493, 499] on icon "button" at bounding box center [502, 505] width 30 height 30
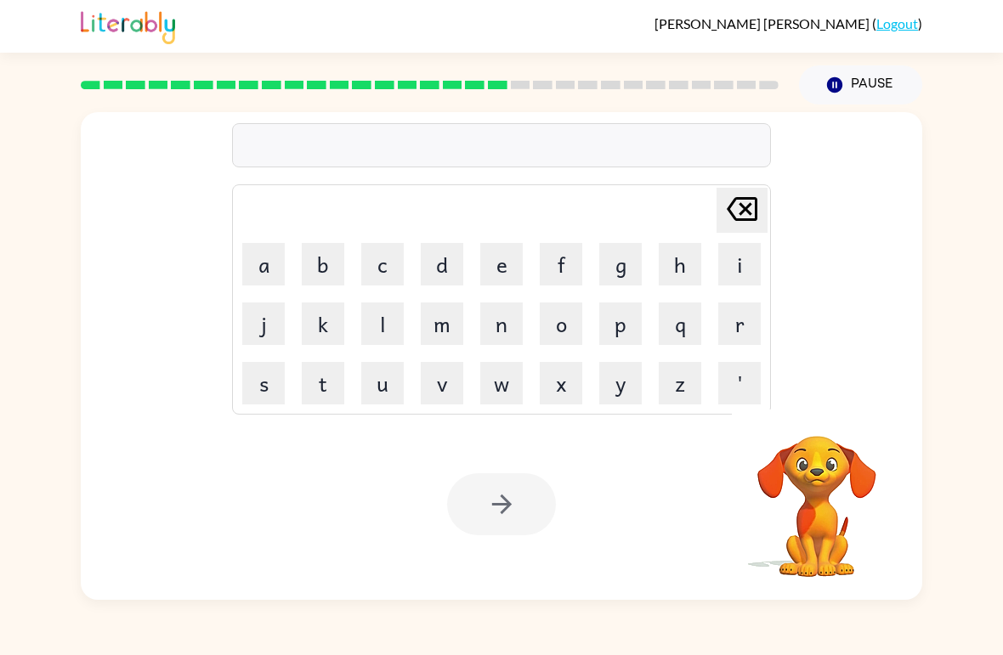
click at [448, 265] on button "d" at bounding box center [442, 264] width 42 height 42
click at [747, 268] on button "i" at bounding box center [739, 264] width 42 height 42
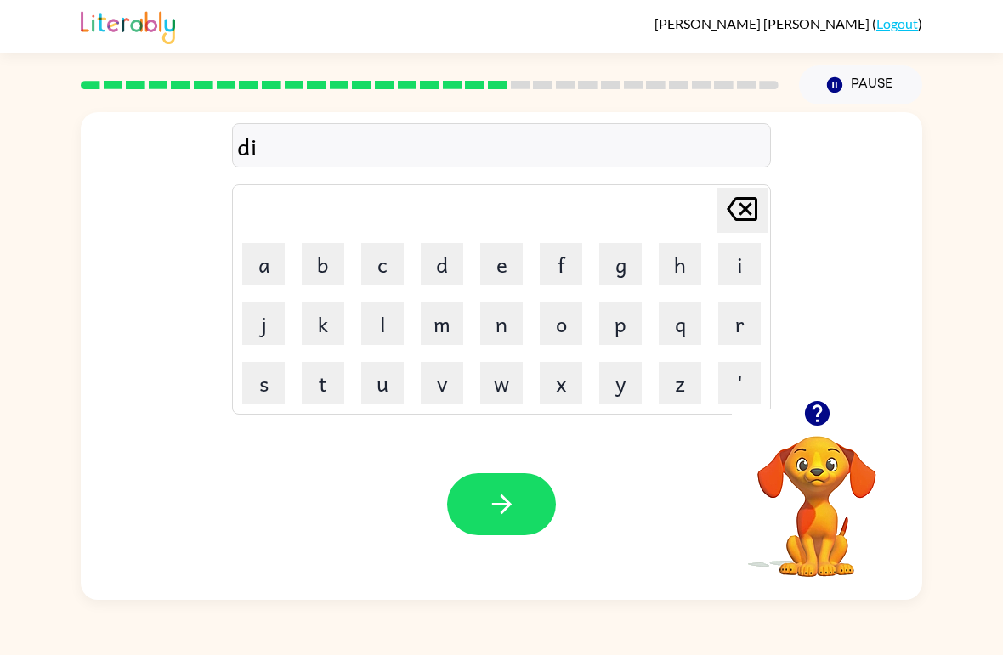
click at [264, 403] on button "s" at bounding box center [263, 383] width 42 height 42
click at [620, 321] on button "p" at bounding box center [620, 324] width 42 height 42
click at [378, 328] on button "l" at bounding box center [382, 324] width 42 height 42
click at [270, 267] on button "a" at bounding box center [263, 264] width 42 height 42
click at [615, 392] on button "y" at bounding box center [620, 383] width 42 height 42
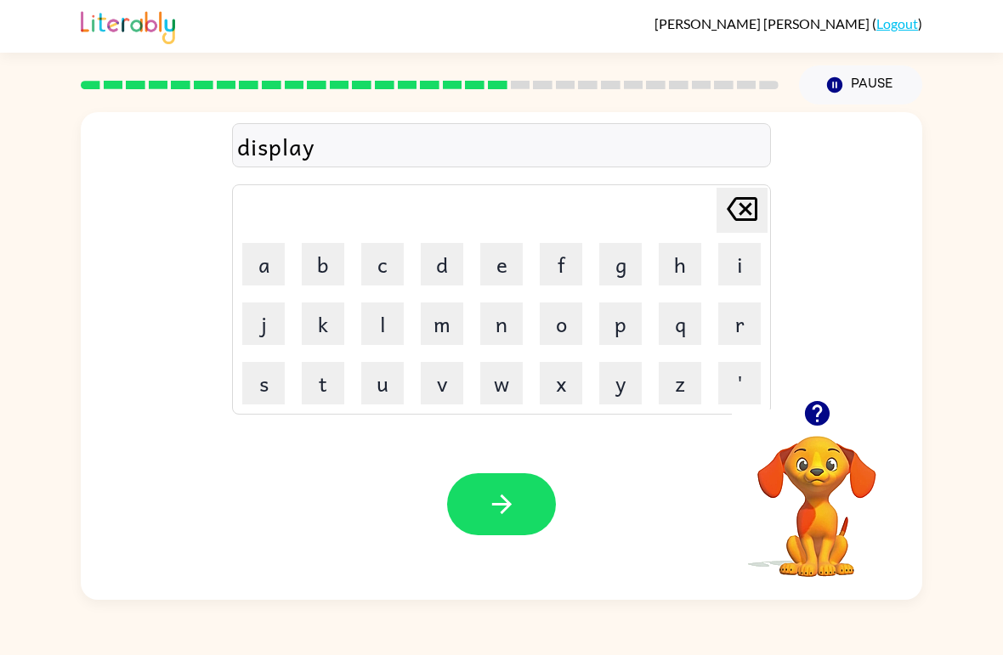
click at [491, 514] on icon "button" at bounding box center [502, 505] width 30 height 30
click at [438, 257] on button "d" at bounding box center [442, 264] width 42 height 42
click at [386, 384] on button "u" at bounding box center [382, 383] width 42 height 42
click at [267, 381] on button "s" at bounding box center [263, 383] width 42 height 42
click at [319, 389] on button "t" at bounding box center [323, 383] width 42 height 42
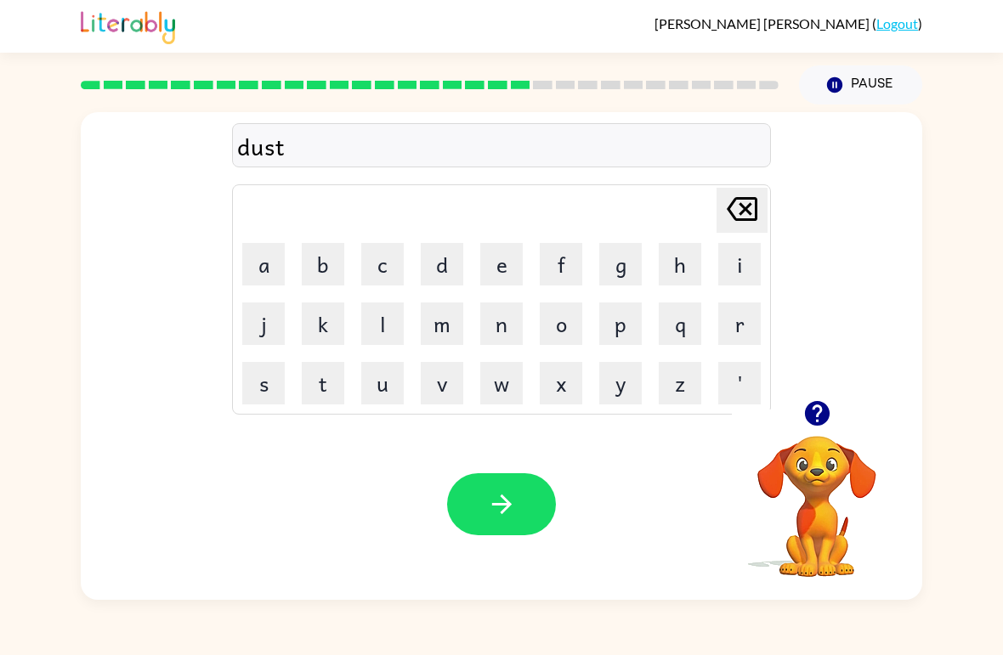
click at [513, 255] on button "e" at bounding box center [501, 264] width 42 height 42
click at [425, 278] on button "d" at bounding box center [442, 264] width 42 height 42
click at [474, 507] on button "button" at bounding box center [501, 504] width 109 height 62
click at [814, 421] on icon "button" at bounding box center [816, 413] width 25 height 25
click at [259, 379] on button "s" at bounding box center [263, 383] width 42 height 42
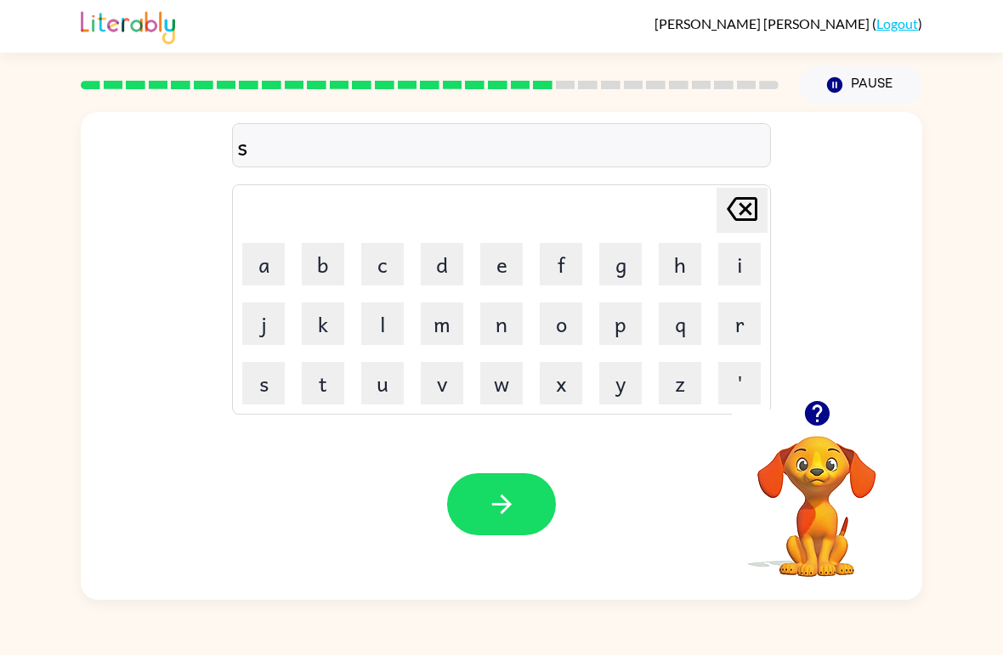
click at [503, 258] on button "e" at bounding box center [501, 264] width 42 height 42
click at [479, 499] on button "button" at bounding box center [501, 504] width 109 height 62
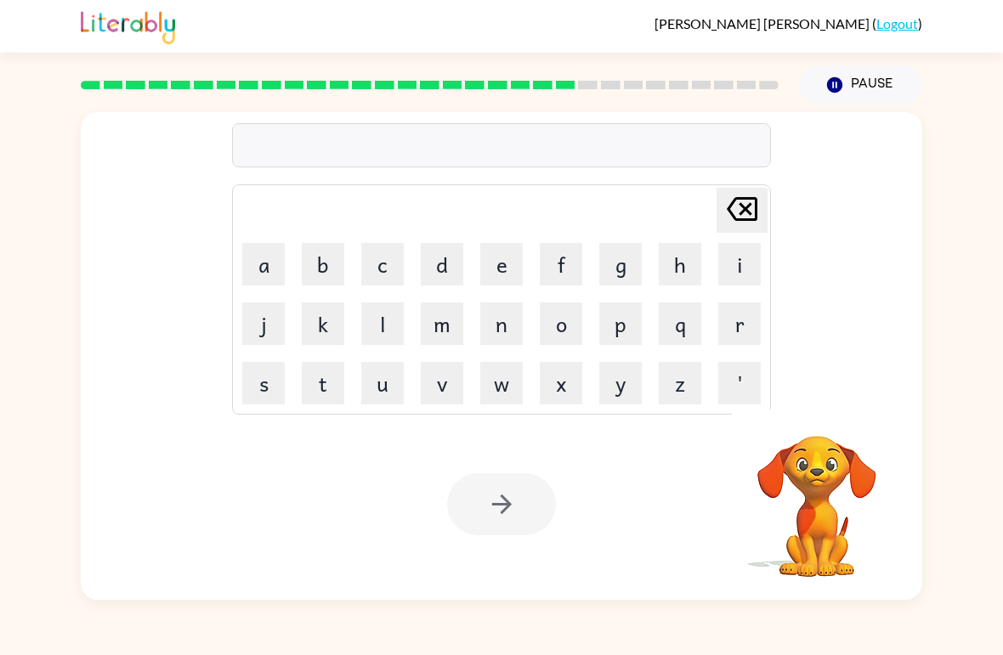
click at [1000, 359] on div "Delete Delete last character input a b c d e f g h i j k l m n o p q r s t u v …" at bounding box center [501, 353] width 1003 height 496
